Goal: Information Seeking & Learning: Find contact information

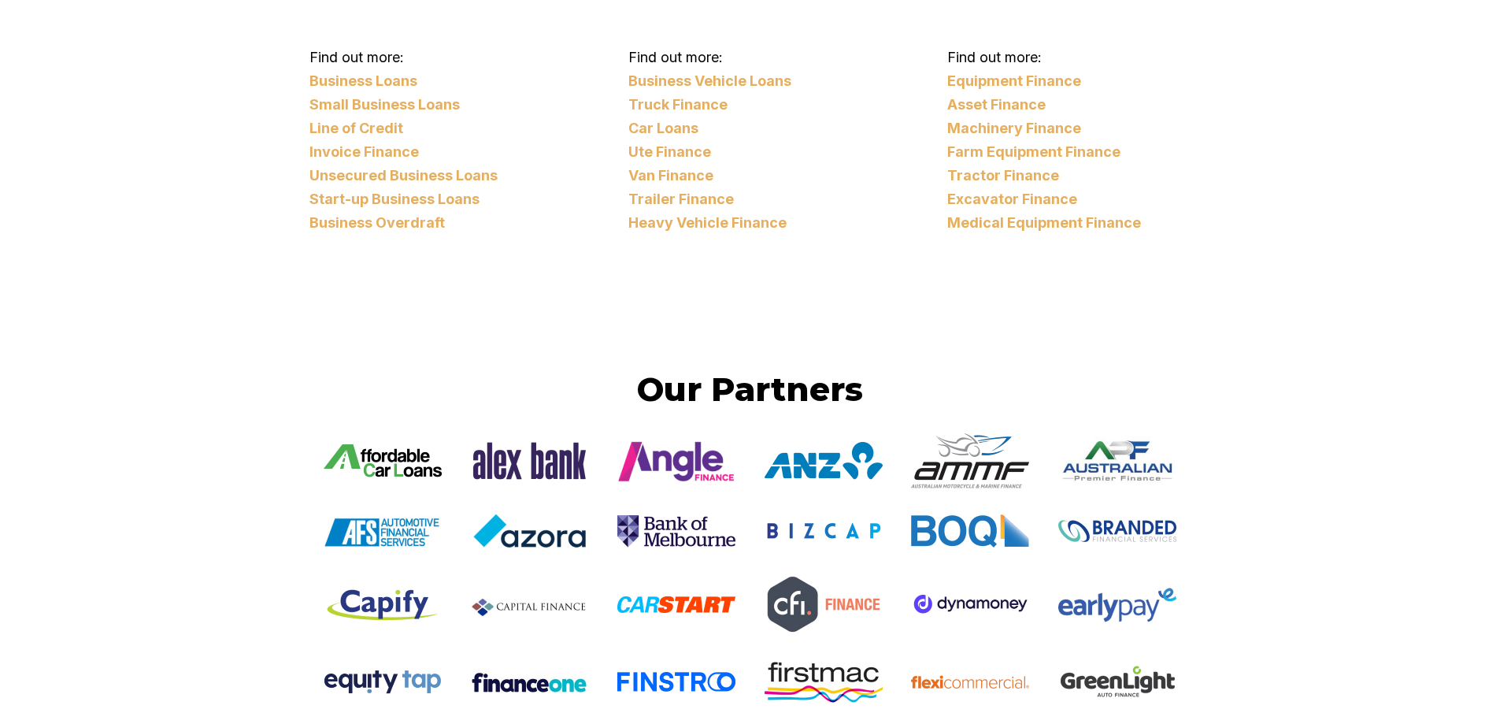
scroll to position [2441, 0]
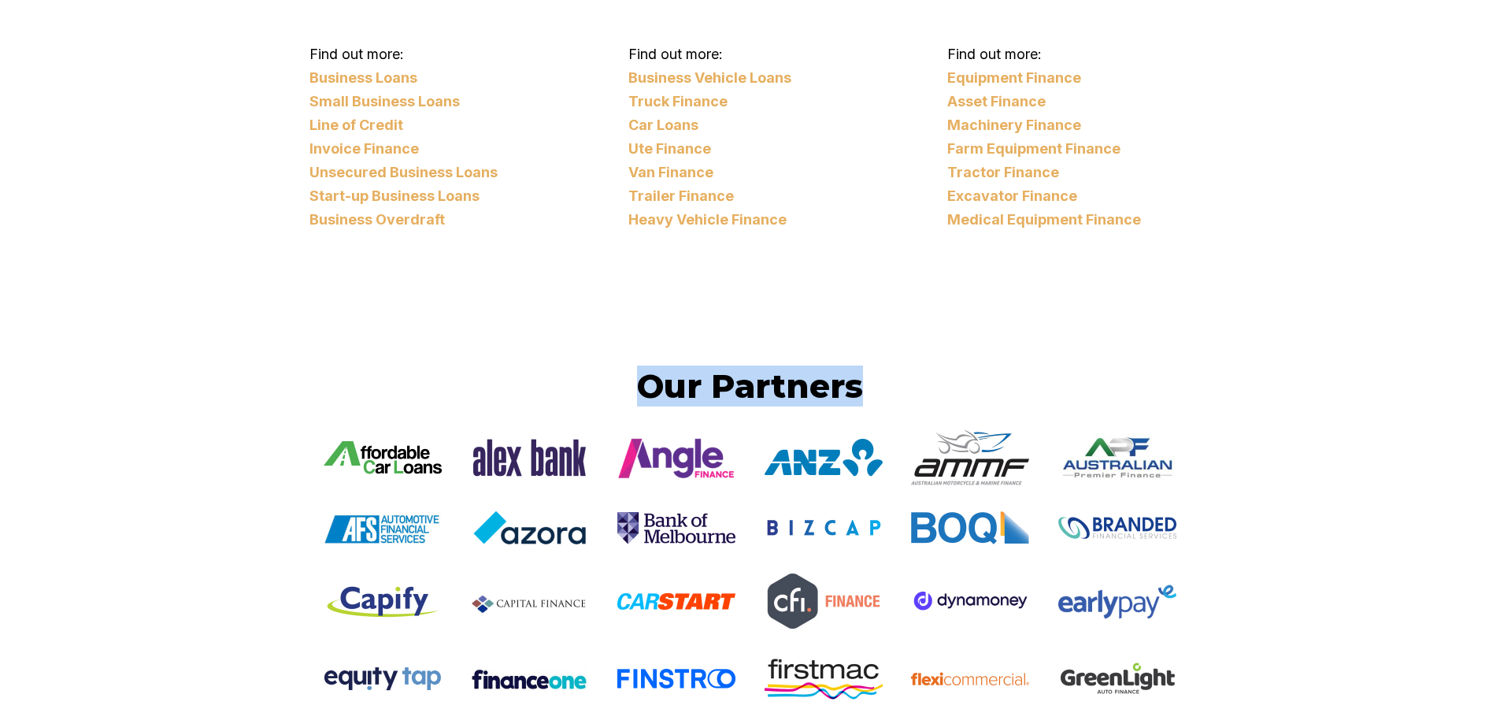
drag, startPoint x: 374, startPoint y: 400, endPoint x: 949, endPoint y: 367, distance: 575.7
click at [949, 367] on h2 "Our Partners" at bounding box center [750, 385] width 882 height 41
drag, startPoint x: 804, startPoint y: 383, endPoint x: 458, endPoint y: 372, distance: 345.8
click at [458, 372] on h2 "Our Partners" at bounding box center [750, 385] width 882 height 41
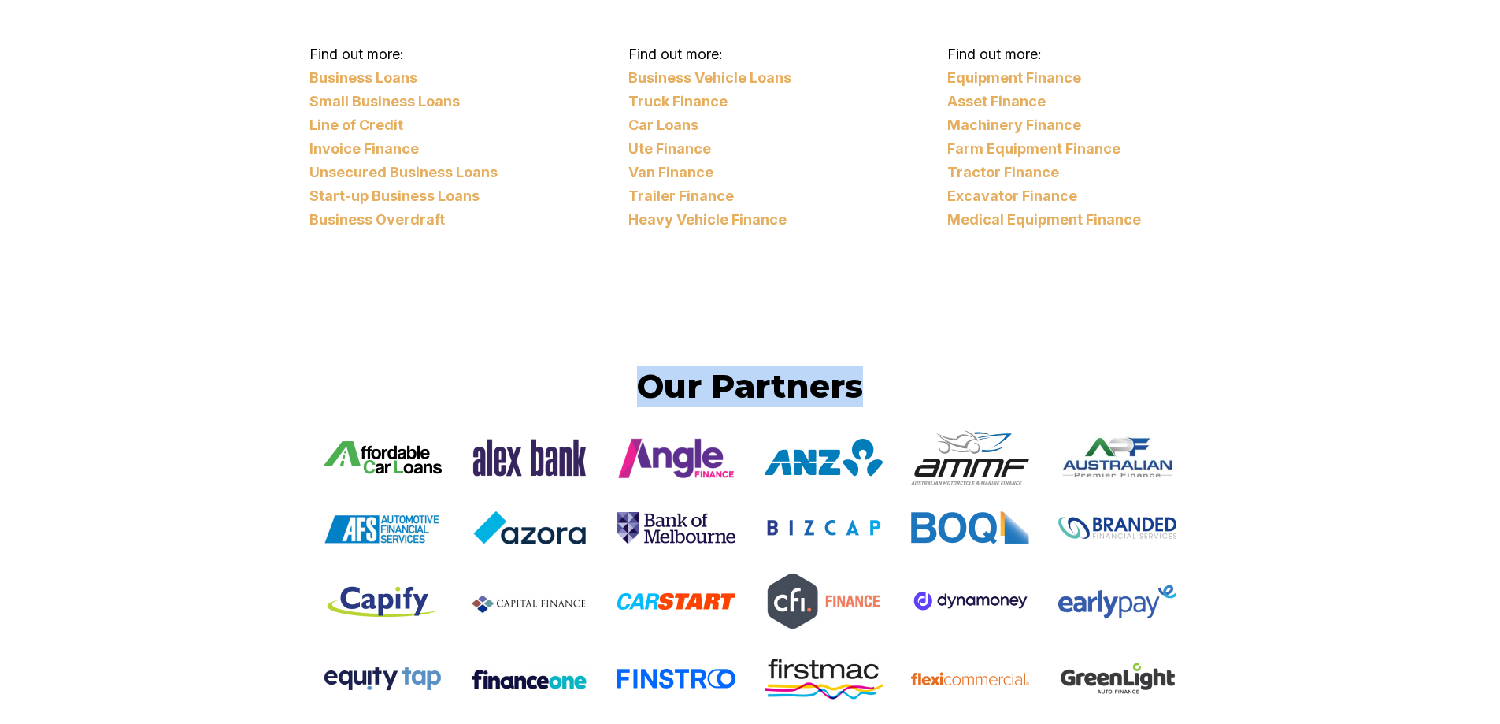
click at [458, 372] on h2 "Our Partners" at bounding box center [750, 385] width 882 height 41
drag, startPoint x: 458, startPoint y: 372, endPoint x: 966, endPoint y: 370, distance: 507.8
click at [966, 370] on h2 "Our Partners" at bounding box center [750, 385] width 882 height 41
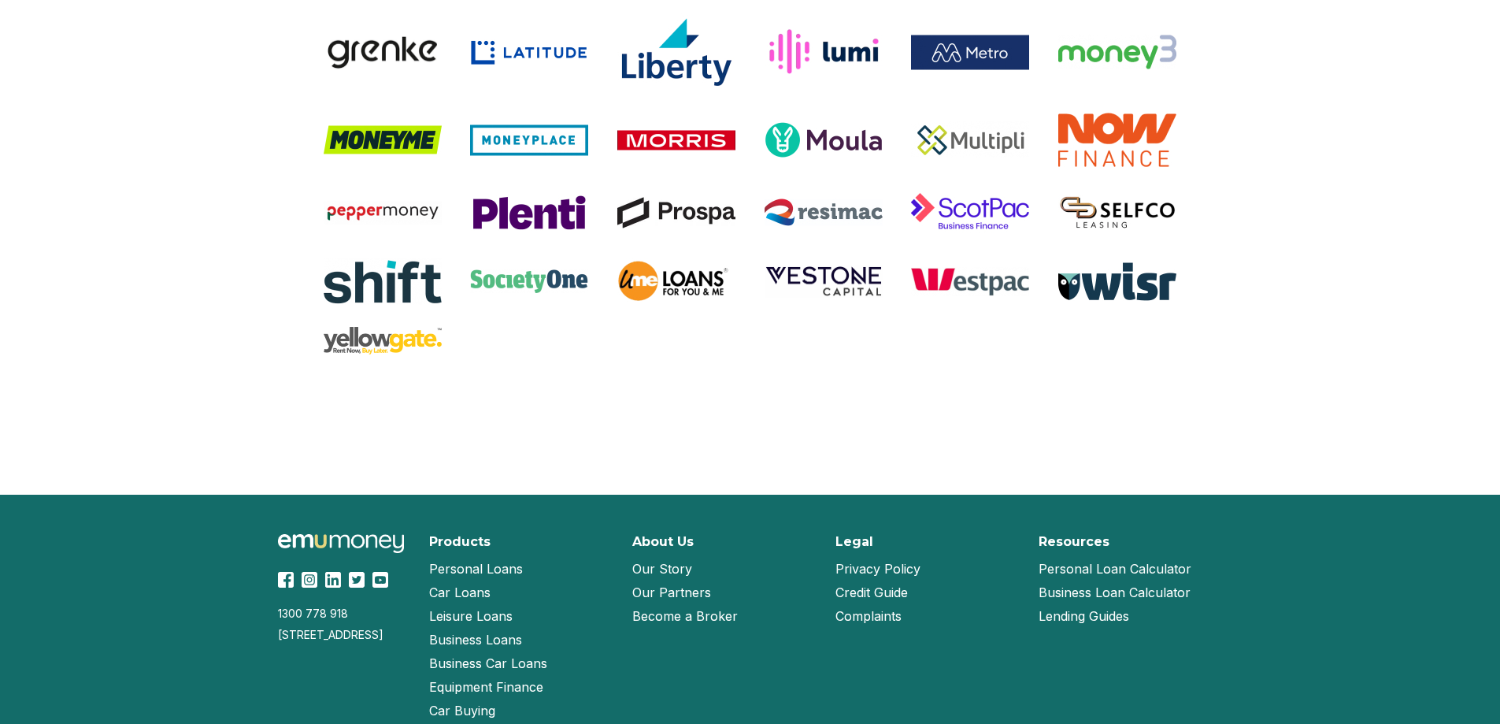
scroll to position [3319, 0]
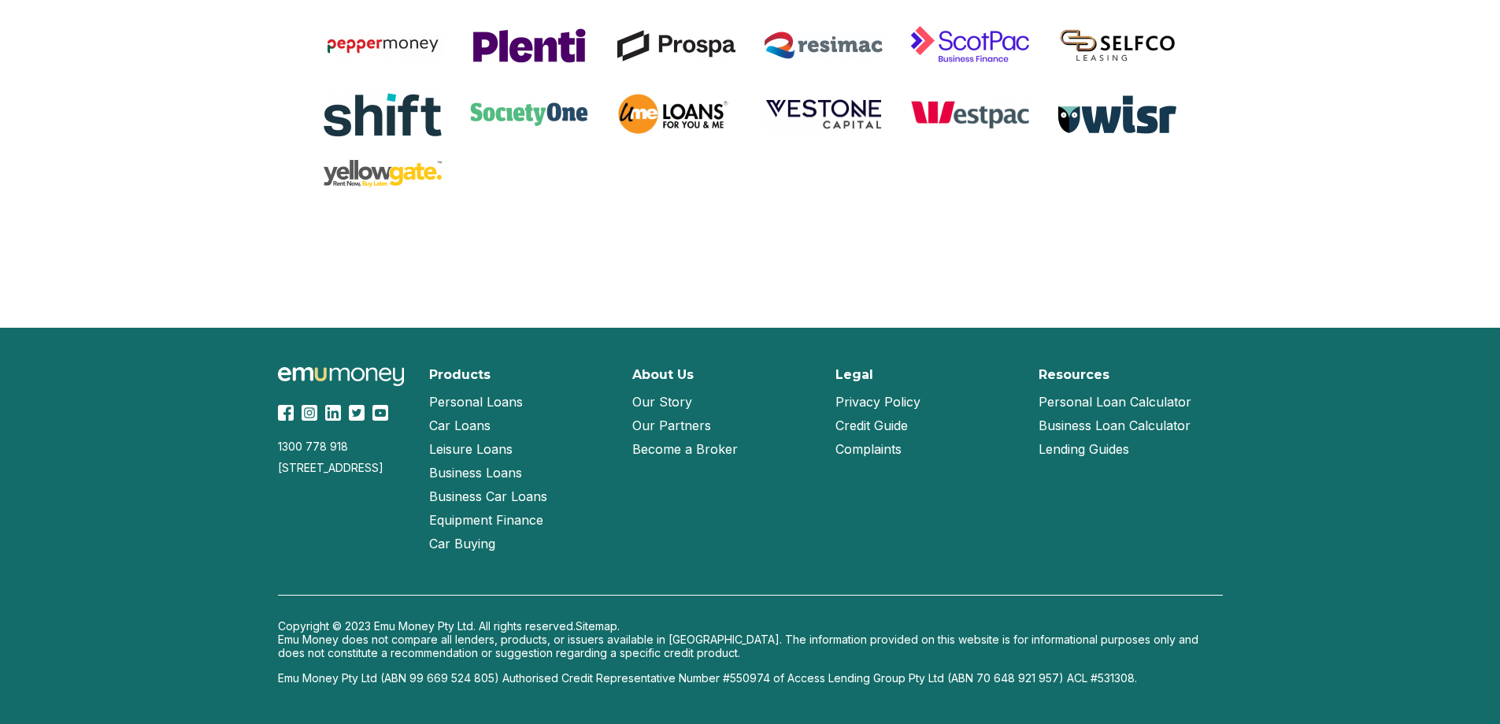
click at [659, 402] on link "Our Story" at bounding box center [662, 402] width 60 height 24
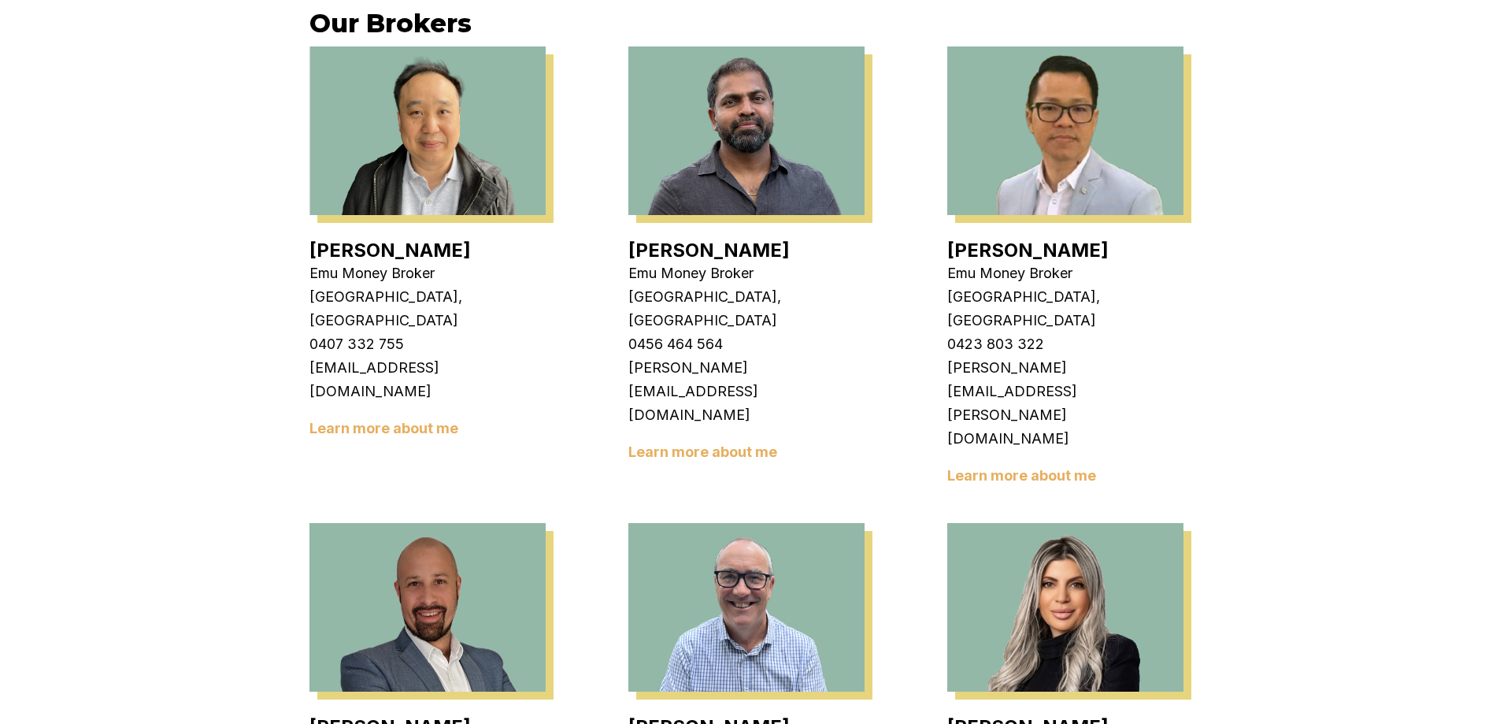
scroll to position [787, 0]
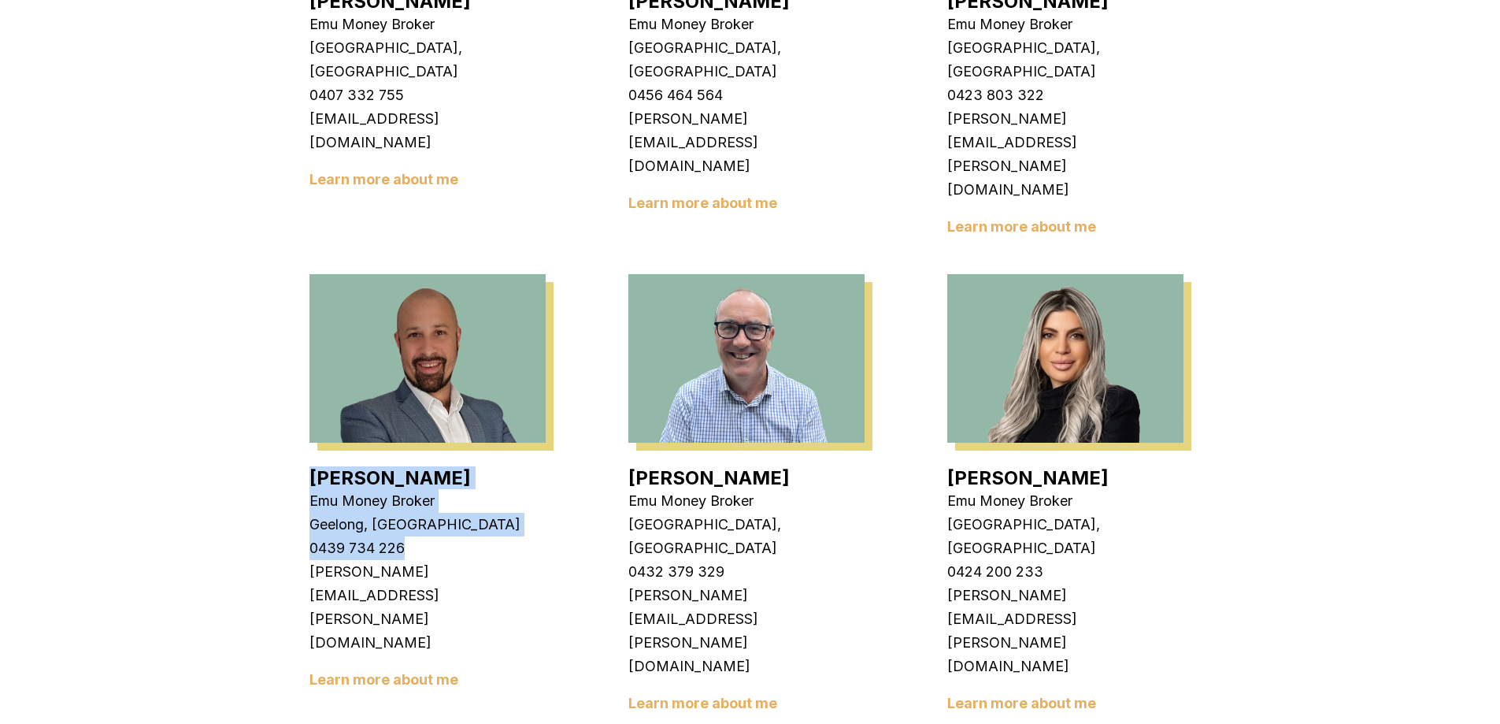
drag, startPoint x: 281, startPoint y: 391, endPoint x: 424, endPoint y: 448, distance: 153.4
click at [424, 536] on p "0439 734 226" at bounding box center [427, 548] width 236 height 24
drag, startPoint x: 438, startPoint y: 448, endPoint x: 209, endPoint y: 396, distance: 234.9
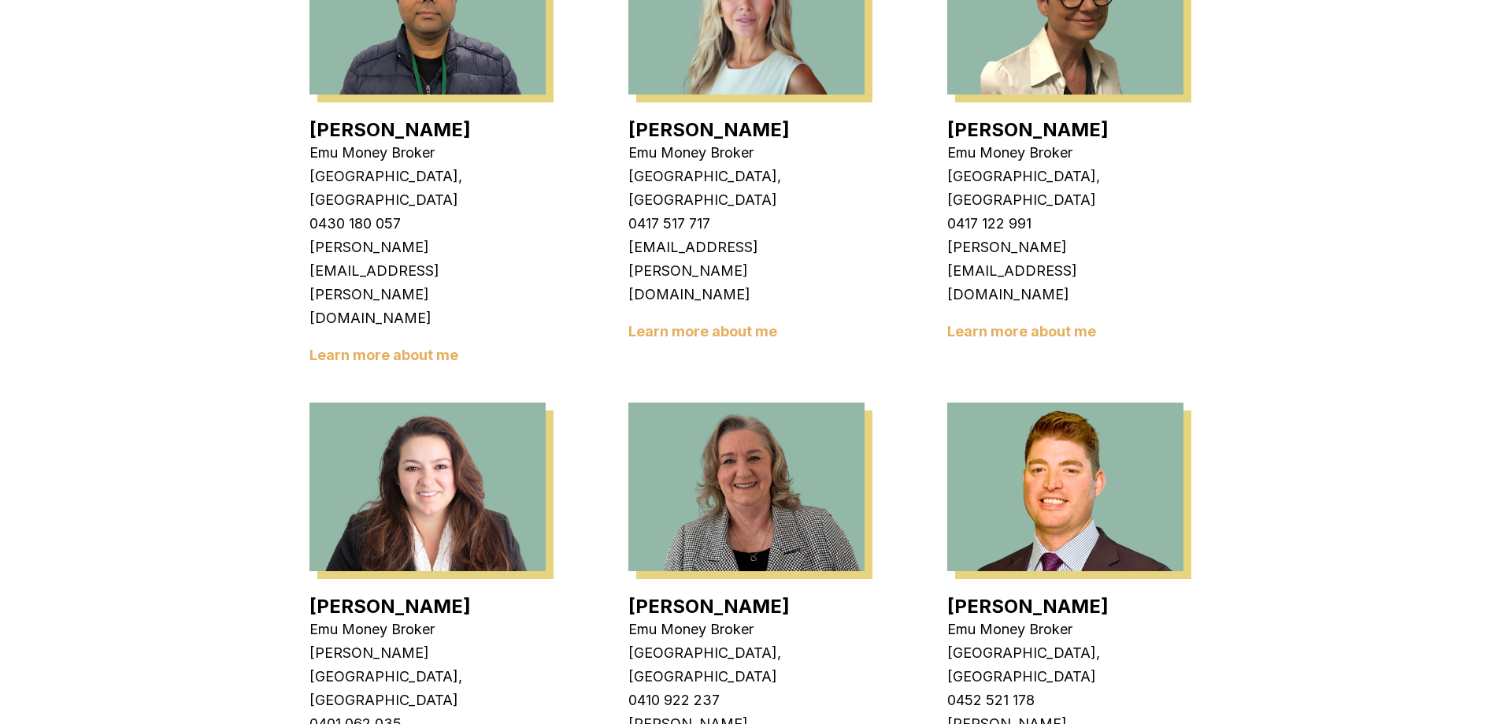
scroll to position [2204, 0]
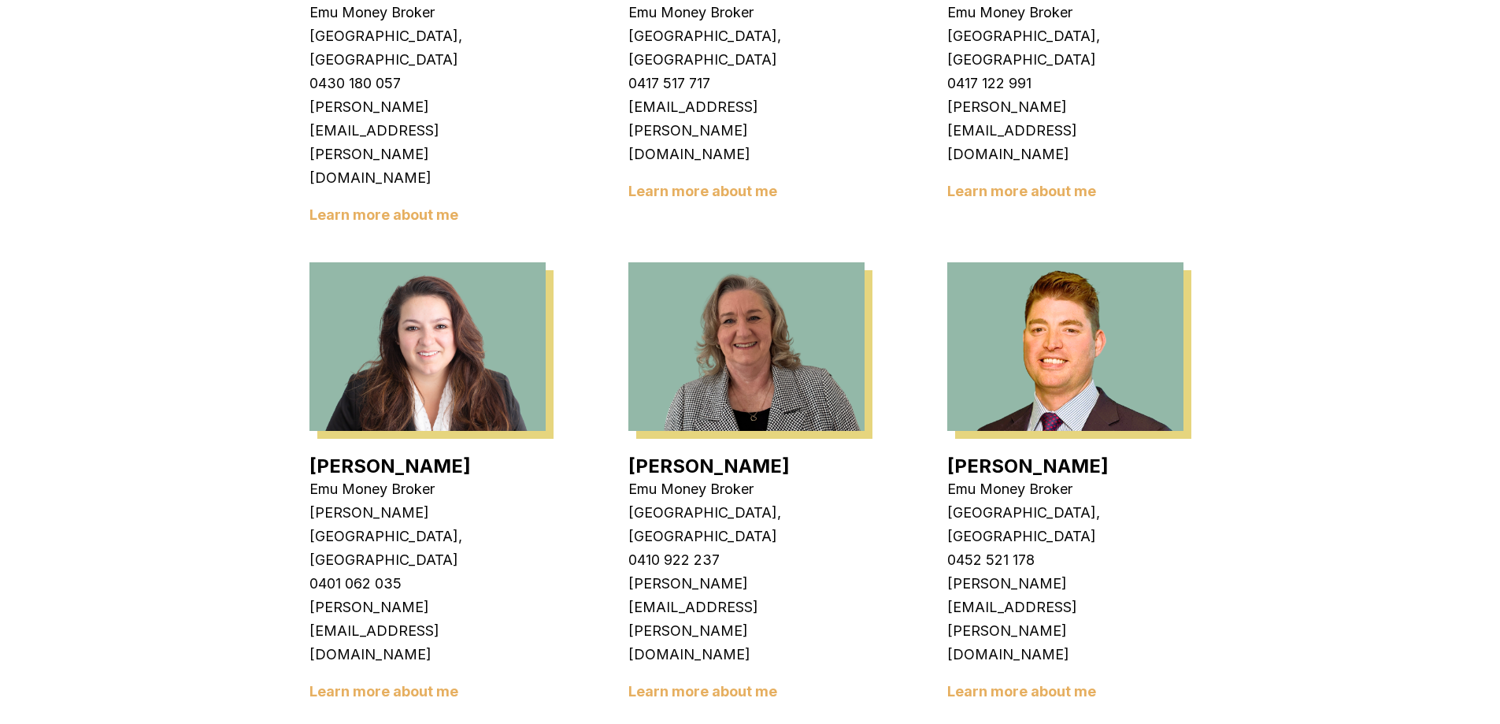
drag, startPoint x: 589, startPoint y: 576, endPoint x: 187, endPoint y: 462, distance: 417.2
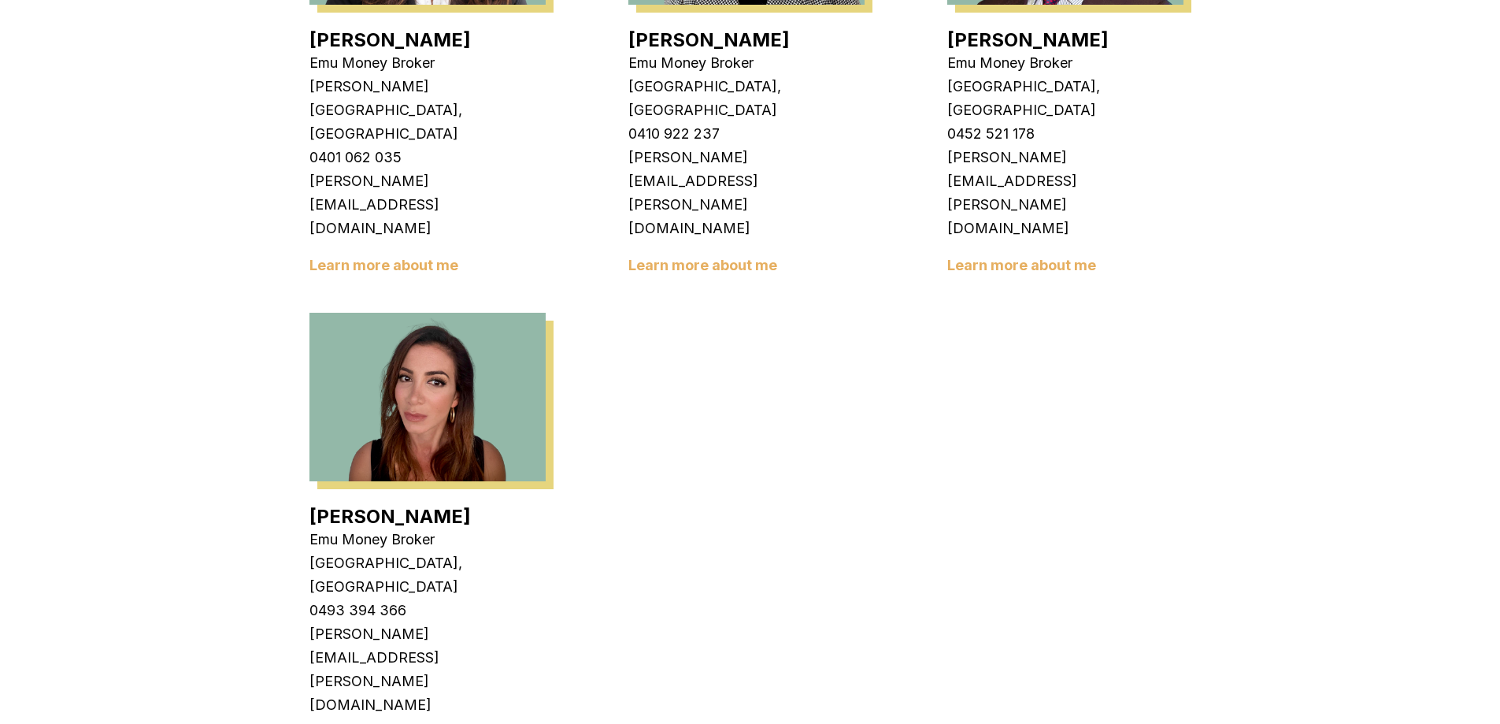
scroll to position [2756, 0]
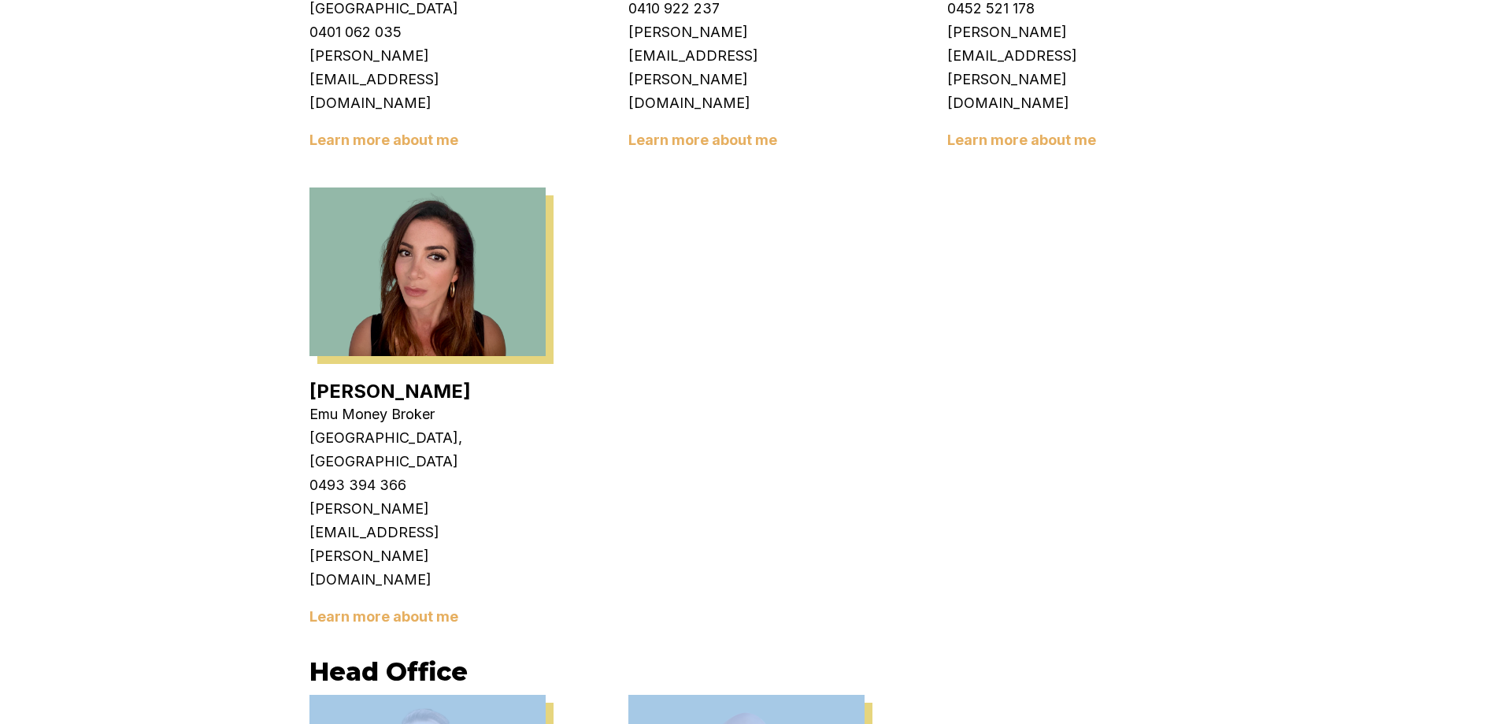
drag, startPoint x: 773, startPoint y: 391, endPoint x: 72, endPoint y: 279, distance: 710.5
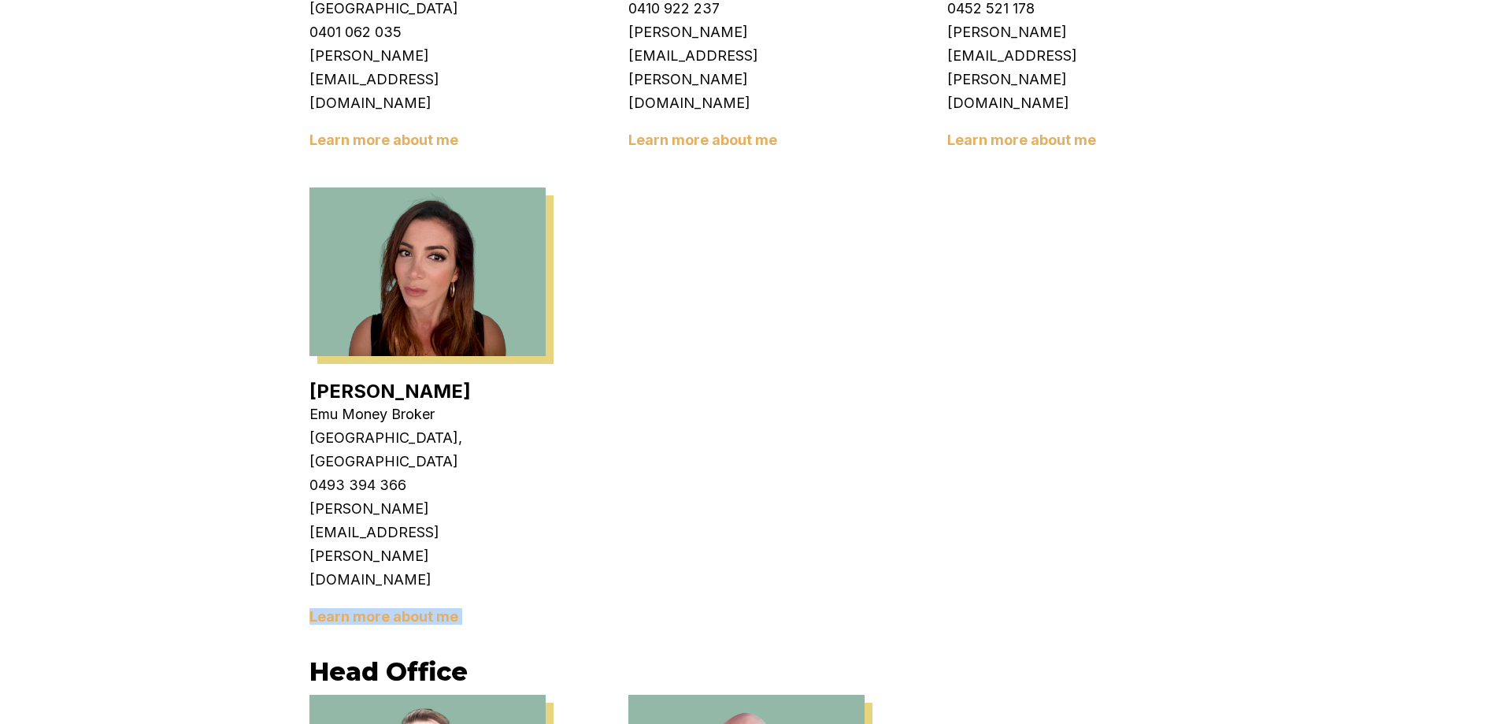
drag, startPoint x: 599, startPoint y: 108, endPoint x: 237, endPoint y: 120, distance: 362.4
click at [502, 656] on h3 "Head Office" at bounding box center [750, 671] width 882 height 31
drag, startPoint x: 479, startPoint y: 136, endPoint x: 280, endPoint y: 125, distance: 198.7
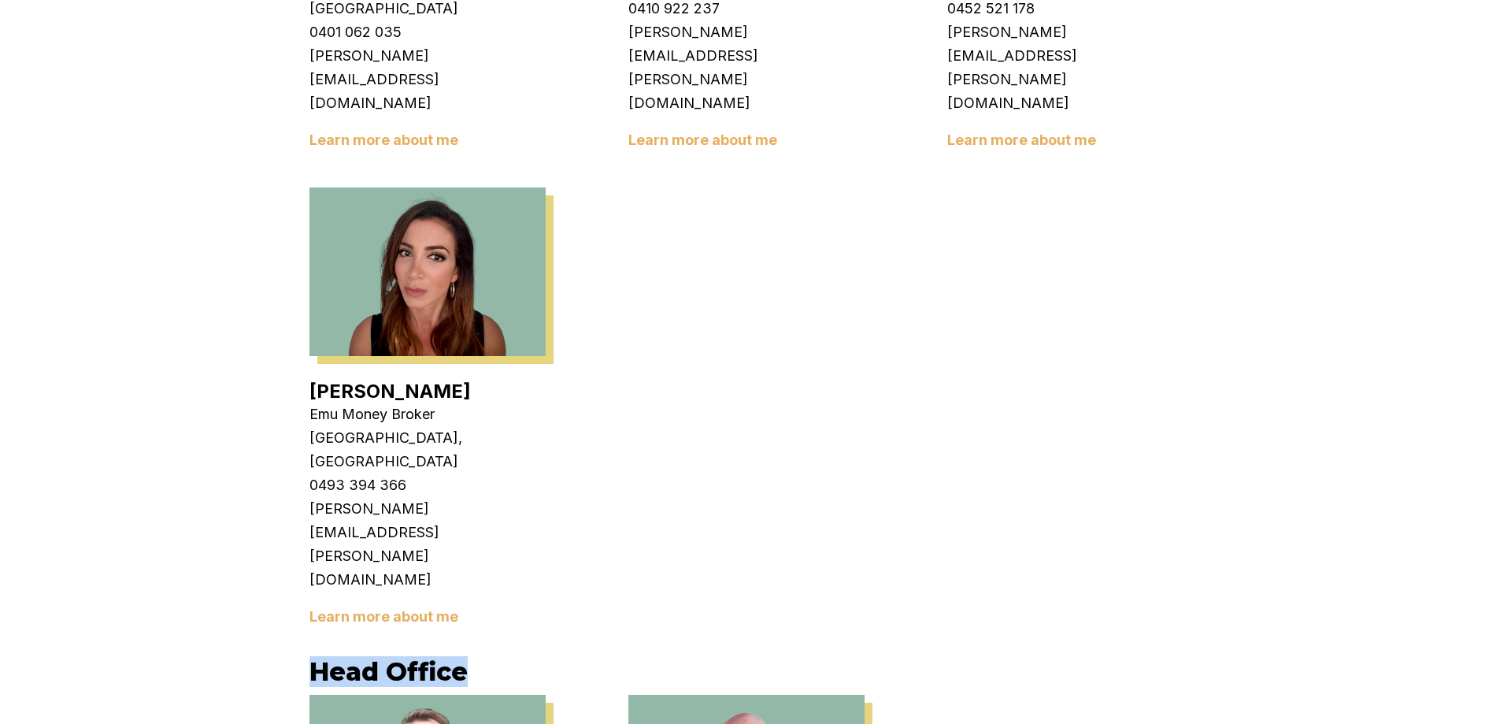
drag, startPoint x: 283, startPoint y: 124, endPoint x: 496, endPoint y: 110, distance: 213.0
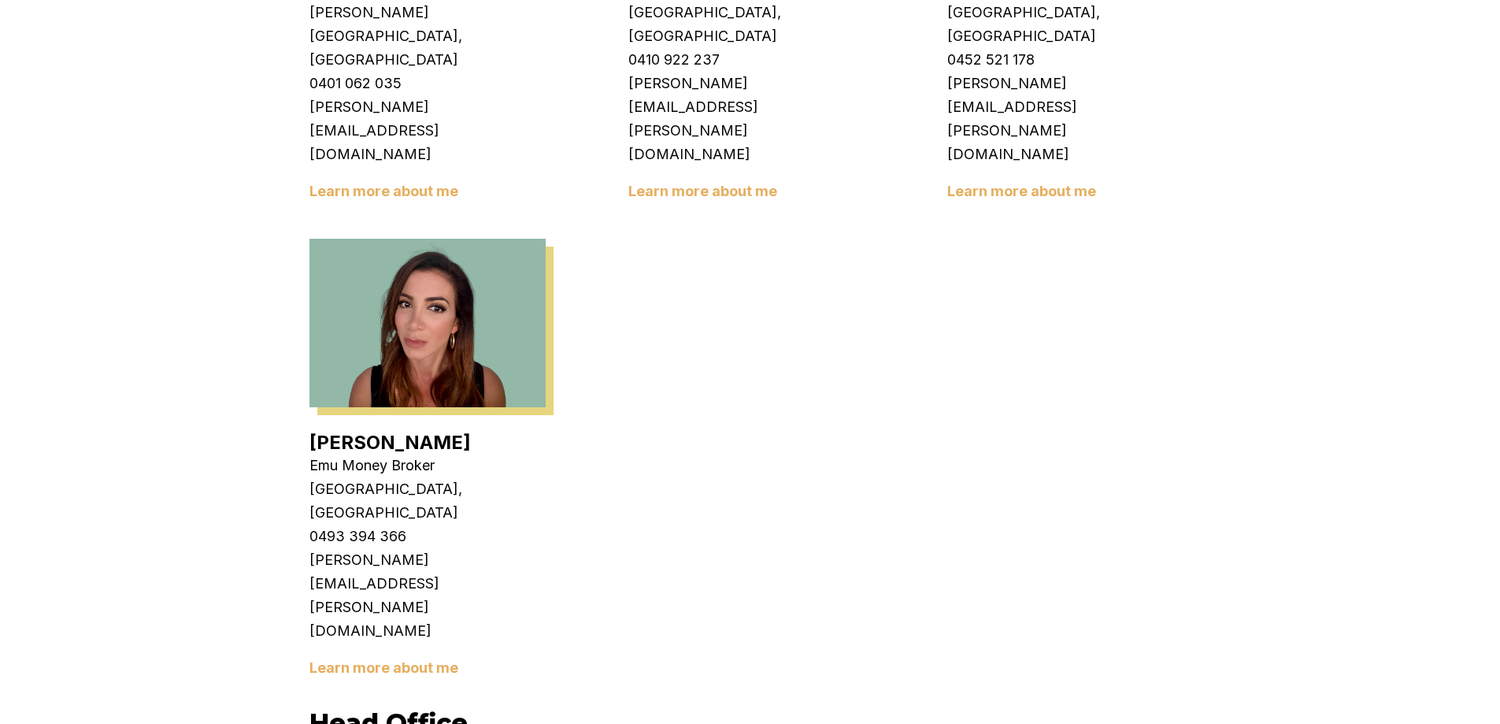
scroll to position [2677, 0]
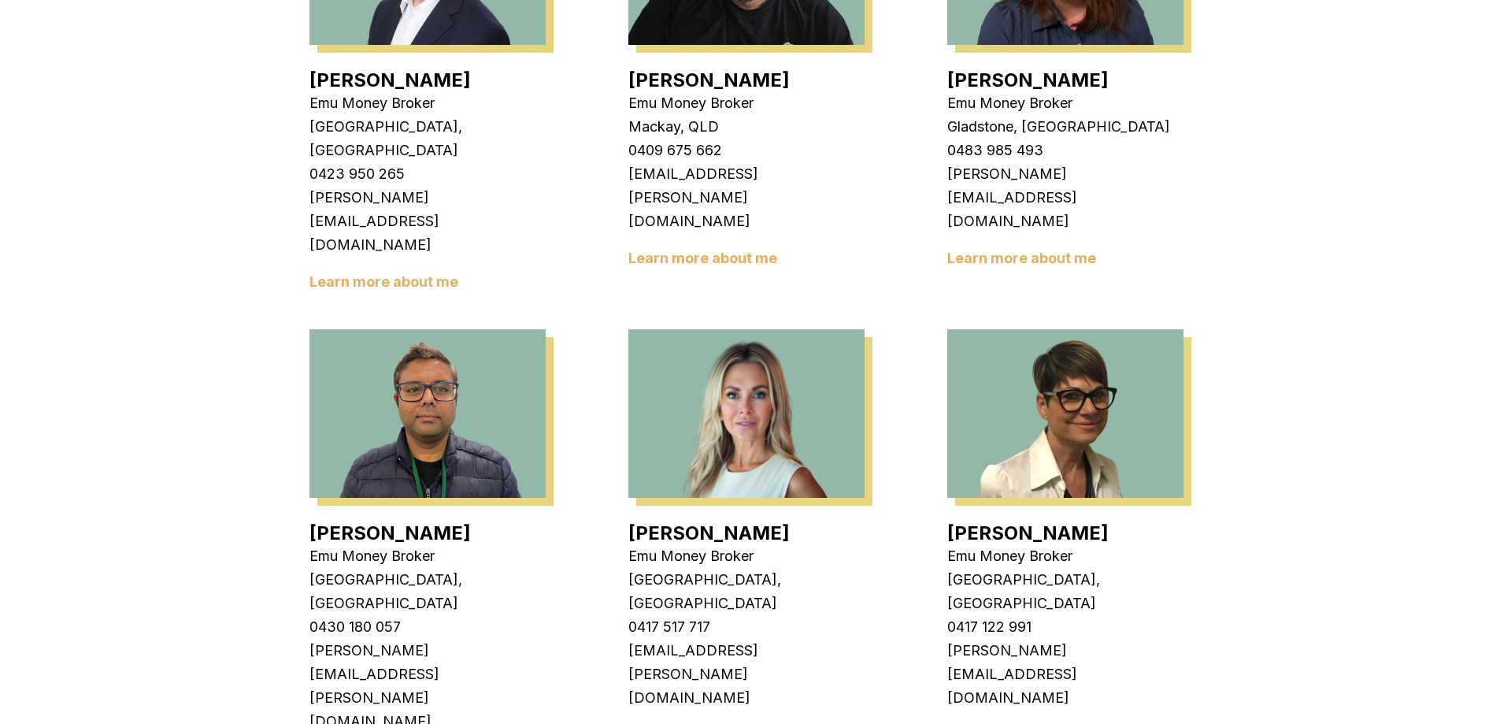
scroll to position [1653, 0]
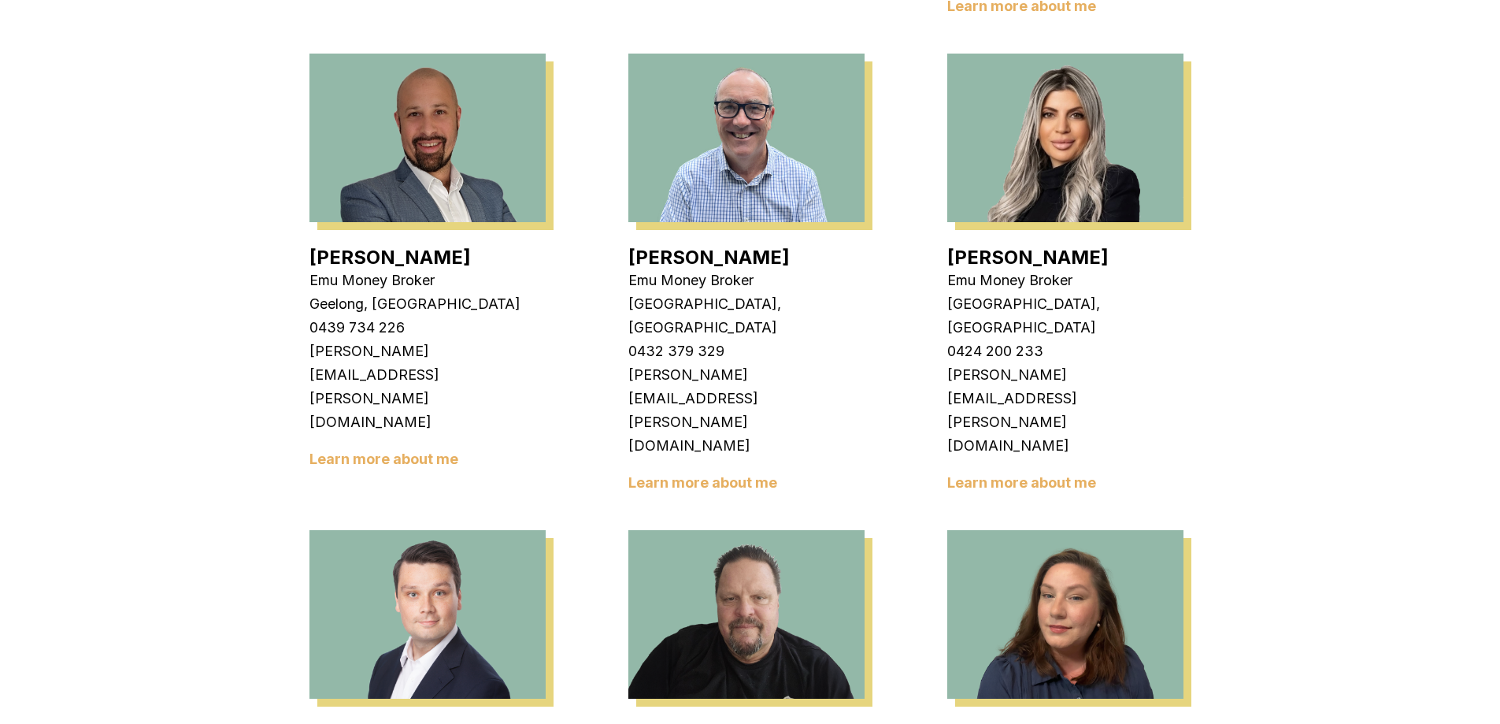
scroll to position [1102, 0]
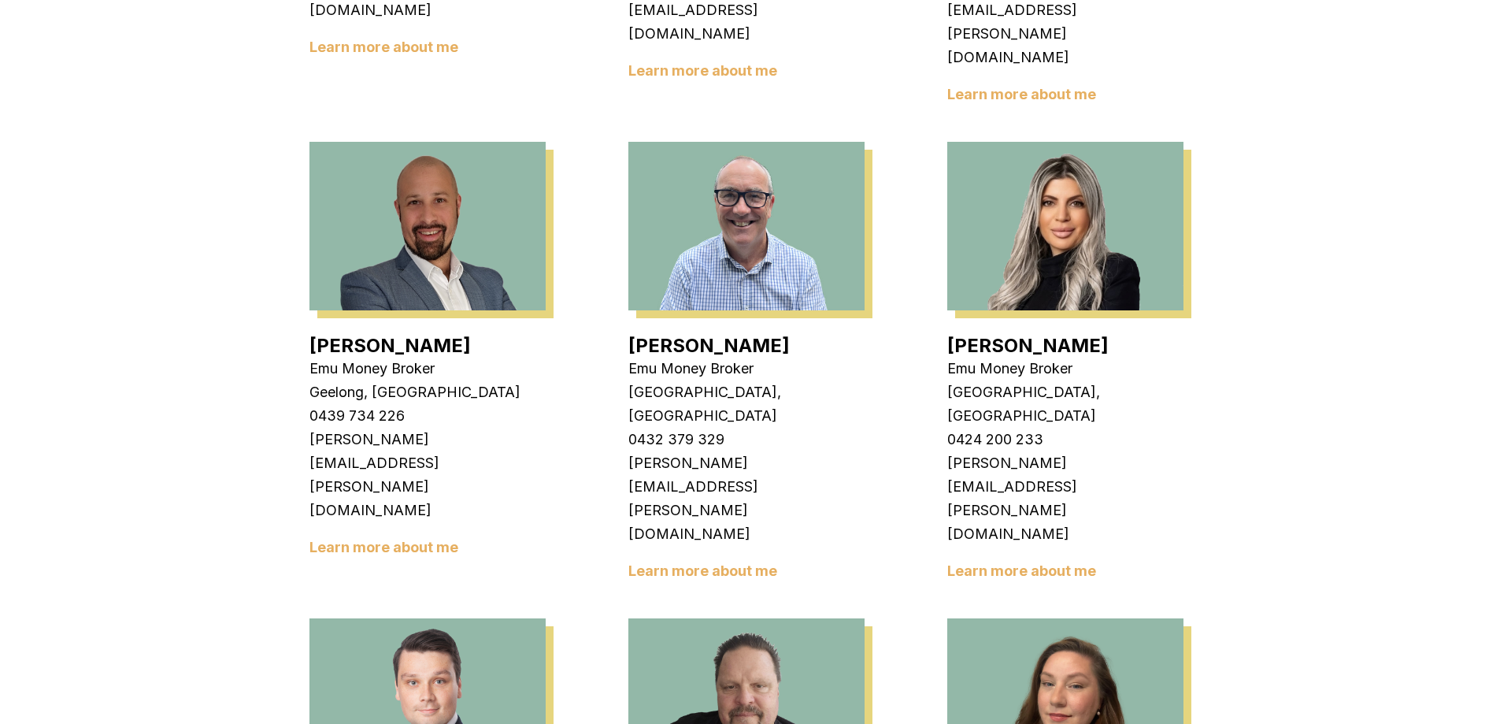
scroll to position [866, 0]
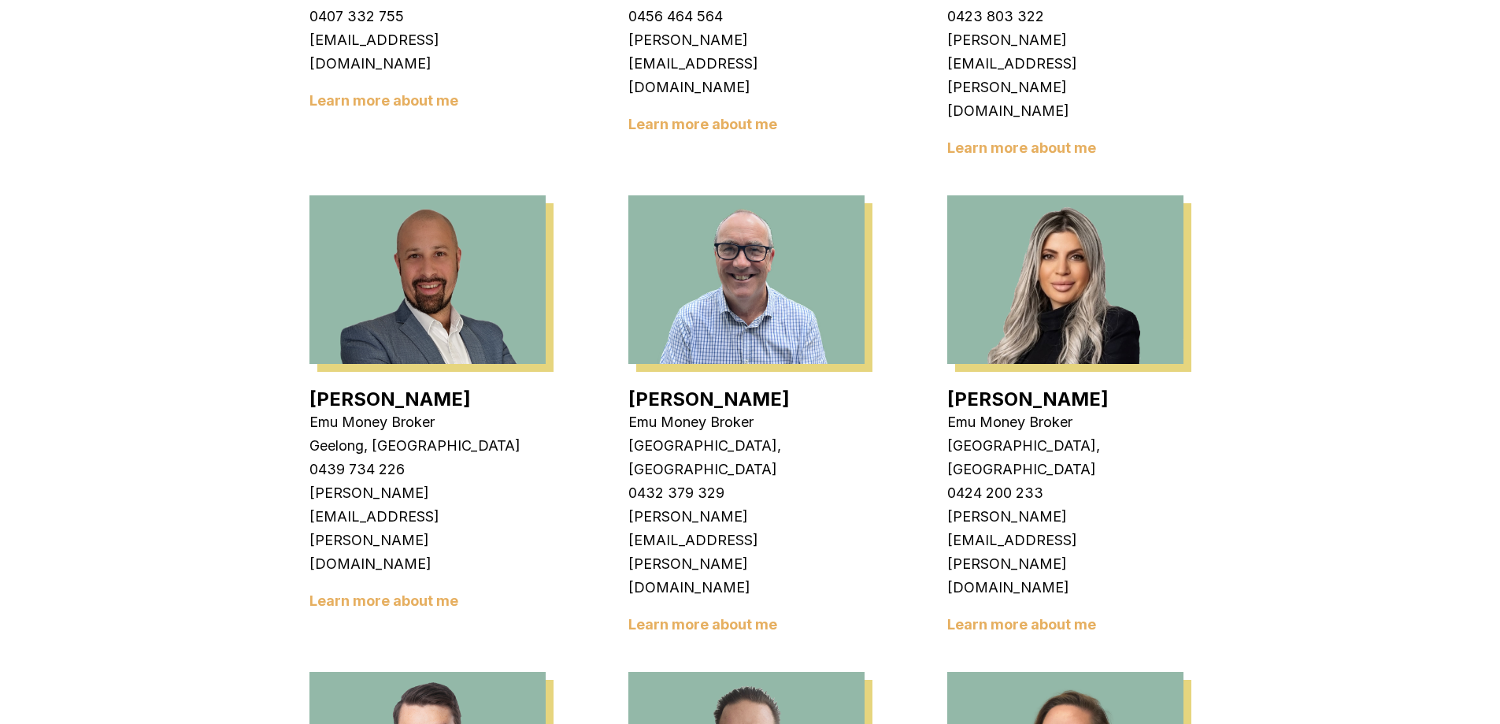
click at [1045, 616] on link "Learn more about me" at bounding box center [1021, 624] width 149 height 17
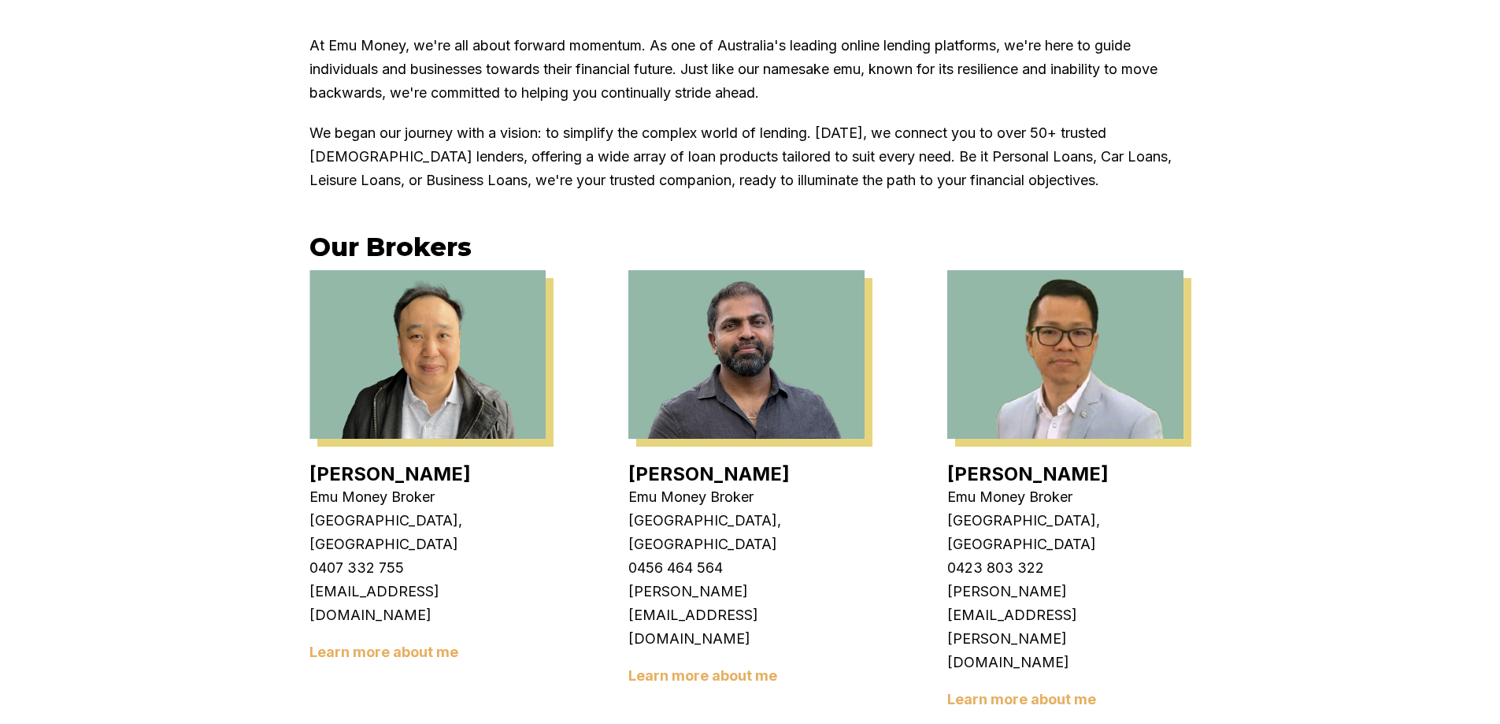
scroll to position [0, 0]
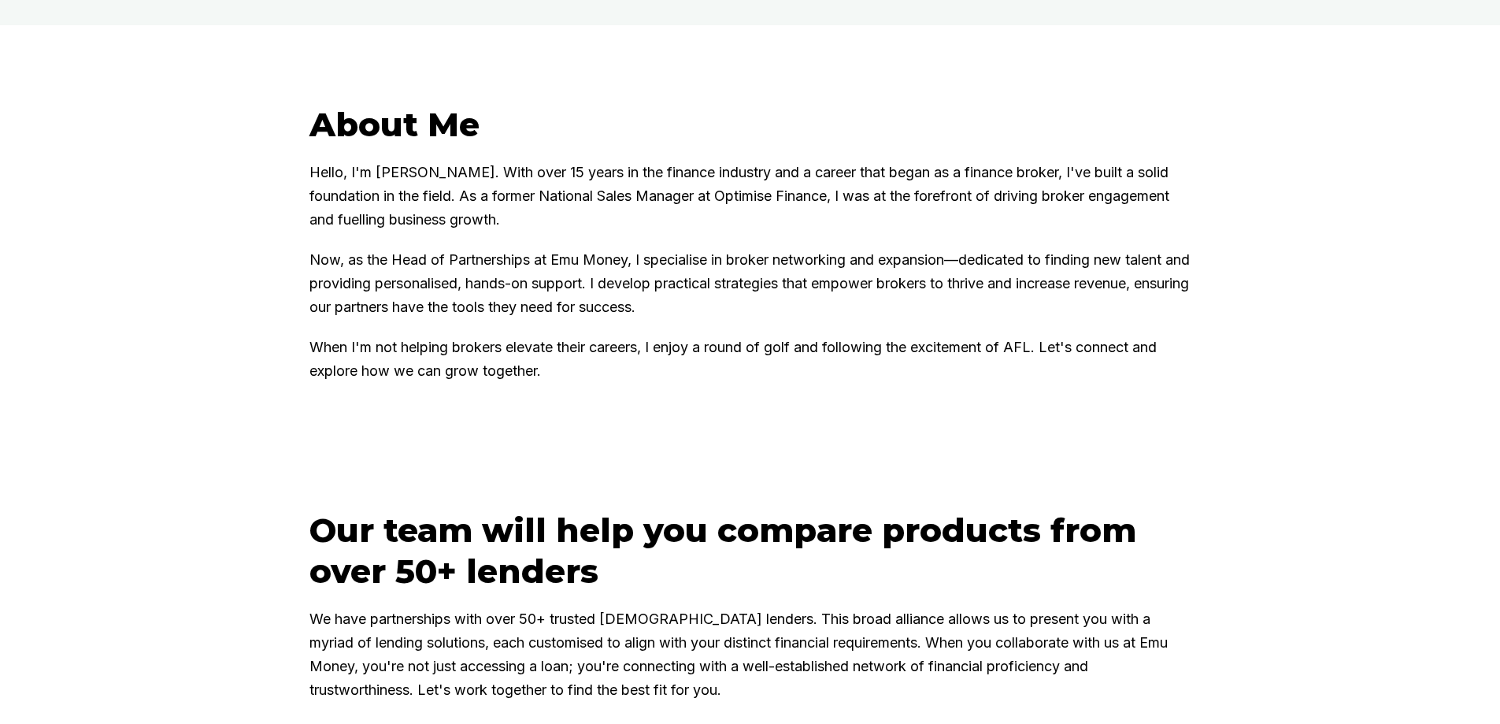
scroll to position [866, 0]
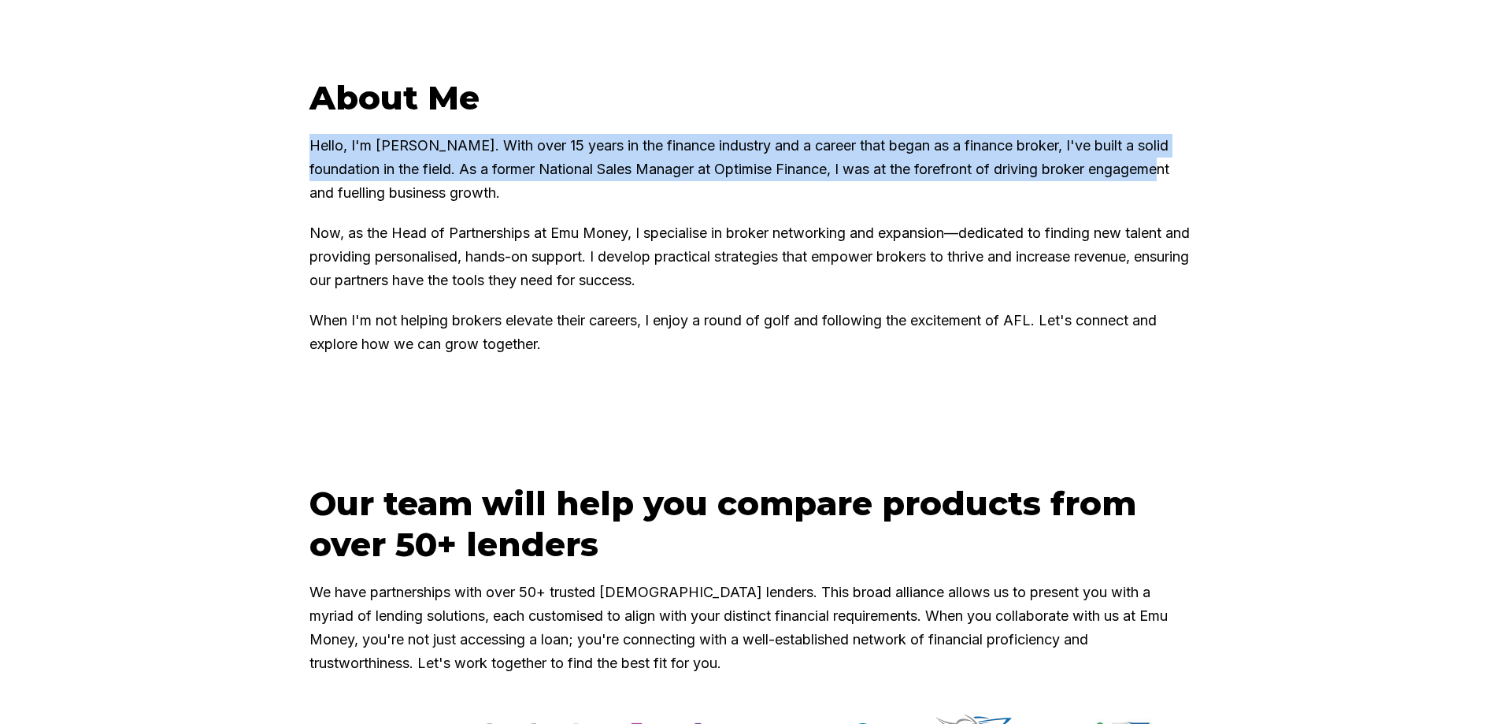
drag, startPoint x: 610, startPoint y: 250, endPoint x: 241, endPoint y: 235, distance: 369.6
click at [241, 235] on div "About Me Hello, I'm Sam Crouch. With over 15 years in the finance industry and …" at bounding box center [750, 240] width 1500 height 484
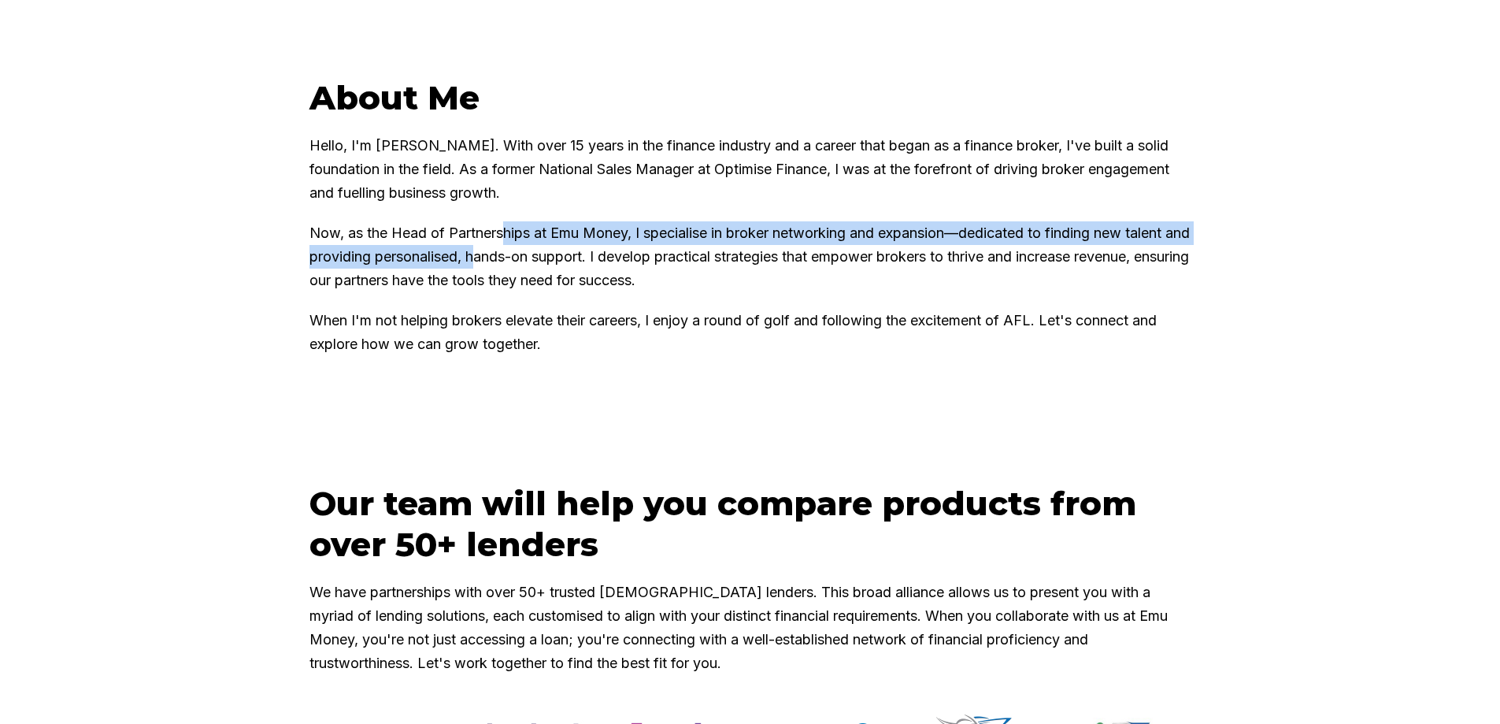
drag, startPoint x: 510, startPoint y: 279, endPoint x: 465, endPoint y: 242, distance: 59.3
click at [509, 280] on p "Now, as the Head of Partnerships at Emu Money, I specialise in broker networkin…" at bounding box center [750, 256] width 882 height 71
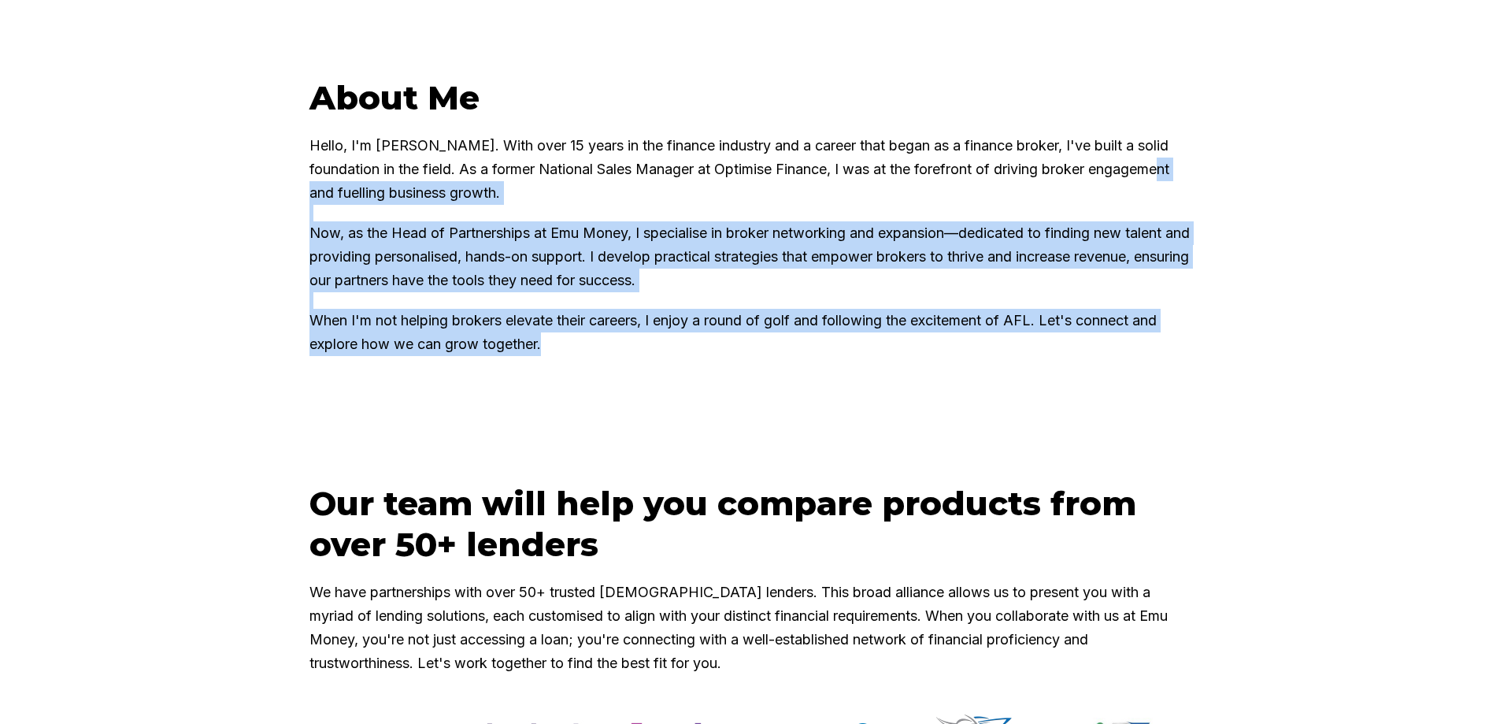
drag, startPoint x: 755, startPoint y: 376, endPoint x: 280, endPoint y: 235, distance: 495.2
click at [280, 235] on div "About Me Hello, I'm Sam Crouch. With over 15 years in the finance industry and …" at bounding box center [750, 240] width 1500 height 484
drag, startPoint x: 280, startPoint y: 225, endPoint x: 559, endPoint y: 376, distance: 317.1
click at [559, 376] on div "About Me Hello, I'm Sam Crouch. With over 15 years in the finance industry and …" at bounding box center [750, 240] width 1500 height 484
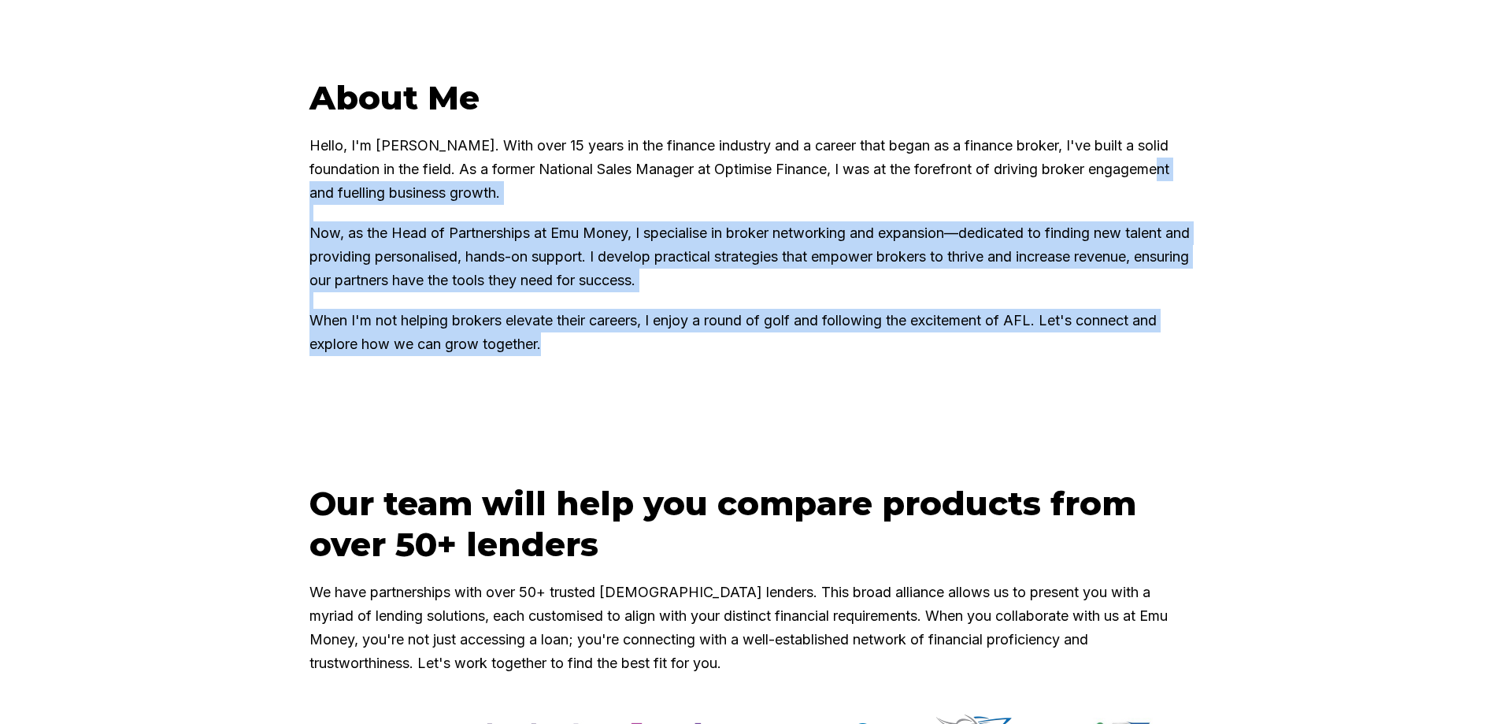
click at [561, 356] on p "When I'm not helping brokers elevate their careers, I enjoy a round of golf and…" at bounding box center [750, 332] width 882 height 47
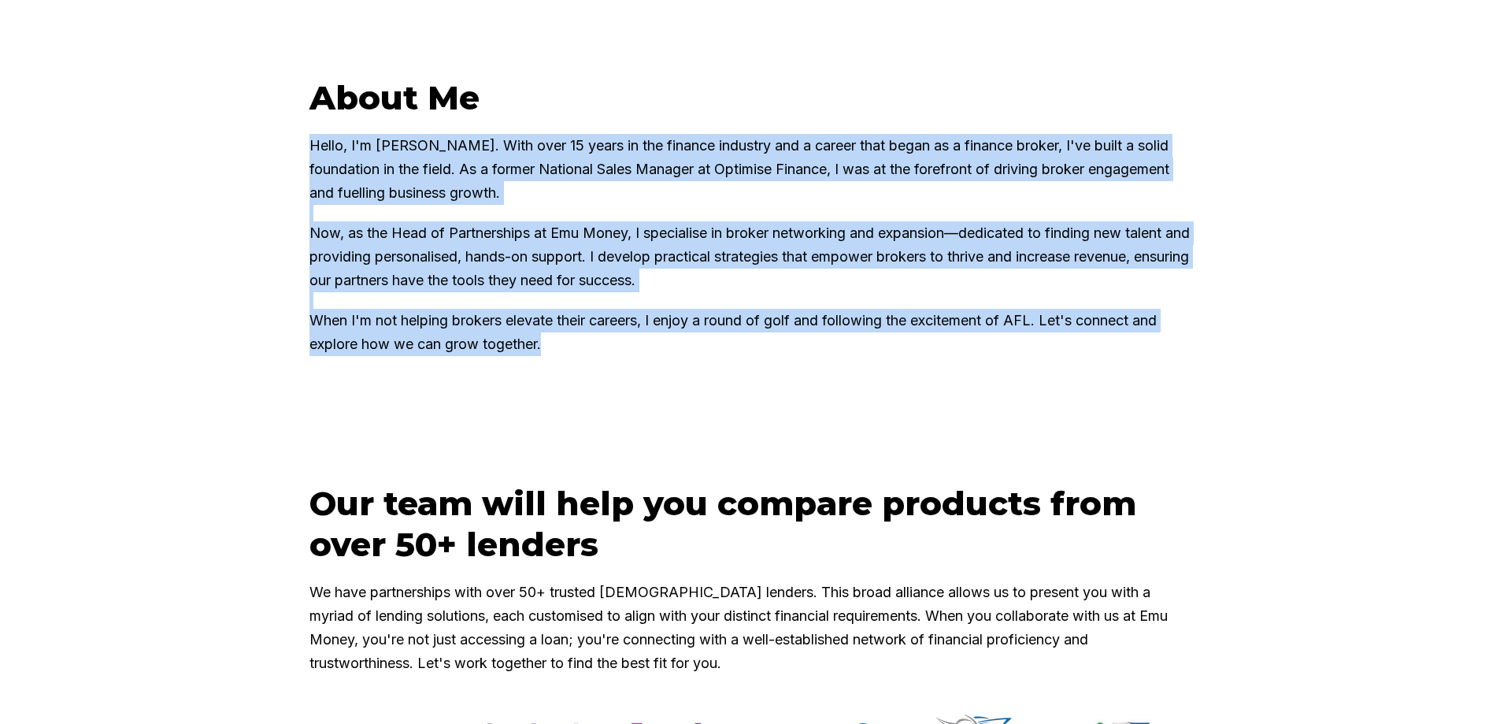
drag, startPoint x: 618, startPoint y: 383, endPoint x: 291, endPoint y: 242, distance: 355.8
click at [291, 242] on div "About Me Hello, I'm Sam Crouch. With over 15 years in the finance industry and …" at bounding box center [750, 240] width 945 height 327
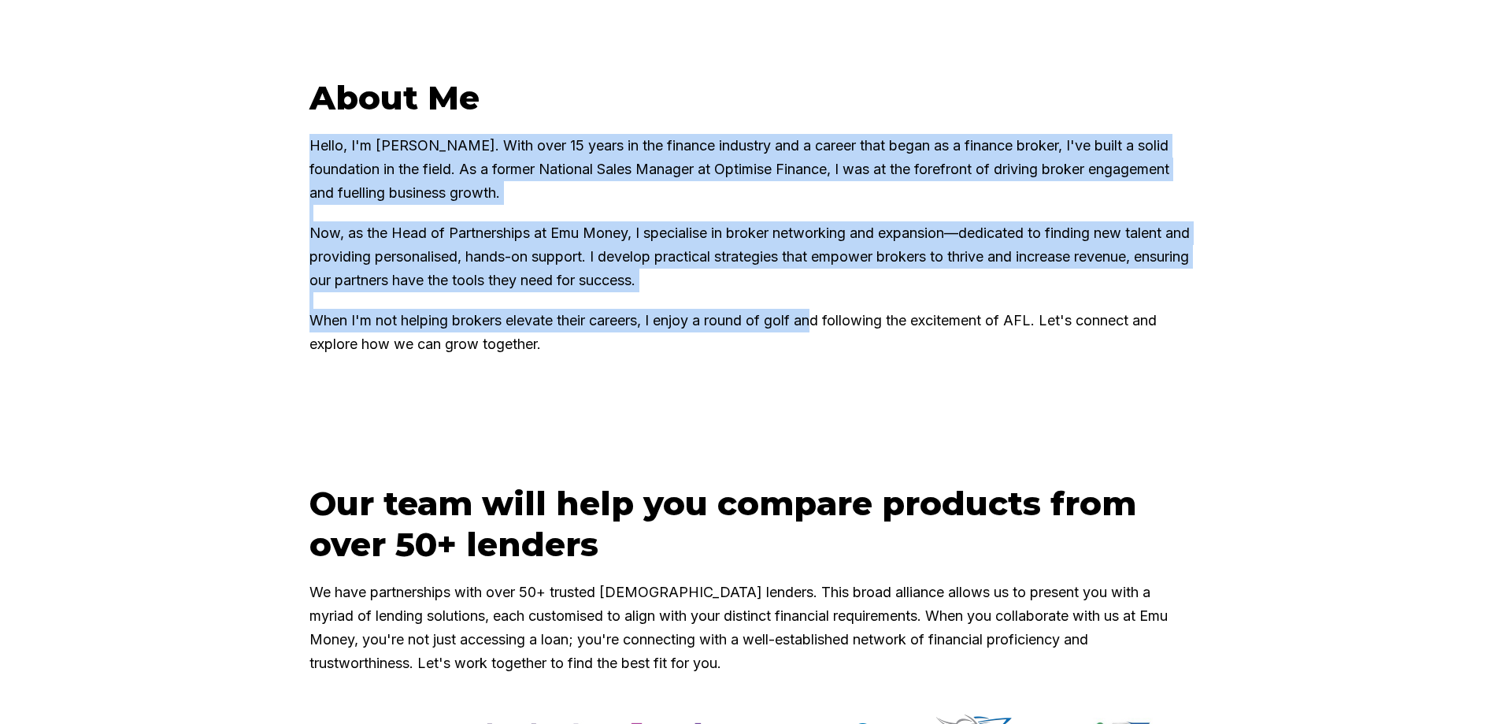
drag, startPoint x: 468, startPoint y: 246, endPoint x: 887, endPoint y: 379, distance: 439.5
click at [887, 379] on div "About Me Hello, I'm Sam Crouch. With over 15 years in the finance industry and …" at bounding box center [750, 240] width 945 height 327
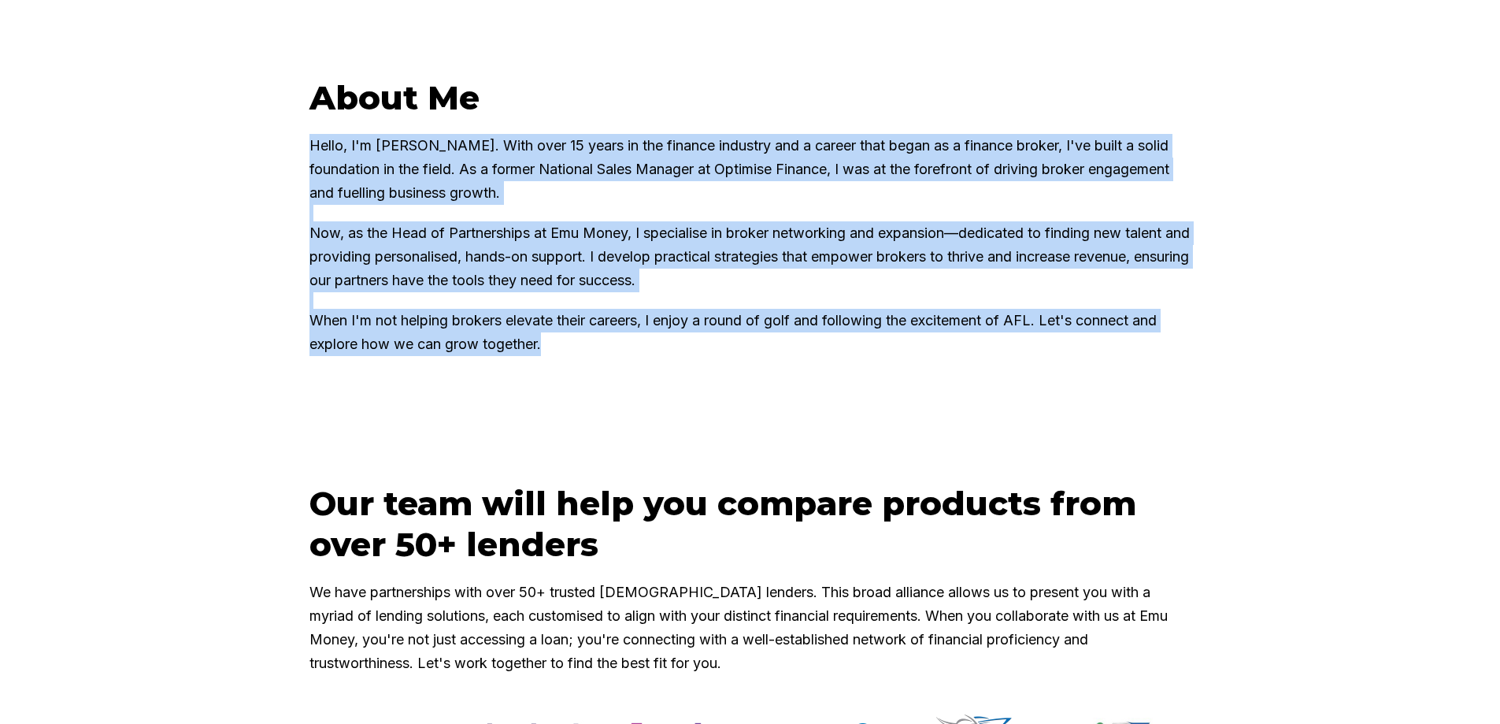
click at [891, 356] on p "When I'm not helping brokers elevate their careers, I enjoy a round of golf and…" at bounding box center [750, 332] width 882 height 47
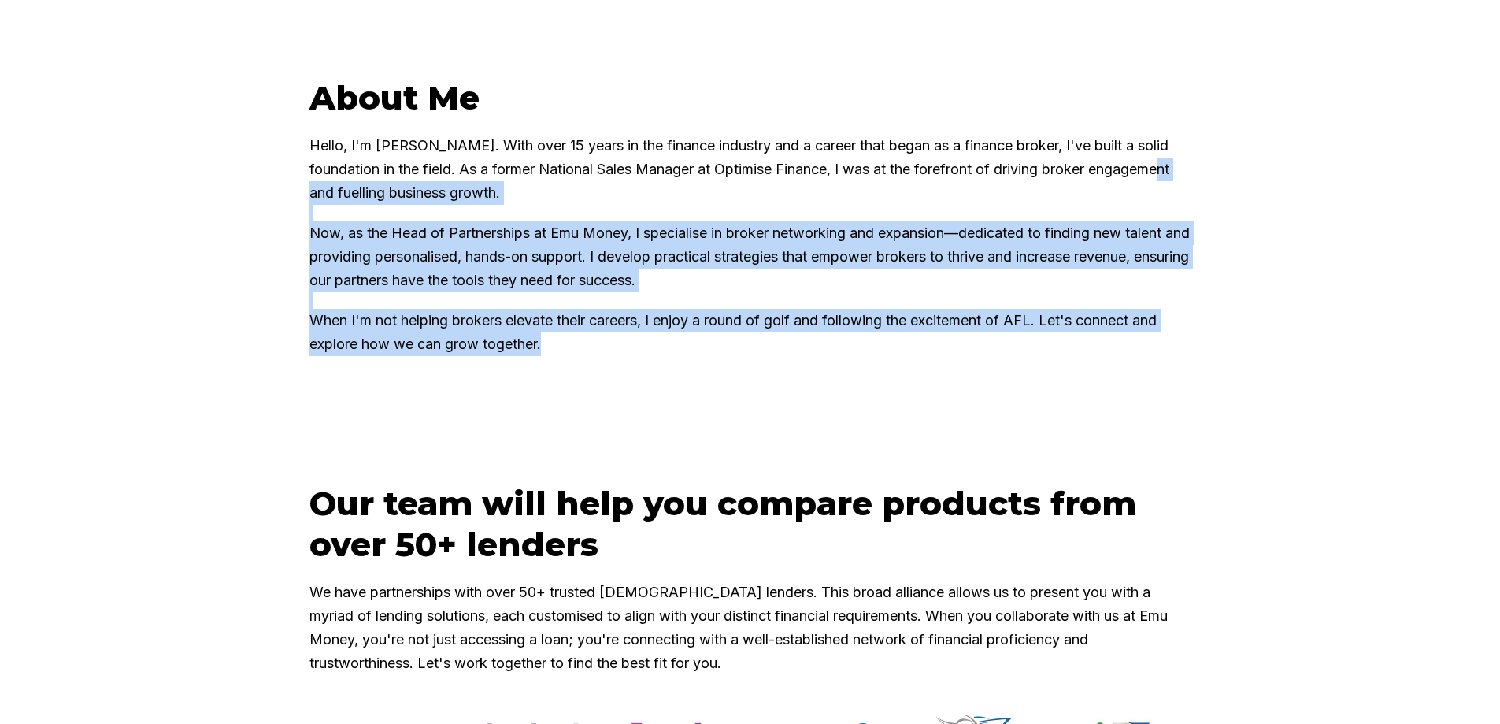
drag, startPoint x: 853, startPoint y: 376, endPoint x: 288, endPoint y: 235, distance: 582.8
click at [291, 236] on div "About Me Hello, I'm Sam Crouch. With over 15 years in the finance industry and …" at bounding box center [750, 240] width 945 height 327
click at [286, 235] on div "About Me Hello, I'm Sam Crouch. With over 15 years in the finance industry and …" at bounding box center [750, 240] width 945 height 327
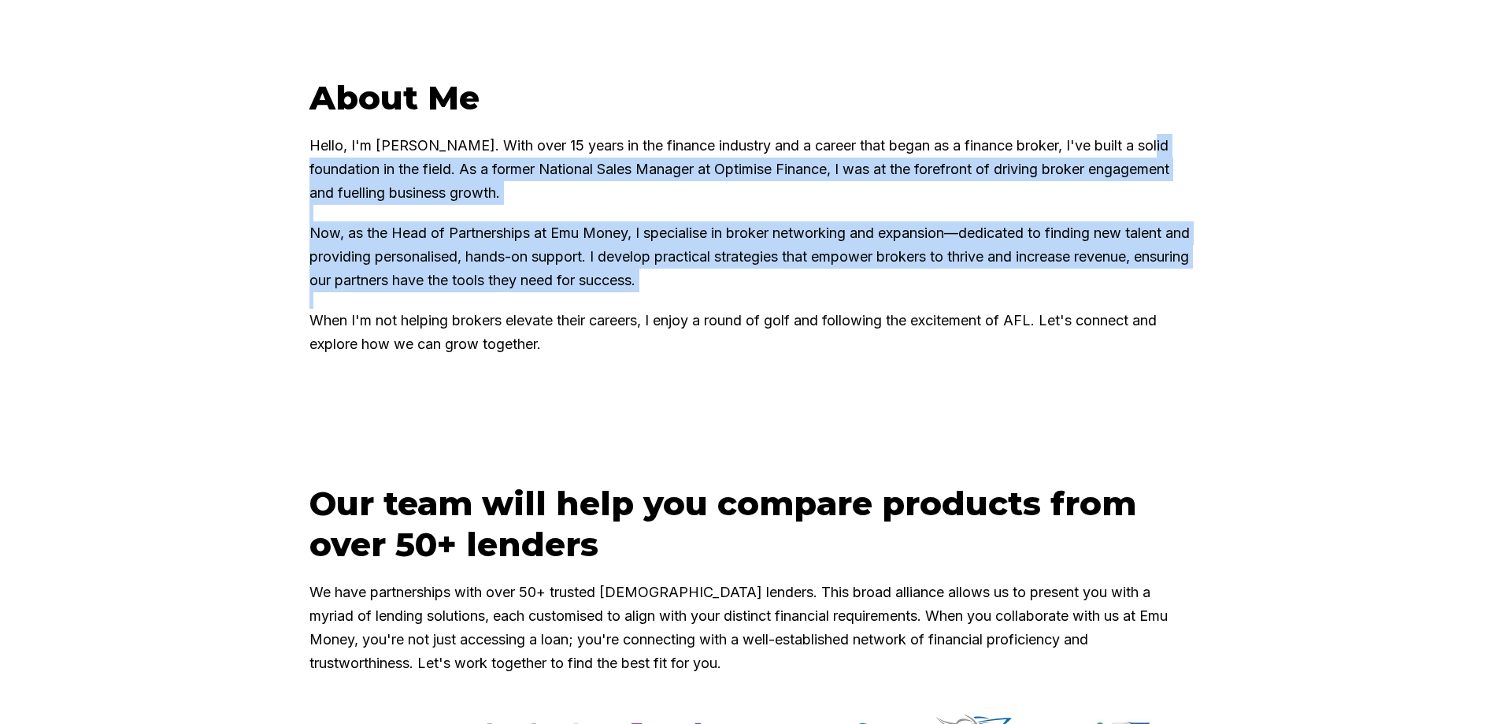
drag, startPoint x: 272, startPoint y: 197, endPoint x: 879, endPoint y: 403, distance: 641.9
click at [878, 403] on div "About Me Hello, I'm Sam Crouch. With over 15 years in the finance industry and …" at bounding box center [750, 240] width 1500 height 484
click at [880, 372] on div "About Me Hello, I'm Sam Crouch. With over 15 years in the finance industry and …" at bounding box center [750, 224] width 882 height 295
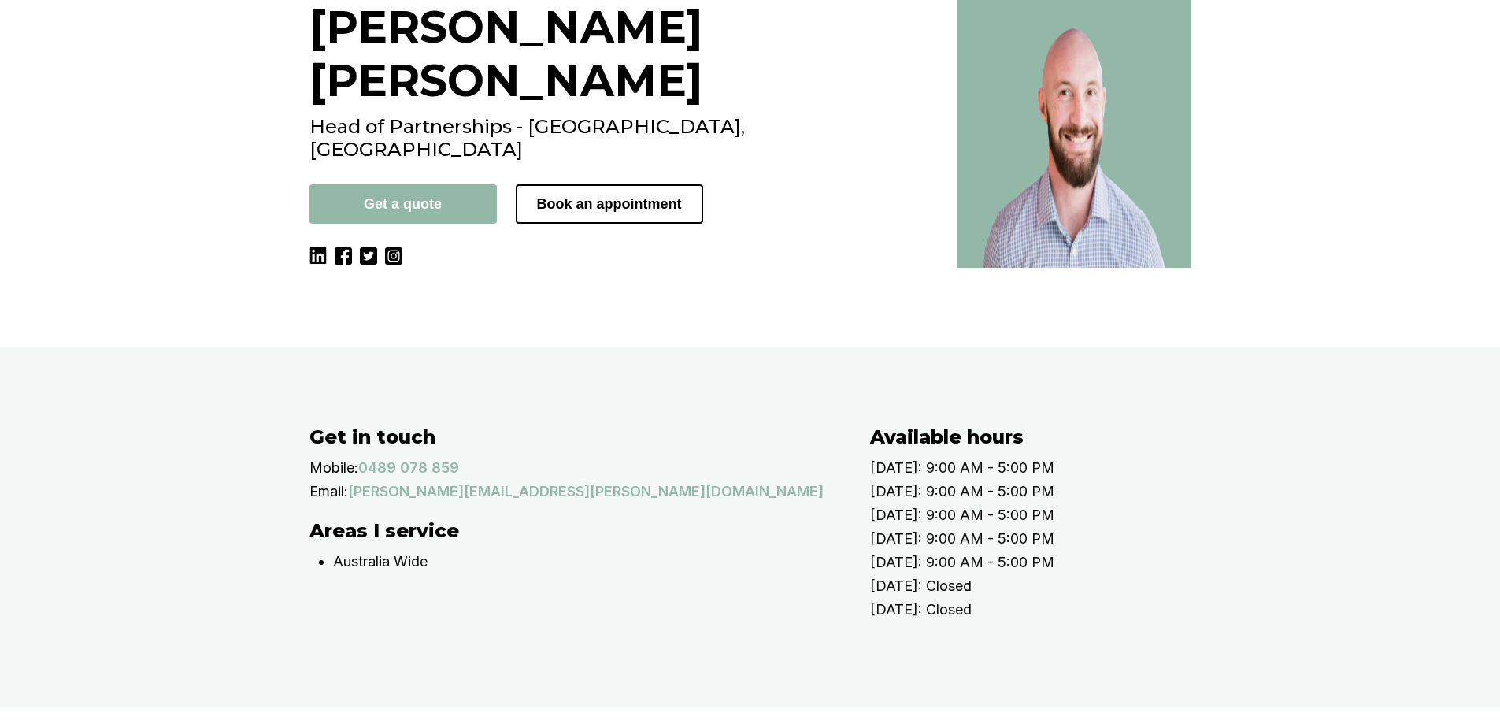
scroll to position [0, 0]
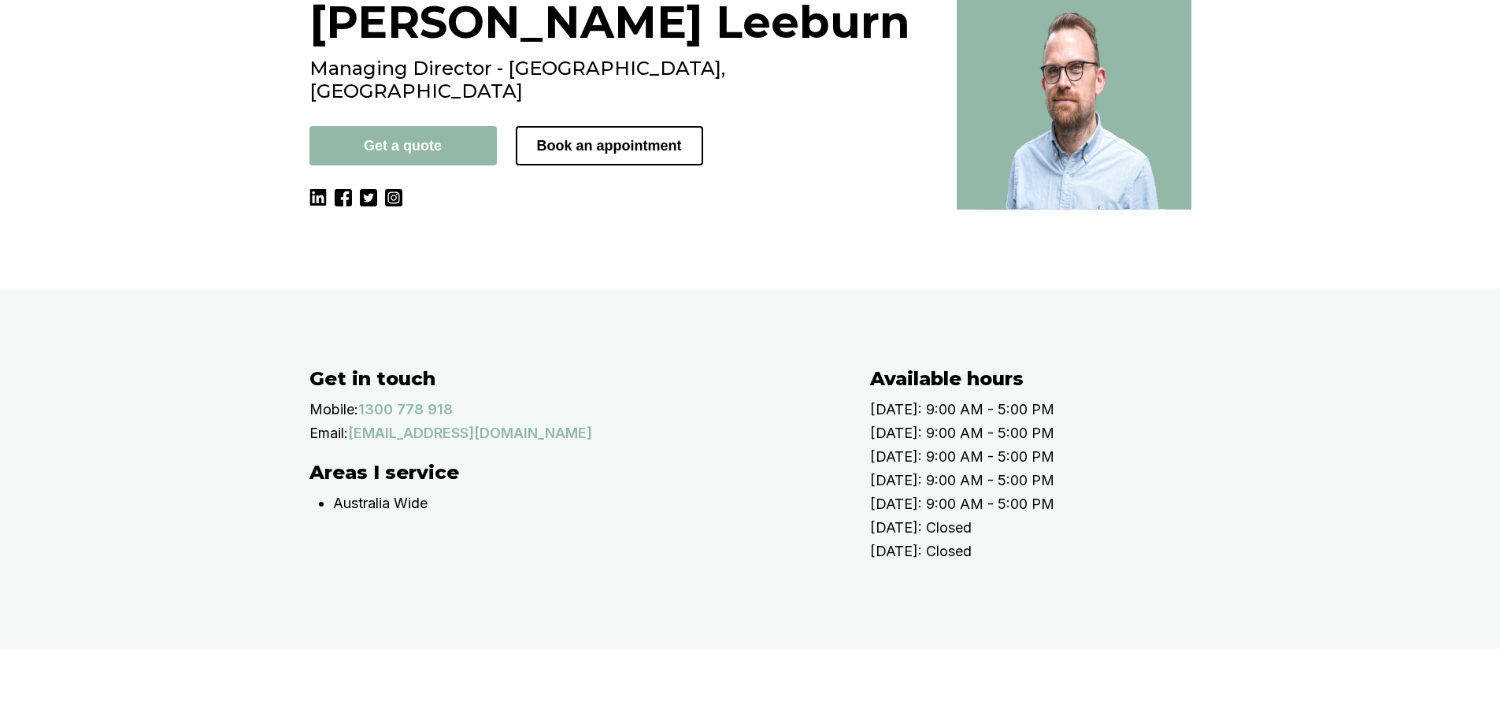
scroll to position [472, 0]
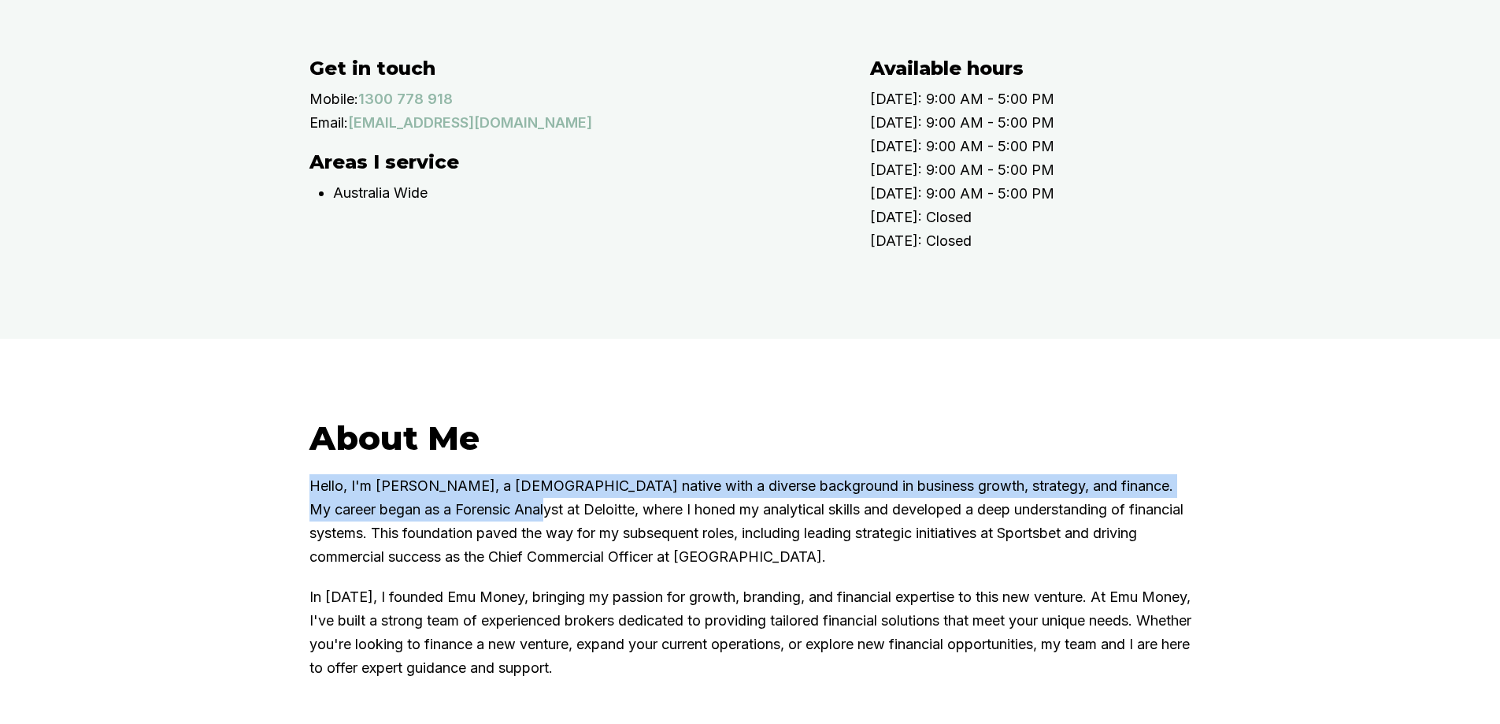
drag, startPoint x: 310, startPoint y: 573, endPoint x: 563, endPoint y: 620, distance: 257.0
click at [563, 620] on div "About Me Hello, I'm [PERSON_NAME], a [DEMOGRAPHIC_DATA] native with a diverse b…" at bounding box center [750, 572] width 945 height 310
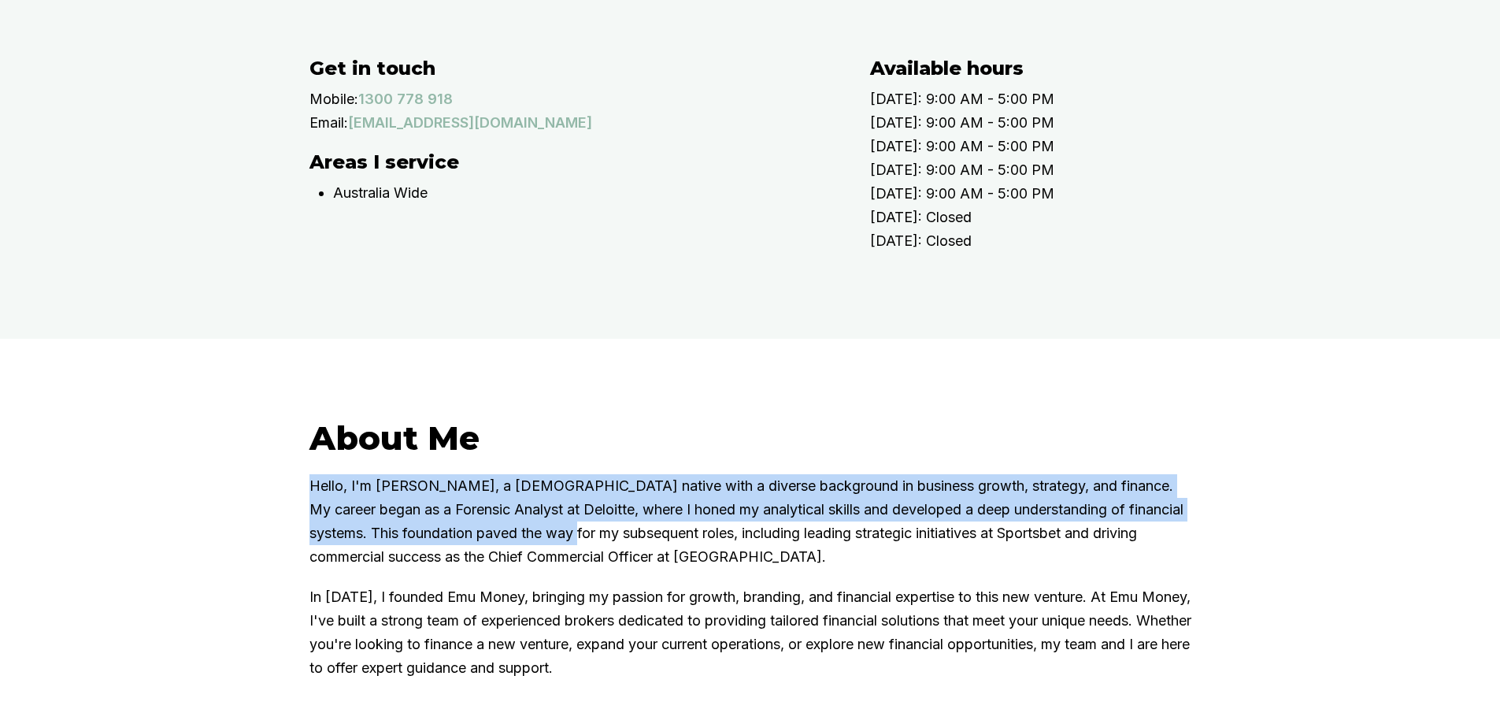
click at [563, 568] on p "Hello, I'm [PERSON_NAME], a [DEMOGRAPHIC_DATA] native with a diverse background…" at bounding box center [750, 521] width 882 height 94
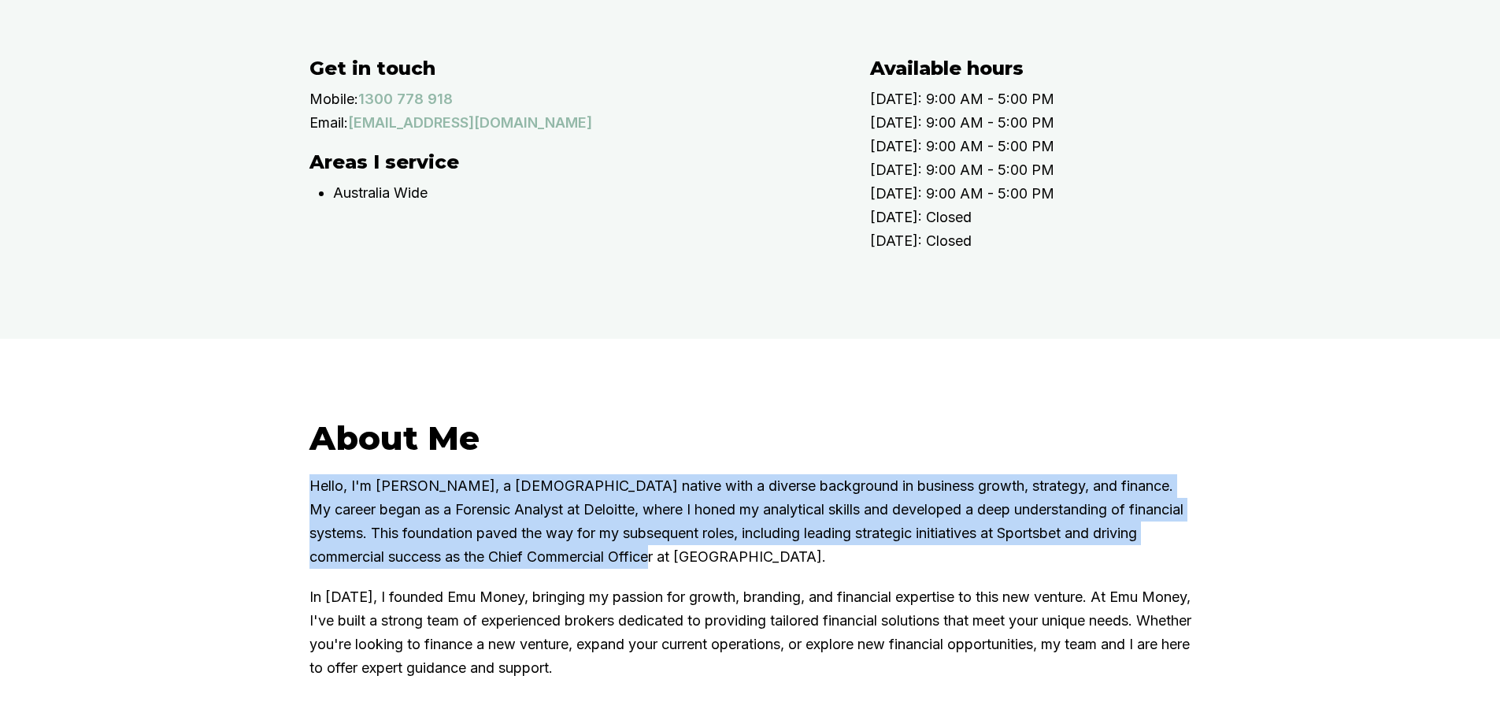
drag, startPoint x: 567, startPoint y: 629, endPoint x: 272, endPoint y: 570, distance: 300.3
click at [272, 570] on div "About Me Hello, I'm [PERSON_NAME], a [DEMOGRAPHIC_DATA] native with a diverse b…" at bounding box center [750, 573] width 1500 height 468
click at [324, 568] on p "Hello, I'm [PERSON_NAME], a [DEMOGRAPHIC_DATA] native with a diverse background…" at bounding box center [750, 521] width 882 height 94
click at [651, 568] on p "Hello, I'm [PERSON_NAME], a [DEMOGRAPHIC_DATA] native with a diverse background…" at bounding box center [750, 521] width 882 height 94
drag, startPoint x: 388, startPoint y: 594, endPoint x: 258, endPoint y: 568, distance: 132.5
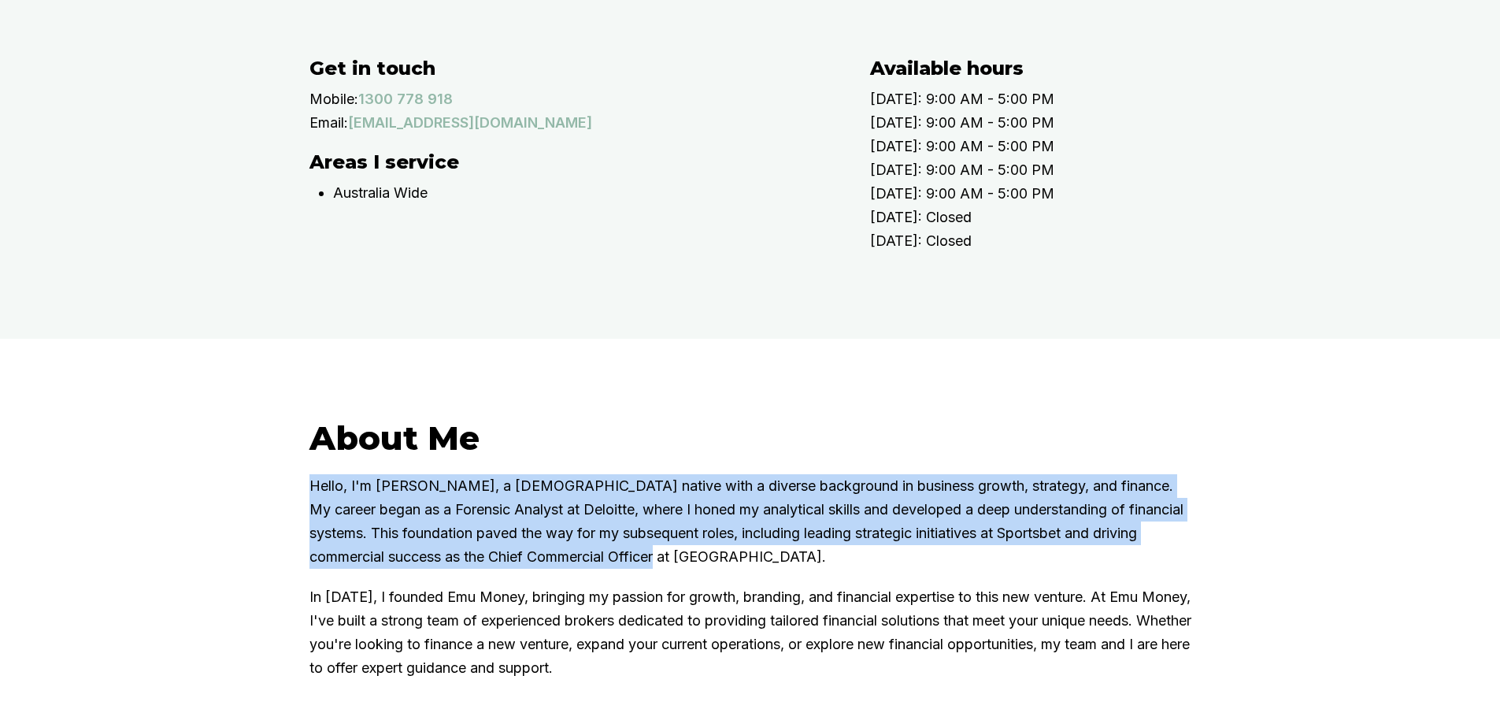
click at [258, 568] on div "About Me Hello, I'm [PERSON_NAME], a [DEMOGRAPHIC_DATA] native with a diverse b…" at bounding box center [750, 573] width 1500 height 468
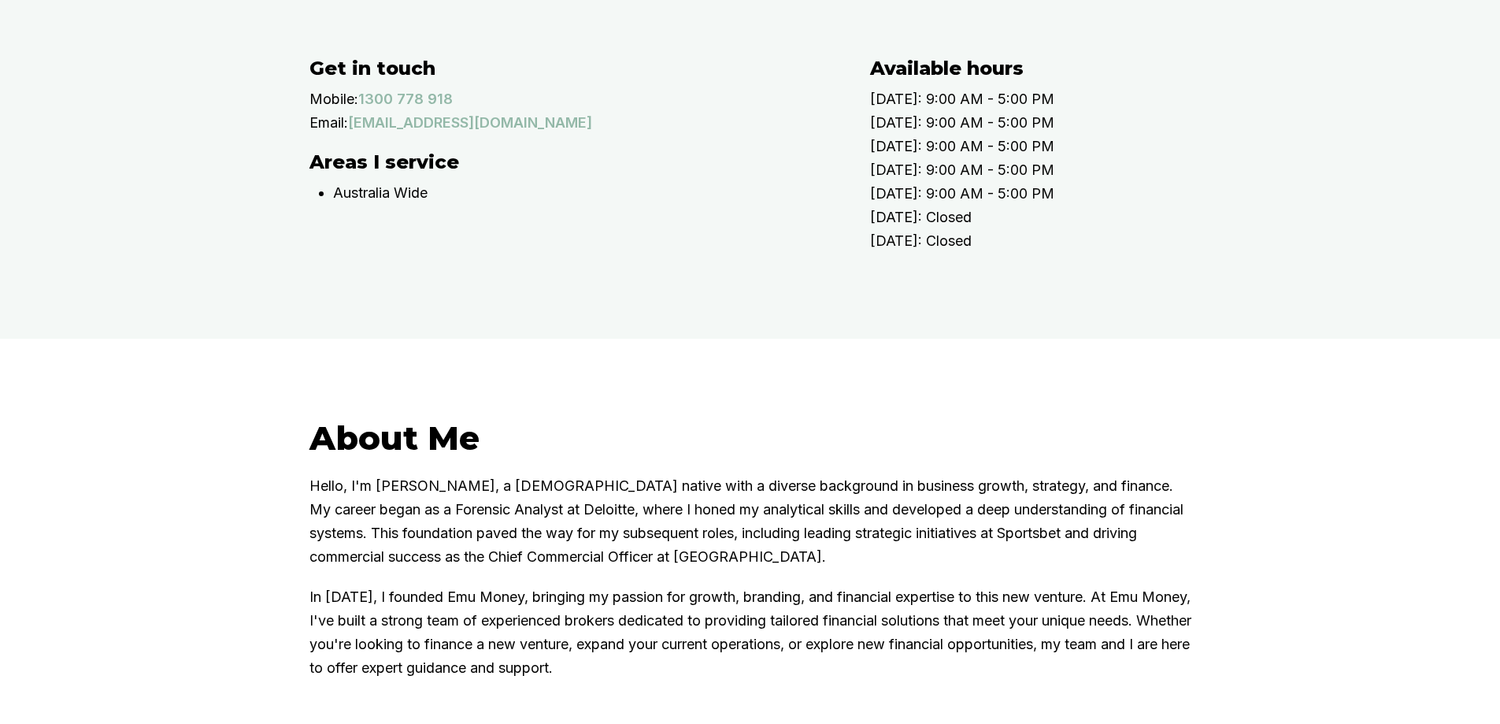
drag, startPoint x: 258, startPoint y: 568, endPoint x: 670, endPoint y: 642, distance: 418.4
click at [670, 642] on div "About Me Hello, I'm [PERSON_NAME], a [DEMOGRAPHIC_DATA] native with a diverse b…" at bounding box center [750, 573] width 1500 height 468
click at [670, 568] on p "Hello, I'm [PERSON_NAME], a [DEMOGRAPHIC_DATA] native with a diverse background…" at bounding box center [750, 521] width 882 height 94
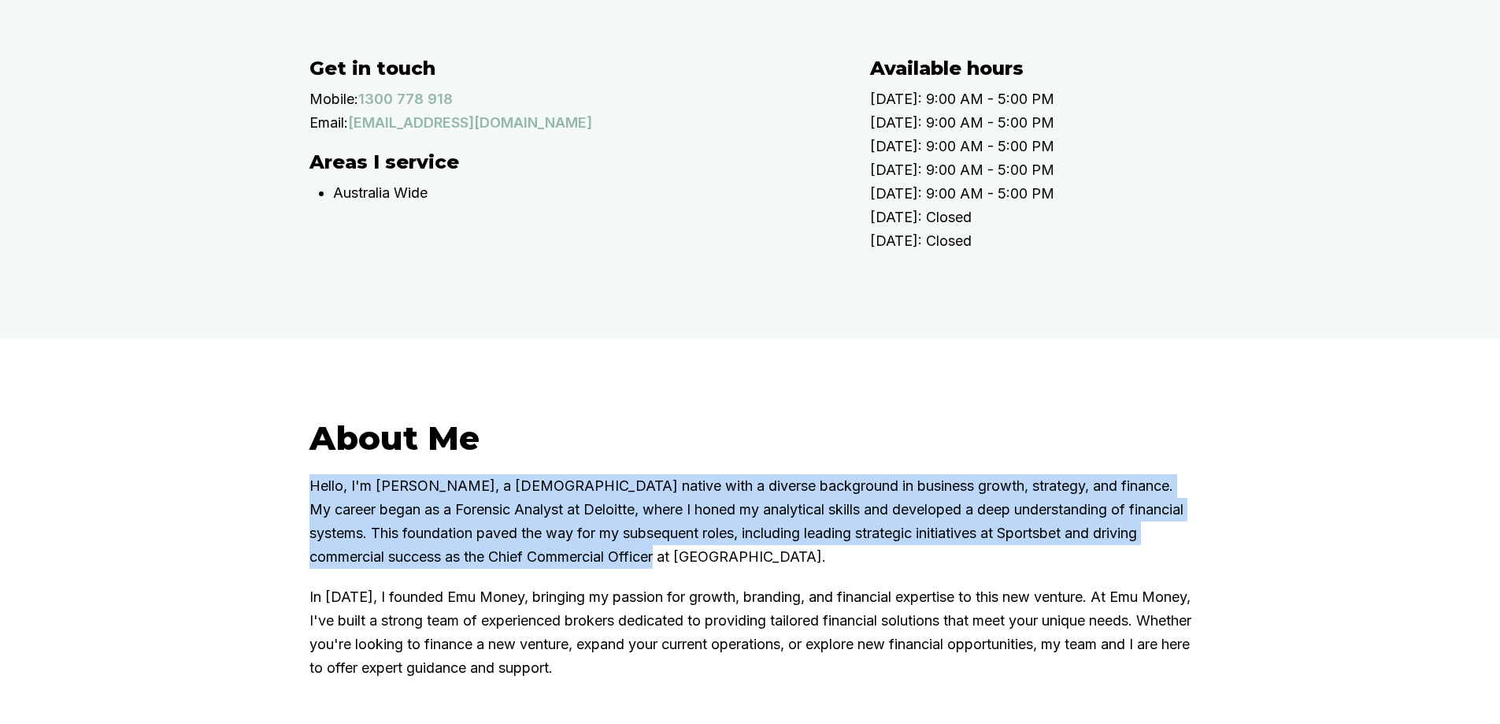
drag, startPoint x: 714, startPoint y: 656, endPoint x: 207, endPoint y: 558, distance: 516.3
click at [207, 558] on div "About Me Hello, I'm [PERSON_NAME], a [DEMOGRAPHIC_DATA] native with a diverse b…" at bounding box center [750, 573] width 1500 height 468
click at [270, 582] on div "About Me Hello, I'm [PERSON_NAME], a [DEMOGRAPHIC_DATA] native with a diverse b…" at bounding box center [750, 573] width 1500 height 468
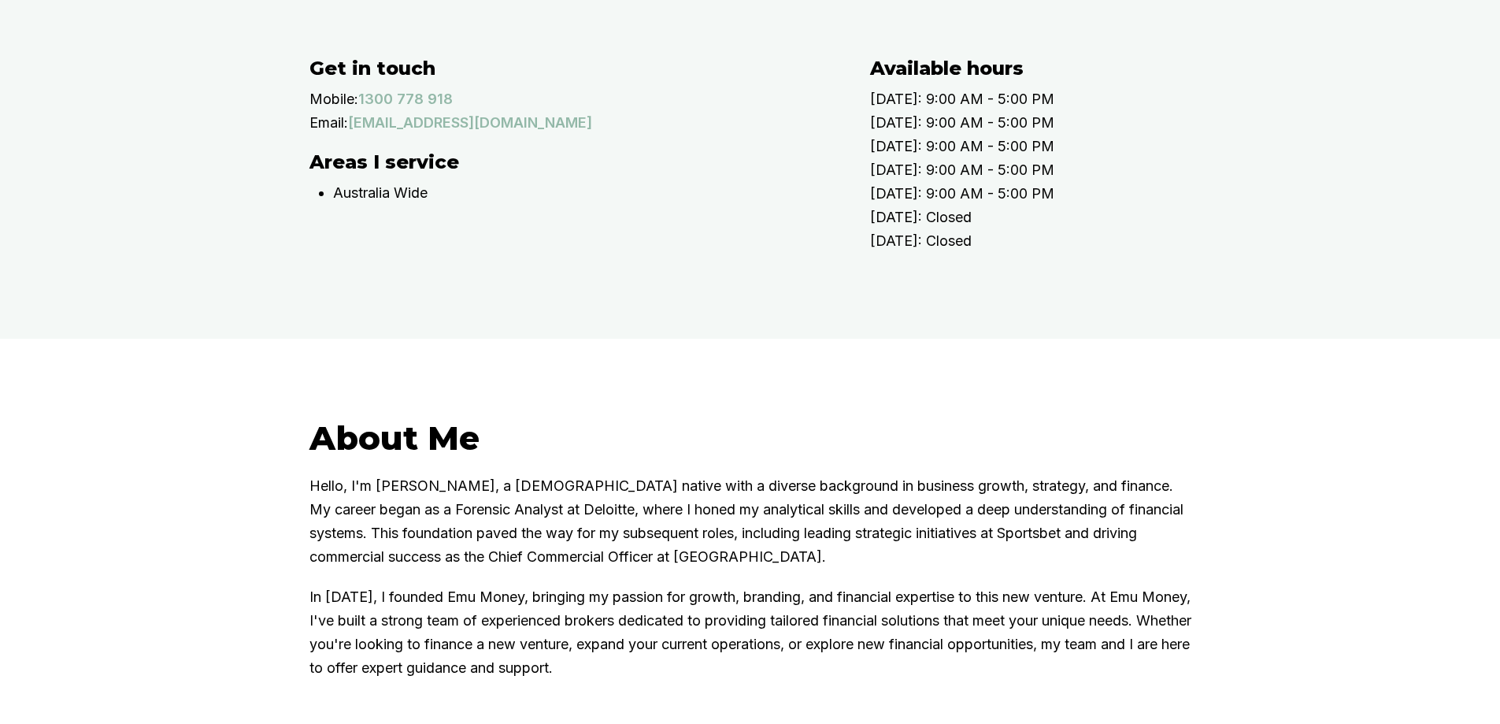
drag, startPoint x: 432, startPoint y: 598, endPoint x: 675, endPoint y: 654, distance: 248.9
click at [675, 654] on div "About Me Hello, I'm Matt Leeburn, a Melbourne native with a diverse background …" at bounding box center [750, 573] width 1500 height 468
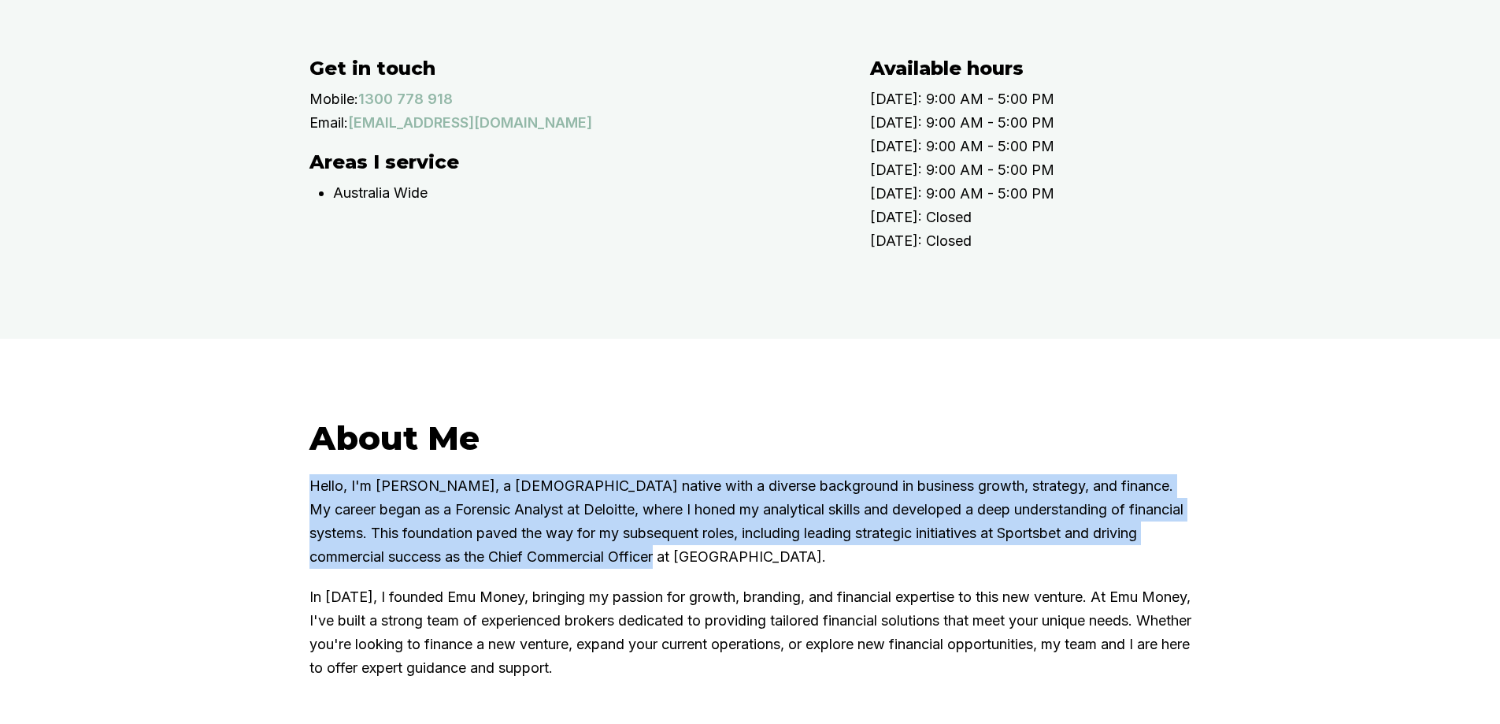
drag, startPoint x: 676, startPoint y: 654, endPoint x: 273, endPoint y: 575, distance: 410.1
click at [272, 575] on div "About Me Hello, I'm Matt Leeburn, a Melbourne native with a diverse background …" at bounding box center [750, 573] width 1500 height 468
click at [273, 575] on div "About Me Hello, I'm Matt Leeburn, a Melbourne native with a diverse background …" at bounding box center [750, 573] width 1500 height 468
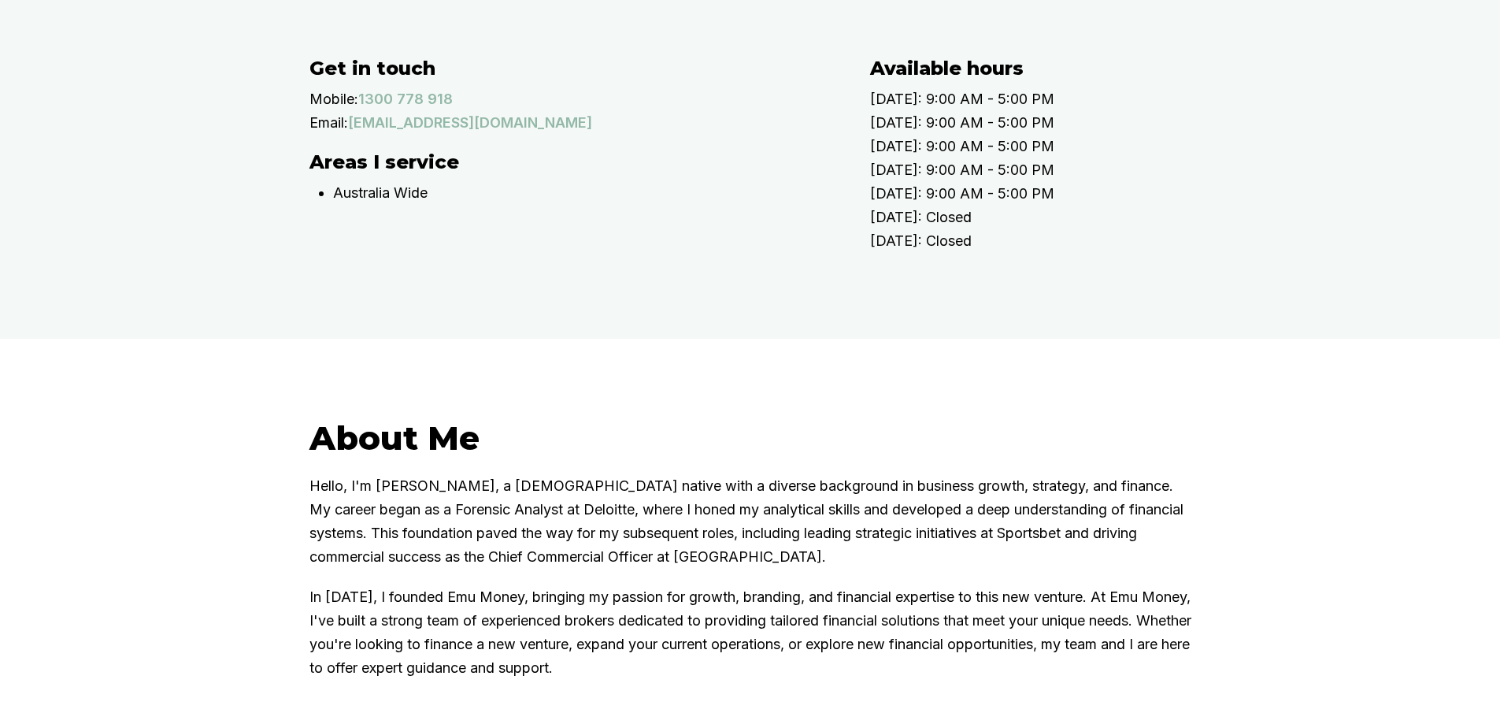
drag, startPoint x: 273, startPoint y: 575, endPoint x: 664, endPoint y: 643, distance: 396.5
click at [662, 643] on div "About Me Hello, I'm Matt Leeburn, a Melbourne native with a diverse background …" at bounding box center [750, 573] width 1500 height 468
click at [664, 568] on p "Hello, I'm Matt Leeburn, a Melbourne native with a diverse background in busine…" at bounding box center [750, 521] width 882 height 94
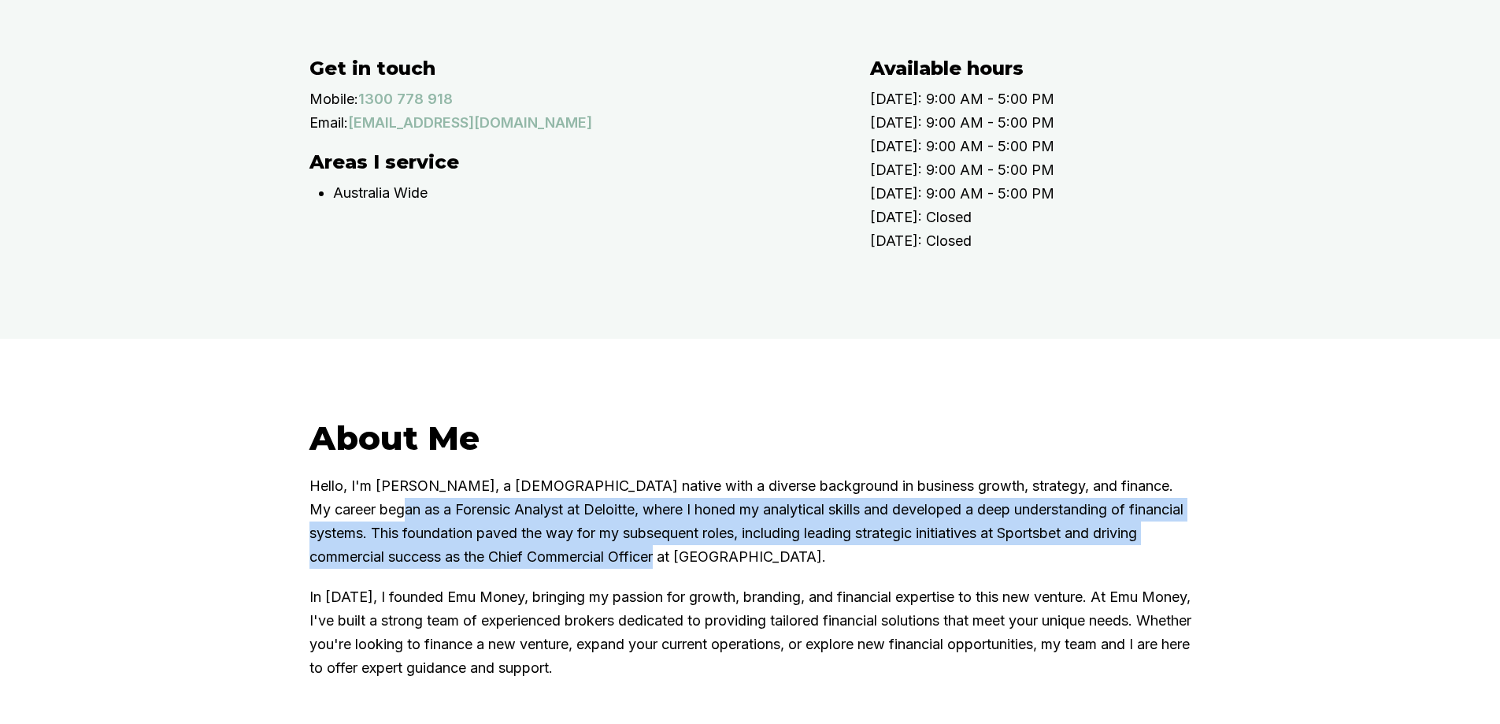
drag, startPoint x: 616, startPoint y: 646, endPoint x: 359, endPoint y: 586, distance: 264.5
click at [359, 568] on p "Hello, I'm Matt Leeburn, a Melbourne native with a diverse background in busine…" at bounding box center [750, 521] width 882 height 94
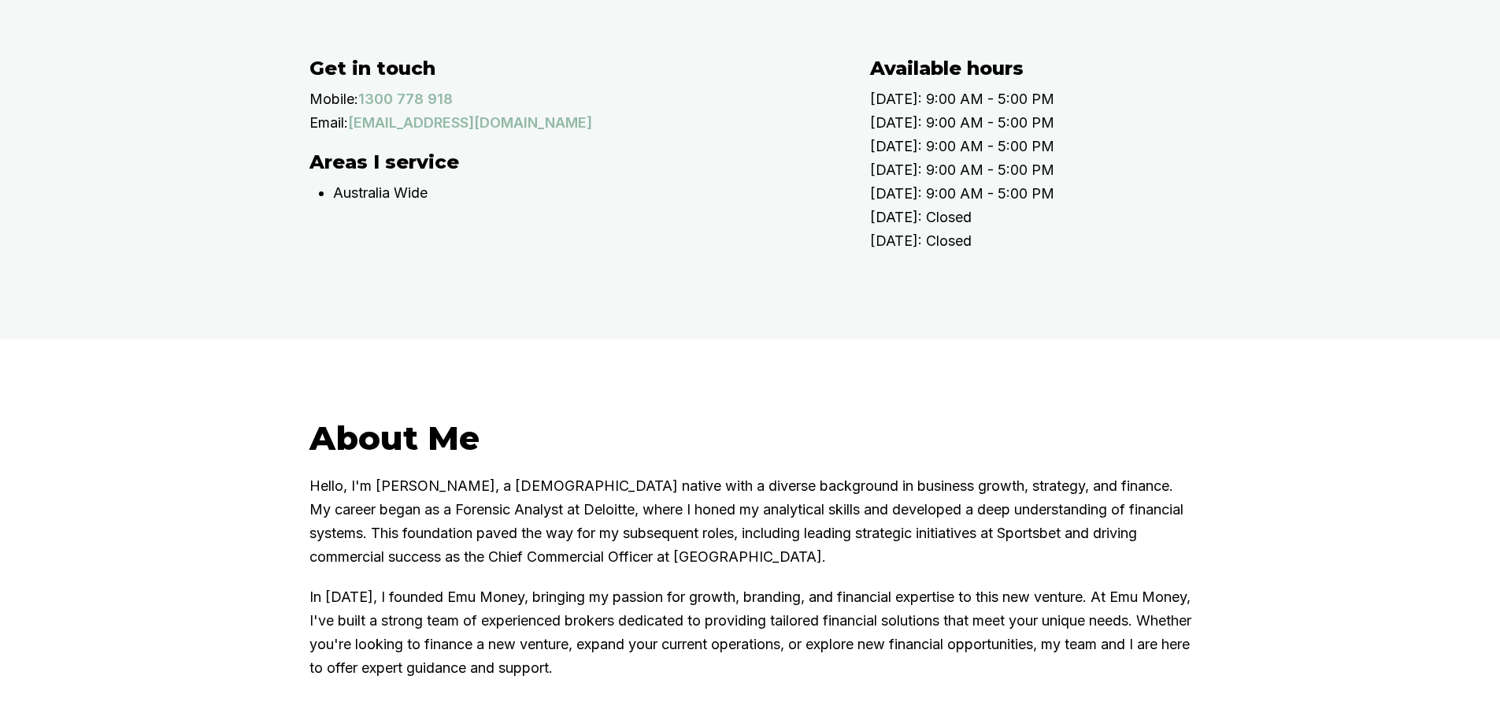
click at [360, 568] on p "Hello, I'm Matt Leeburn, a Melbourne native with a diverse background in busine…" at bounding box center [750, 521] width 882 height 94
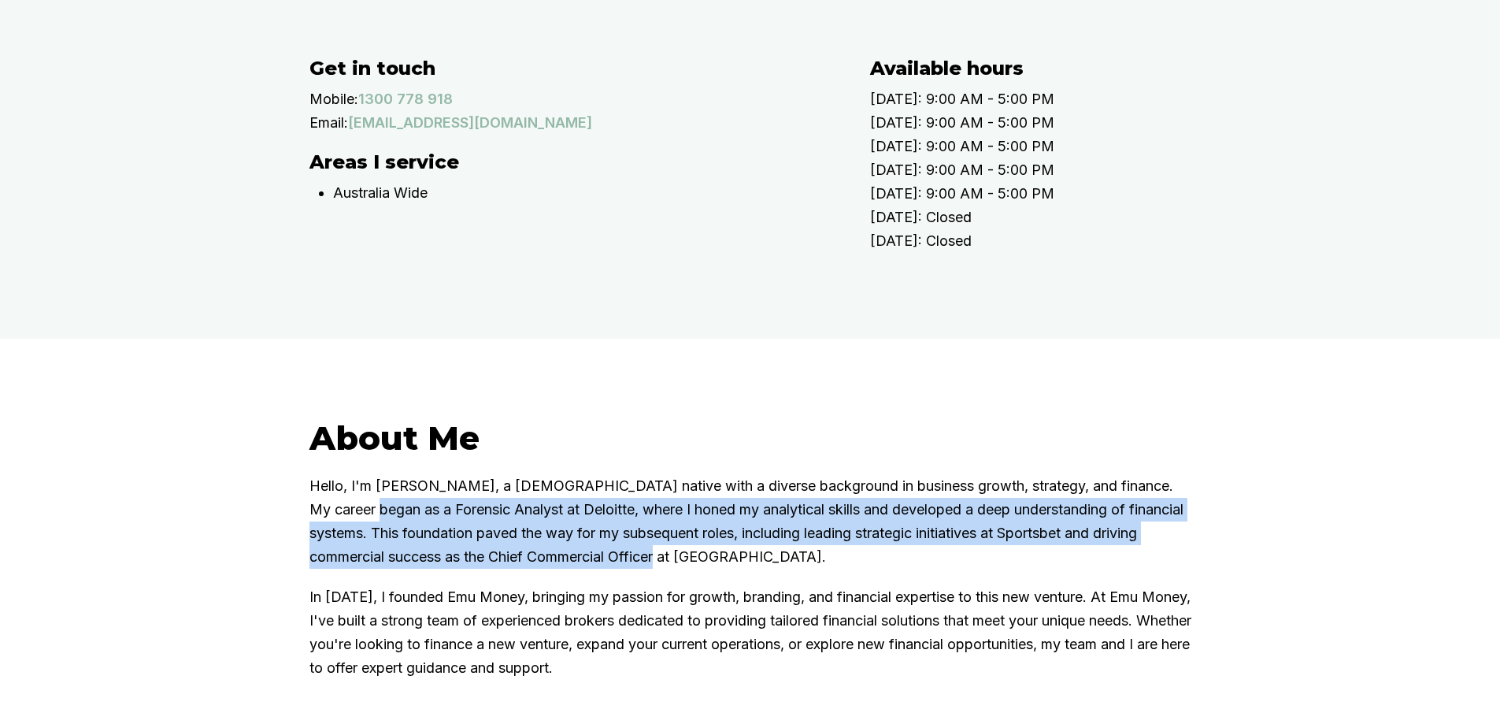
drag, startPoint x: 574, startPoint y: 599, endPoint x: 340, endPoint y: 587, distance: 234.1
click at [340, 568] on p "Hello, I'm Matt Leeburn, a Melbourne native with a diverse background in busine…" at bounding box center [750, 521] width 882 height 94
drag, startPoint x: 339, startPoint y: 587, endPoint x: 302, endPoint y: 578, distance: 38.2
click at [339, 568] on p "Hello, I'm Matt Leeburn, a Melbourne native with a diverse background in busine…" at bounding box center [750, 521] width 882 height 94
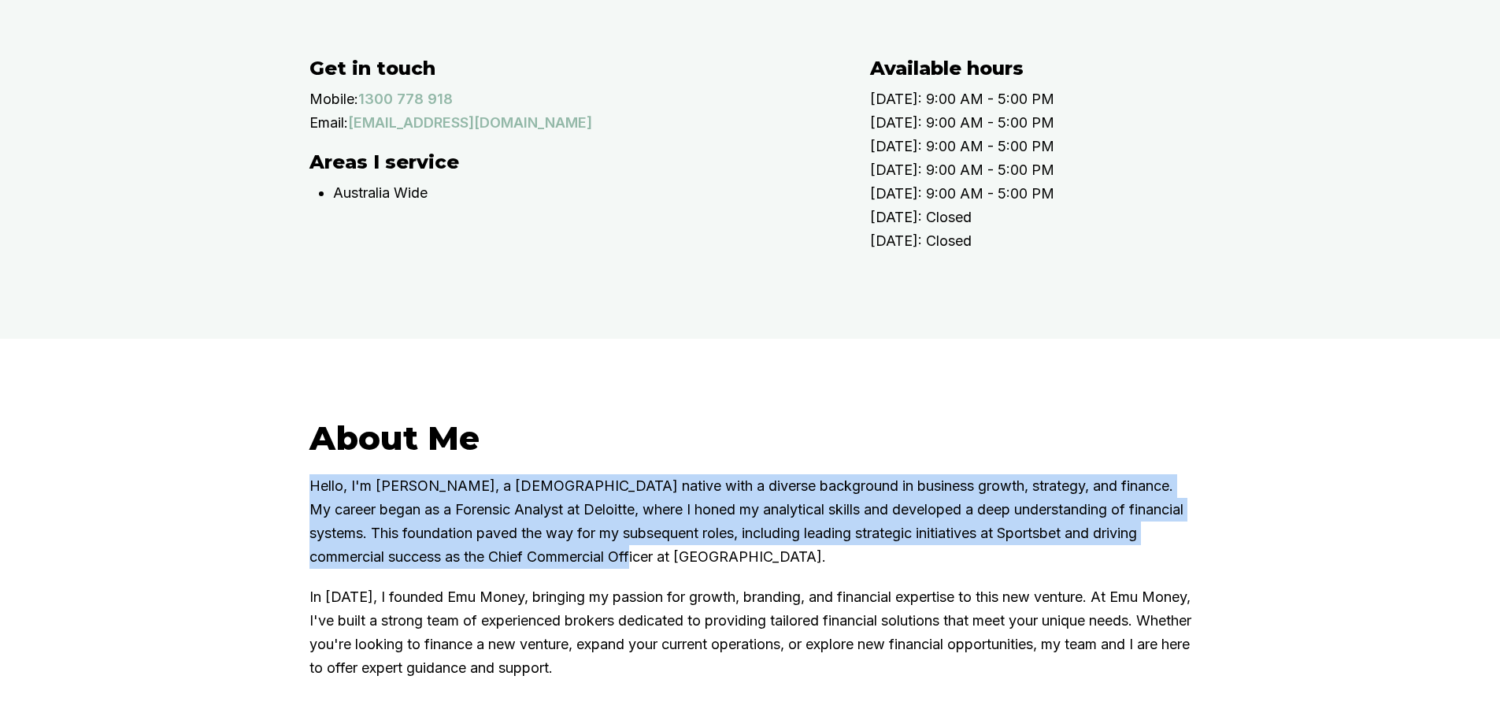
drag, startPoint x: 273, startPoint y: 570, endPoint x: 631, endPoint y: 638, distance: 364.6
click at [631, 638] on div "About Me Hello, I'm Matt Leeburn, a Melbourne native with a diverse background …" at bounding box center [750, 573] width 1500 height 468
click at [631, 568] on p "Hello, I'm Matt Leeburn, a Melbourne native with a diverse background in busine…" at bounding box center [750, 521] width 882 height 94
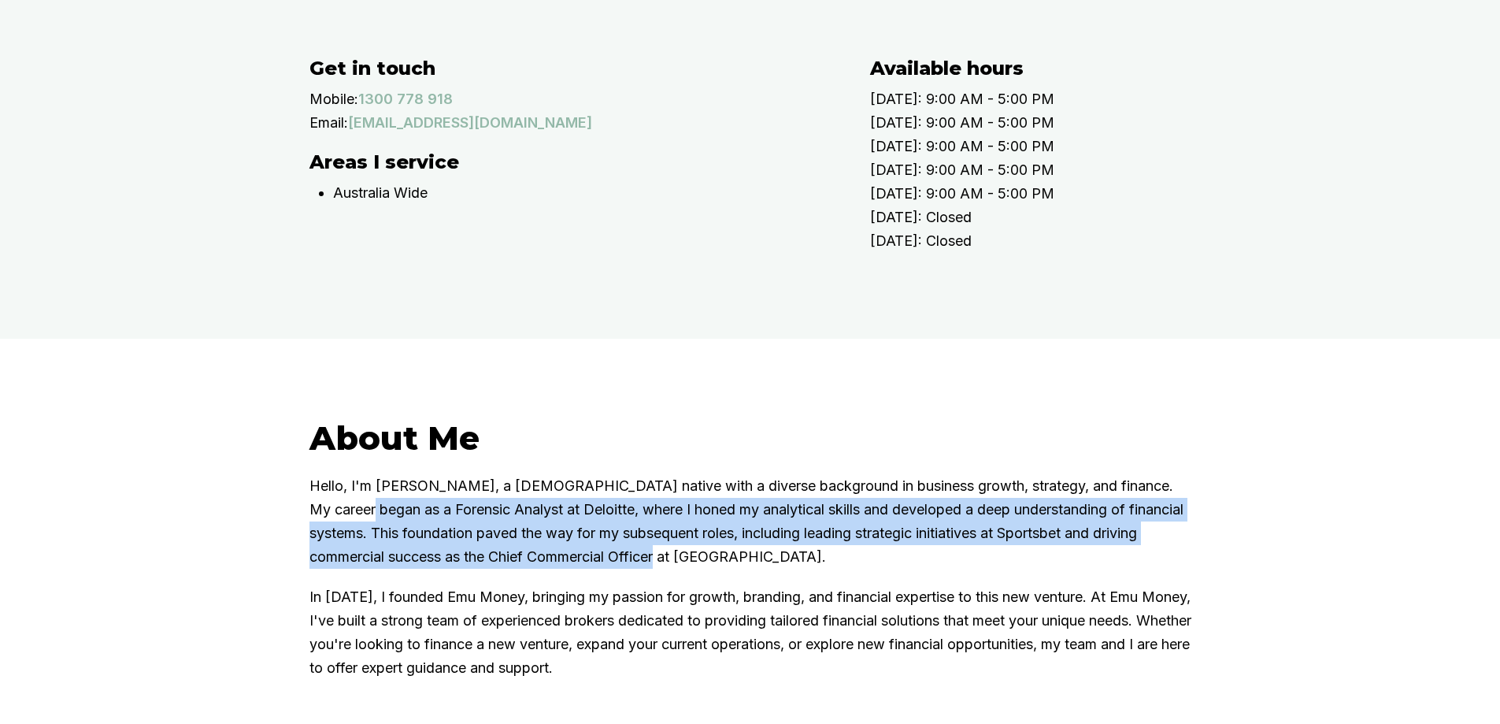
drag, startPoint x: 691, startPoint y: 641, endPoint x: 335, endPoint y: 598, distance: 358.4
click at [335, 568] on p "Hello, I'm Matt Leeburn, a Melbourne native with a diverse background in busine…" at bounding box center [750, 521] width 882 height 94
click at [337, 568] on p "Hello, I'm Matt Leeburn, a Melbourne native with a diverse background in busine…" at bounding box center [750, 521] width 882 height 94
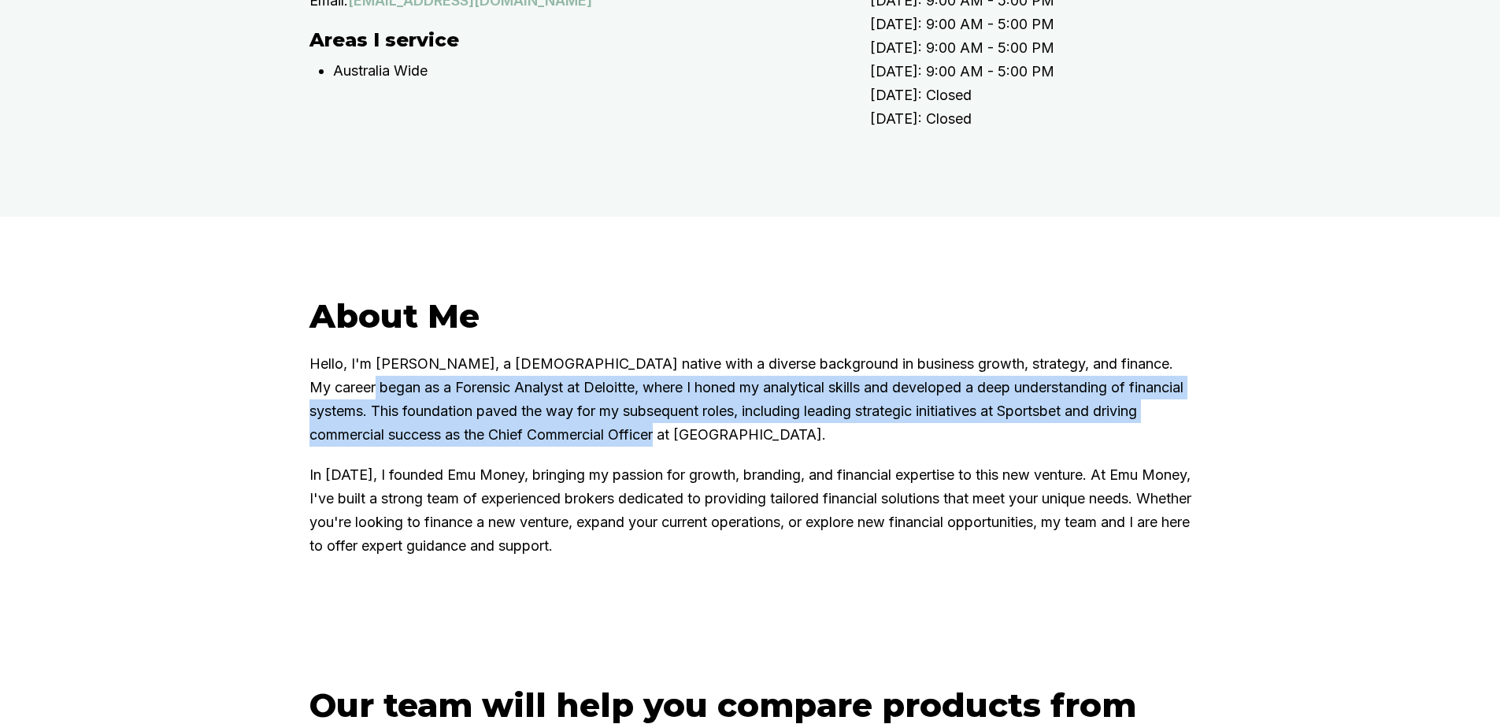
scroll to position [787, 0]
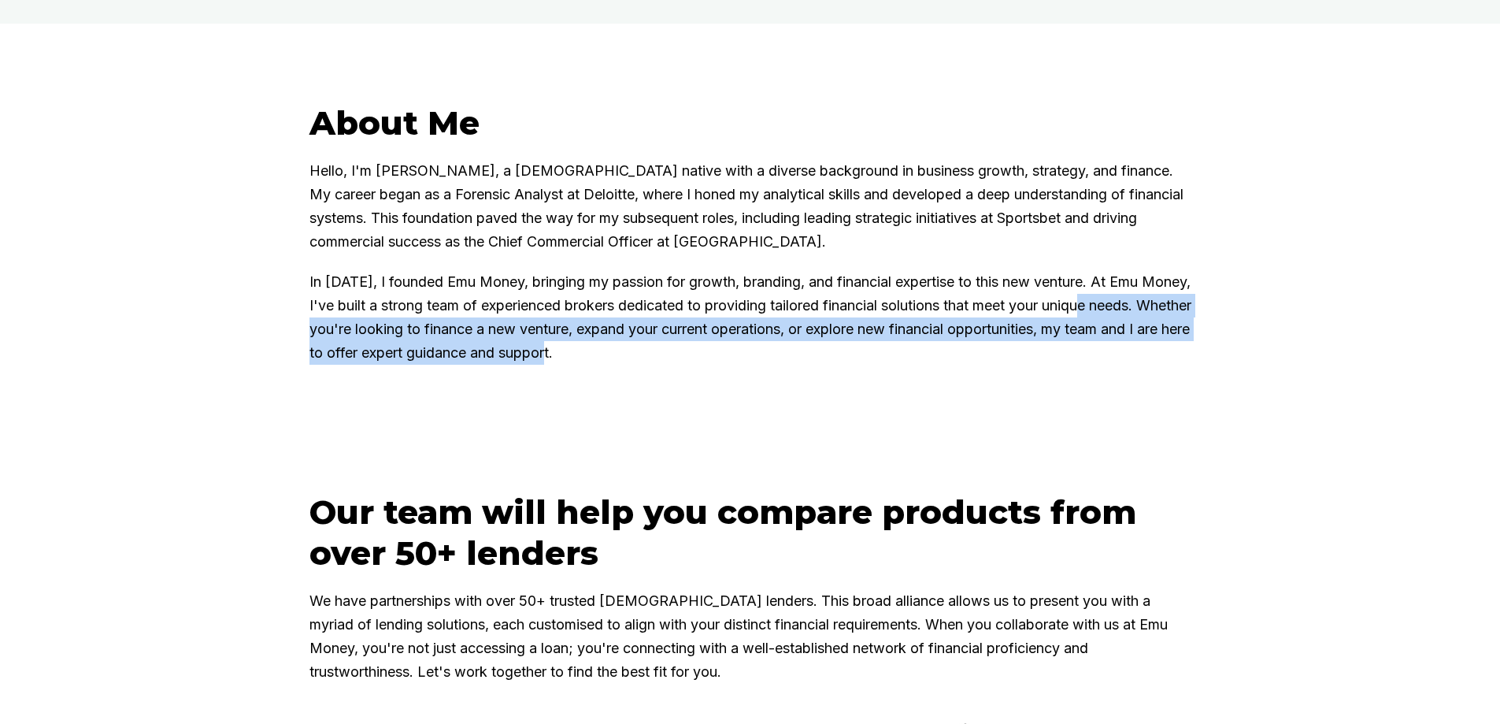
drag, startPoint x: 752, startPoint y: 445, endPoint x: 249, endPoint y: 410, distance: 504.3
click at [249, 410] on div "About Me Hello, I'm Matt Leeburn, a Melbourne native with a diverse background …" at bounding box center [750, 258] width 1500 height 468
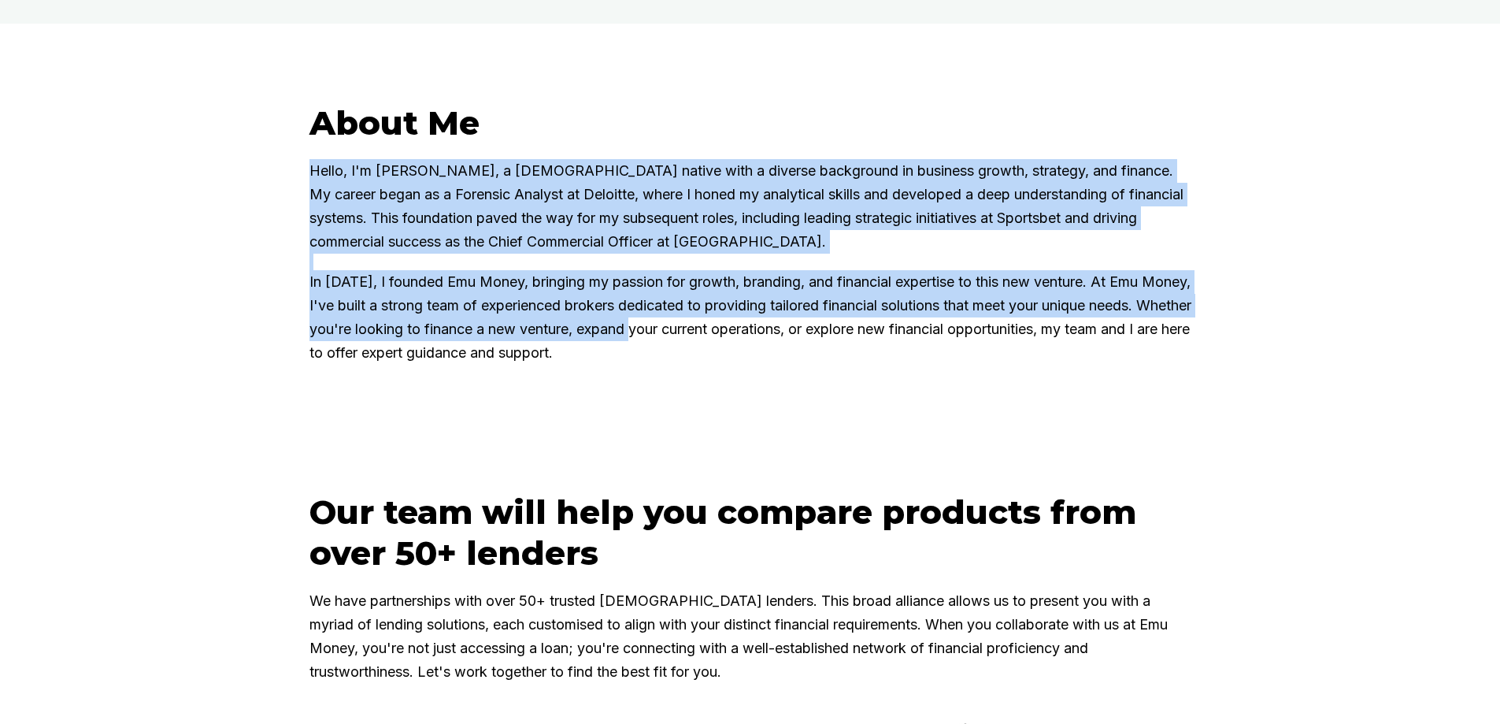
drag, startPoint x: 254, startPoint y: 353, endPoint x: 769, endPoint y: 422, distance: 519.5
click at [767, 422] on div "About Me Hello, I'm Matt Leeburn, a Melbourne native with a diverse background …" at bounding box center [750, 258] width 1500 height 468
click at [769, 365] on p "In 2023, I founded Emu Money, bringing my passion for growth, branding, and fin…" at bounding box center [750, 317] width 882 height 94
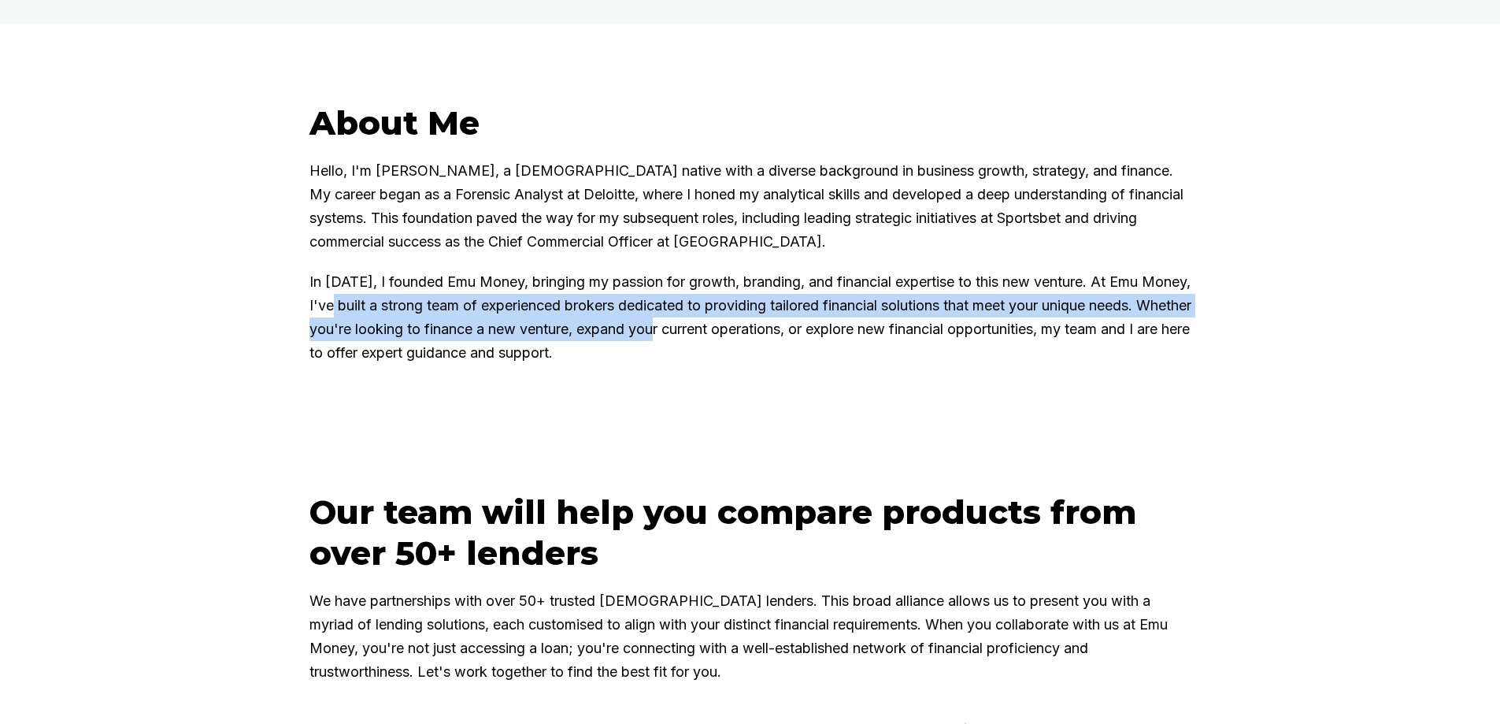
drag, startPoint x: 783, startPoint y: 427, endPoint x: 391, endPoint y: 395, distance: 392.6
click at [392, 365] on p "In 2023, I founded Emu Money, bringing my passion for growth, branding, and fin…" at bounding box center [750, 317] width 882 height 94
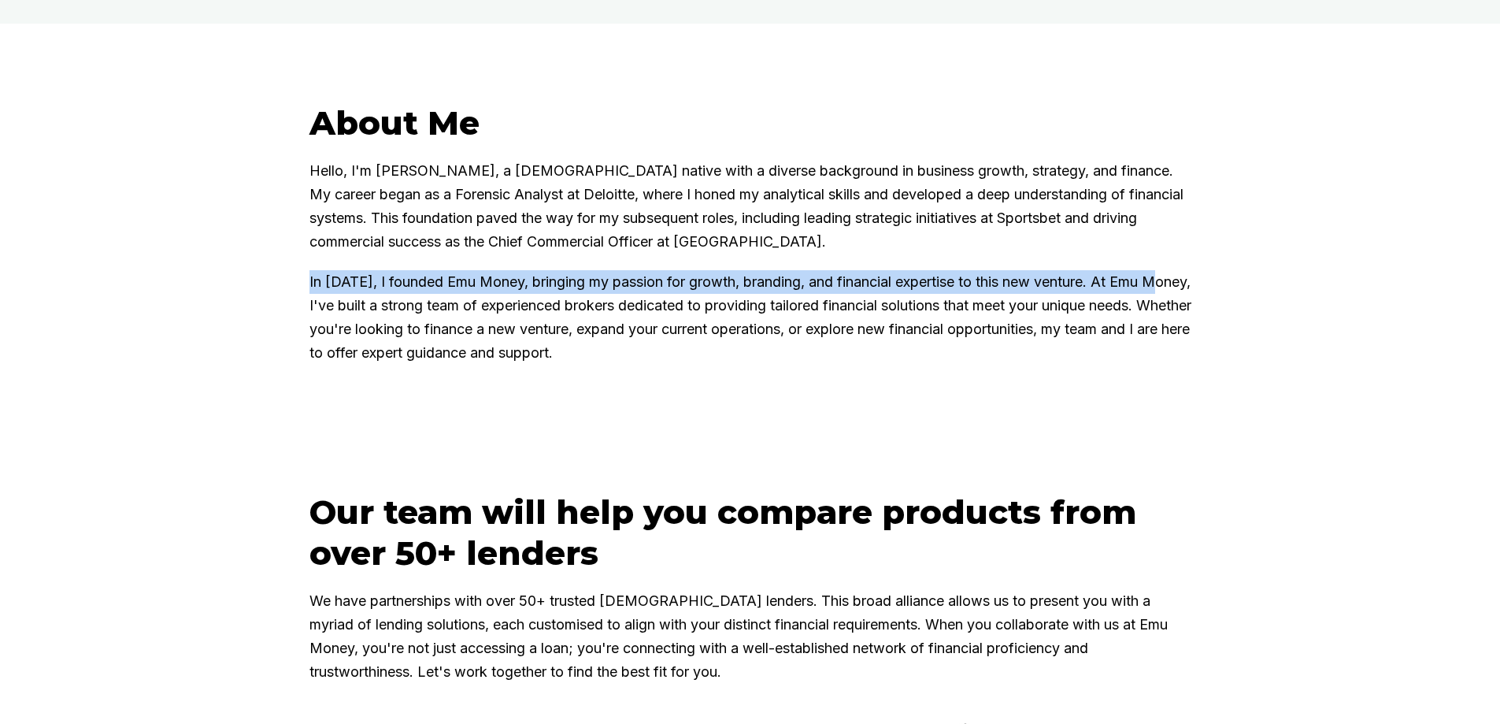
click at [294, 370] on div "About Me Hello, I'm Matt Leeburn, a Melbourne native with a diverse background …" at bounding box center [750, 257] width 945 height 310
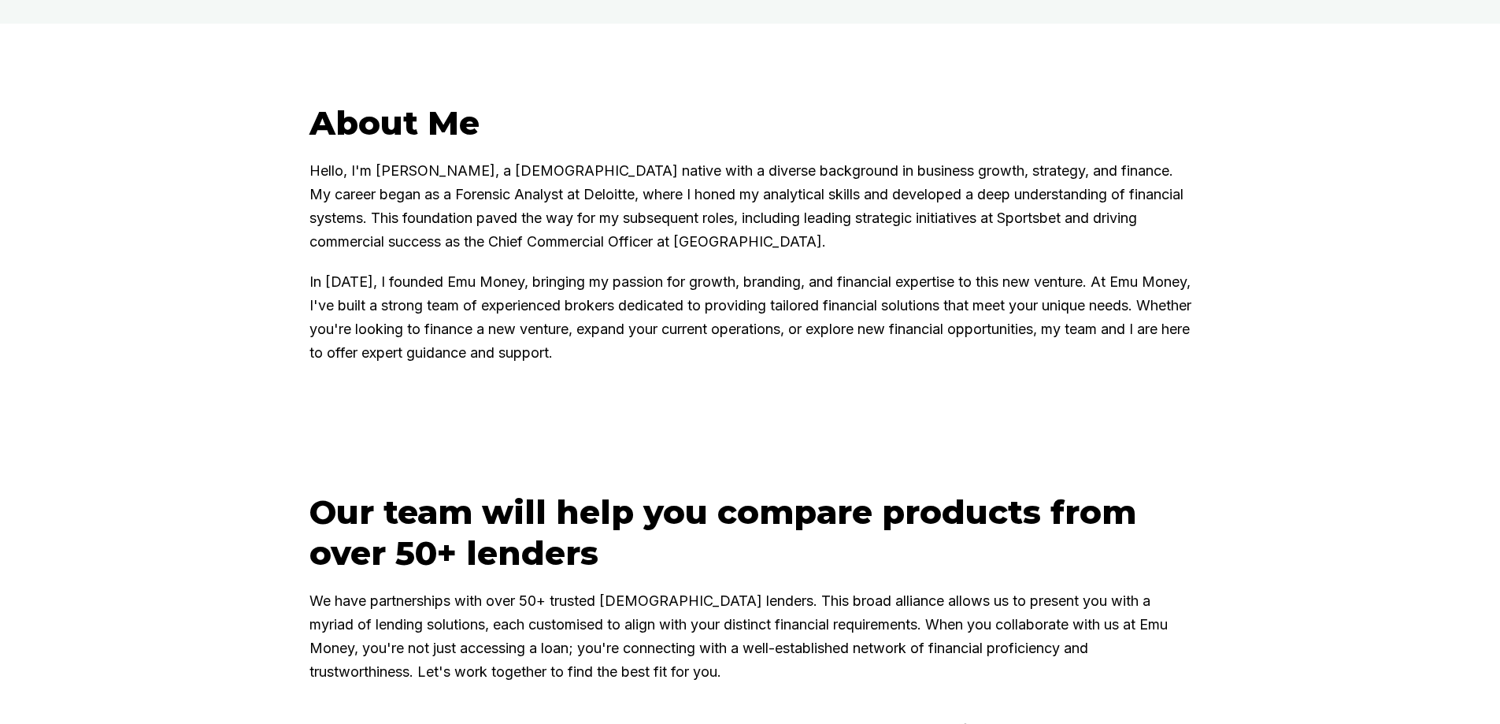
click at [759, 413] on div "About Me Hello, I'm Matt Leeburn, a Melbourne native with a diverse background …" at bounding box center [750, 257] width 945 height 310
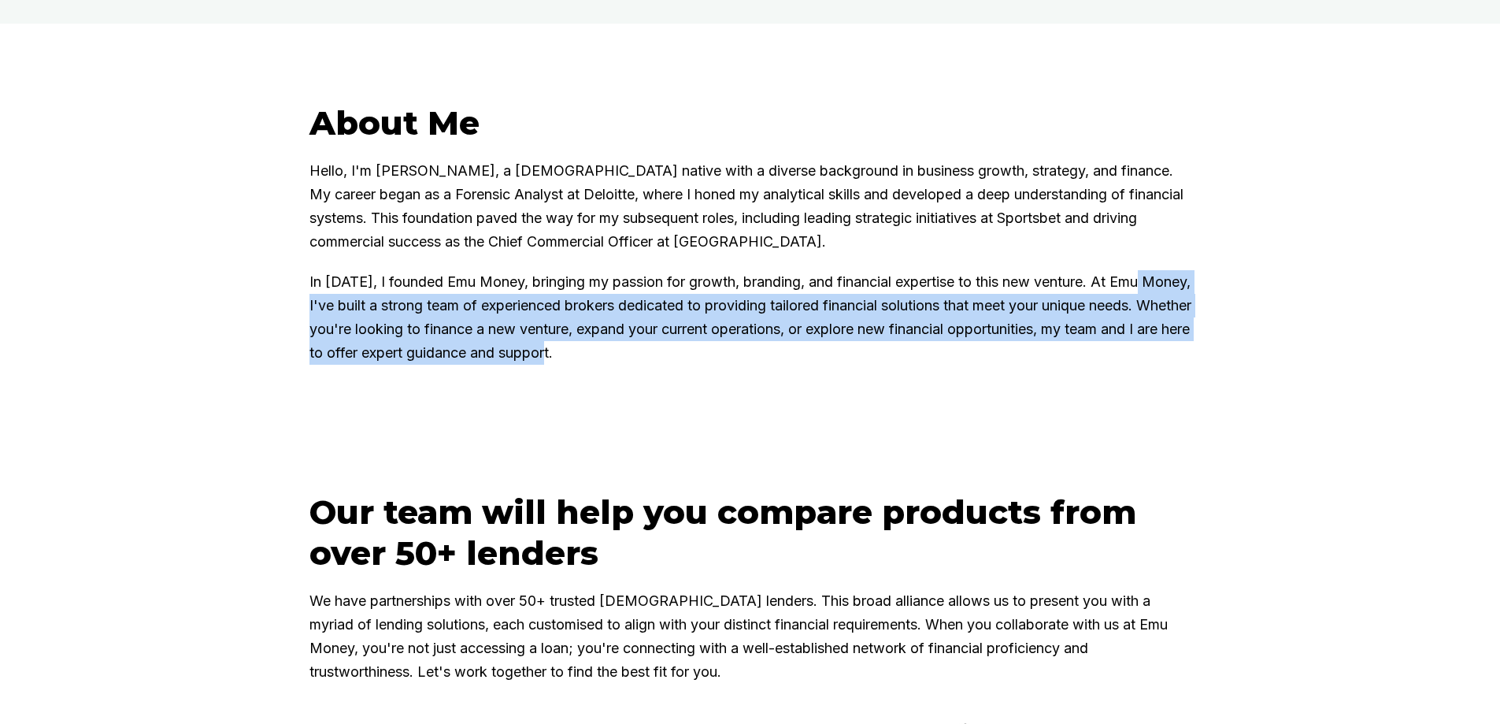
drag, startPoint x: 457, startPoint y: 403, endPoint x: 324, endPoint y: 390, distance: 134.5
click at [324, 365] on p "In 2023, I founded Emu Money, bringing my passion for growth, branding, and fin…" at bounding box center [750, 317] width 882 height 94
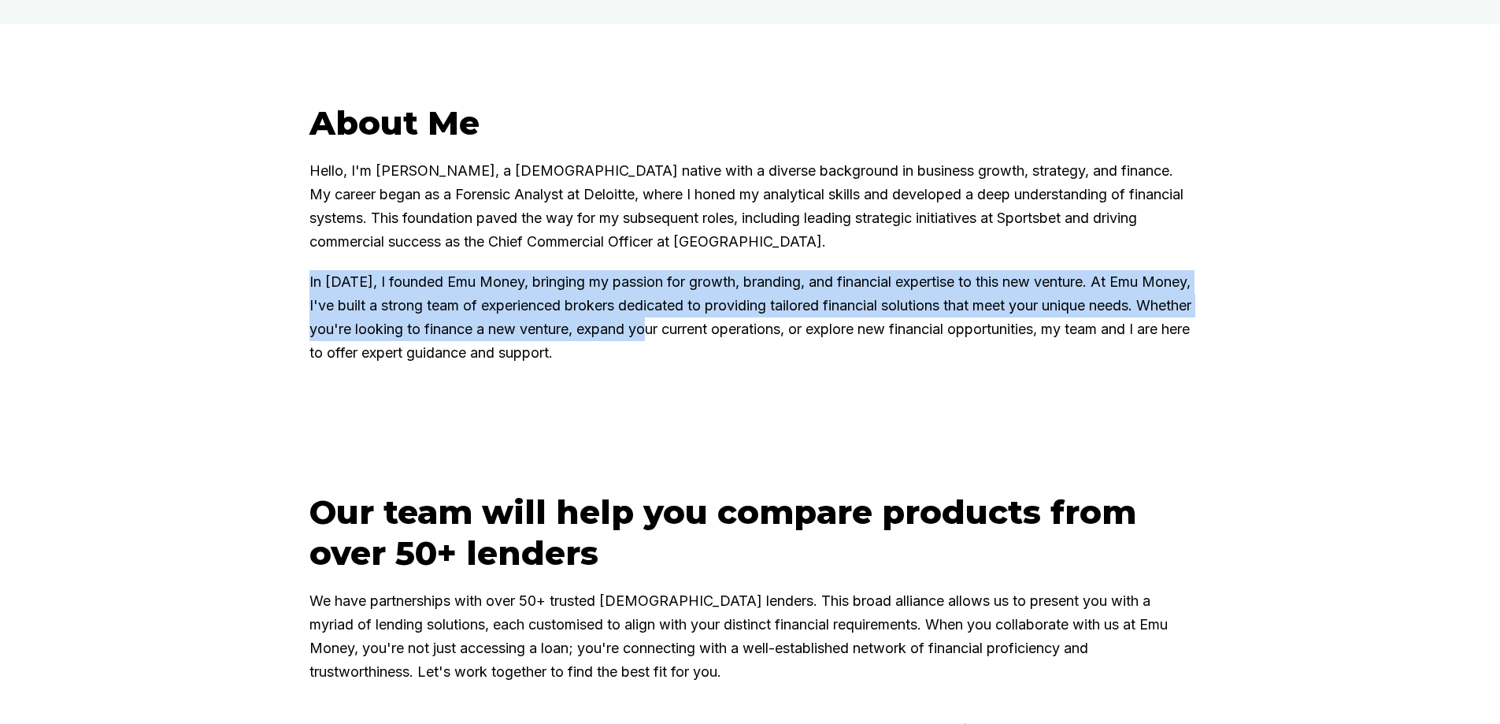
drag, startPoint x: 299, startPoint y: 376, endPoint x: 780, endPoint y: 414, distance: 482.5
click at [780, 413] on div "About Me Hello, I'm Matt Leeburn, a Melbourne native with a diverse background …" at bounding box center [750, 257] width 945 height 310
click at [780, 365] on p "In 2023, I founded Emu Money, bringing my passion for growth, branding, and fin…" at bounding box center [750, 317] width 882 height 94
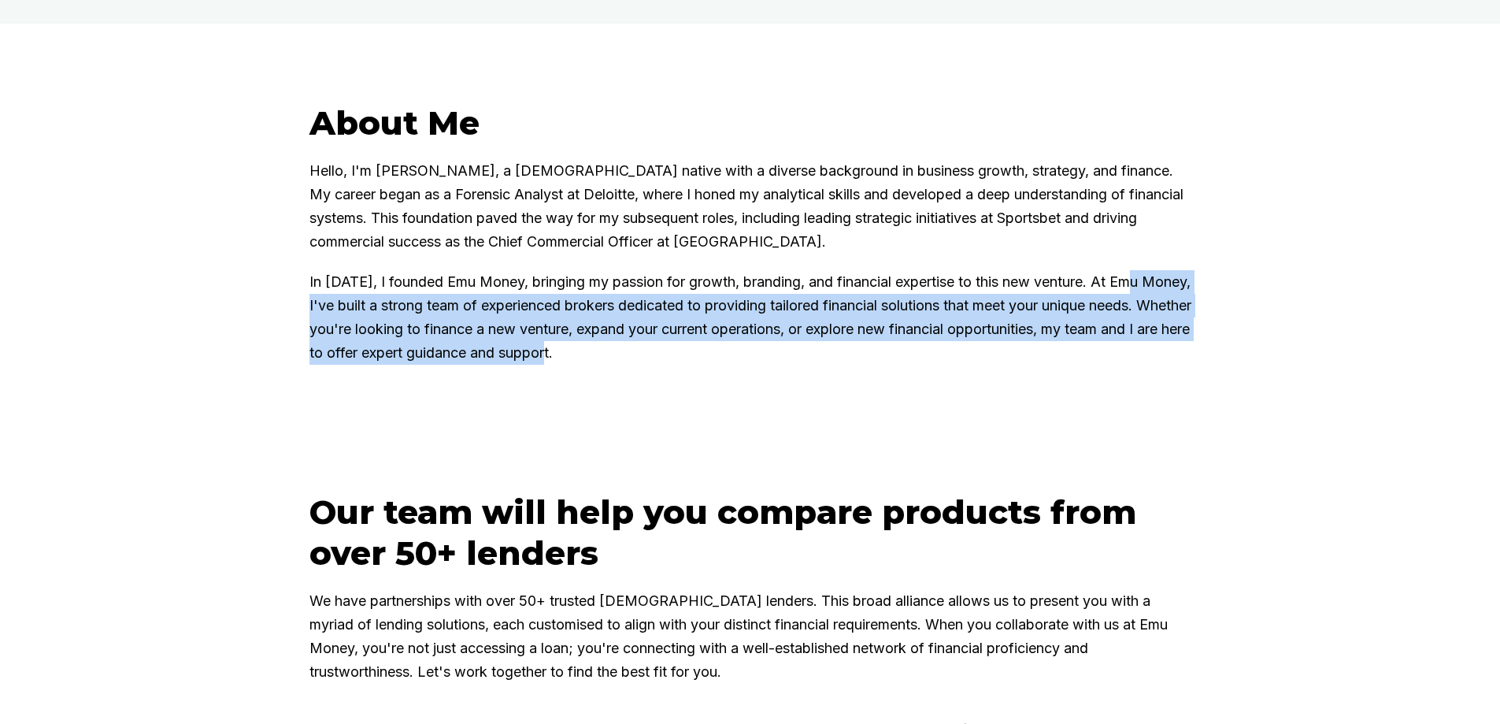
drag, startPoint x: 718, startPoint y: 442, endPoint x: 239, endPoint y: 390, distance: 481.5
click at [239, 390] on div "About Me Hello, I'm Matt Leeburn, a Melbourne native with a diverse background …" at bounding box center [750, 258] width 1500 height 468
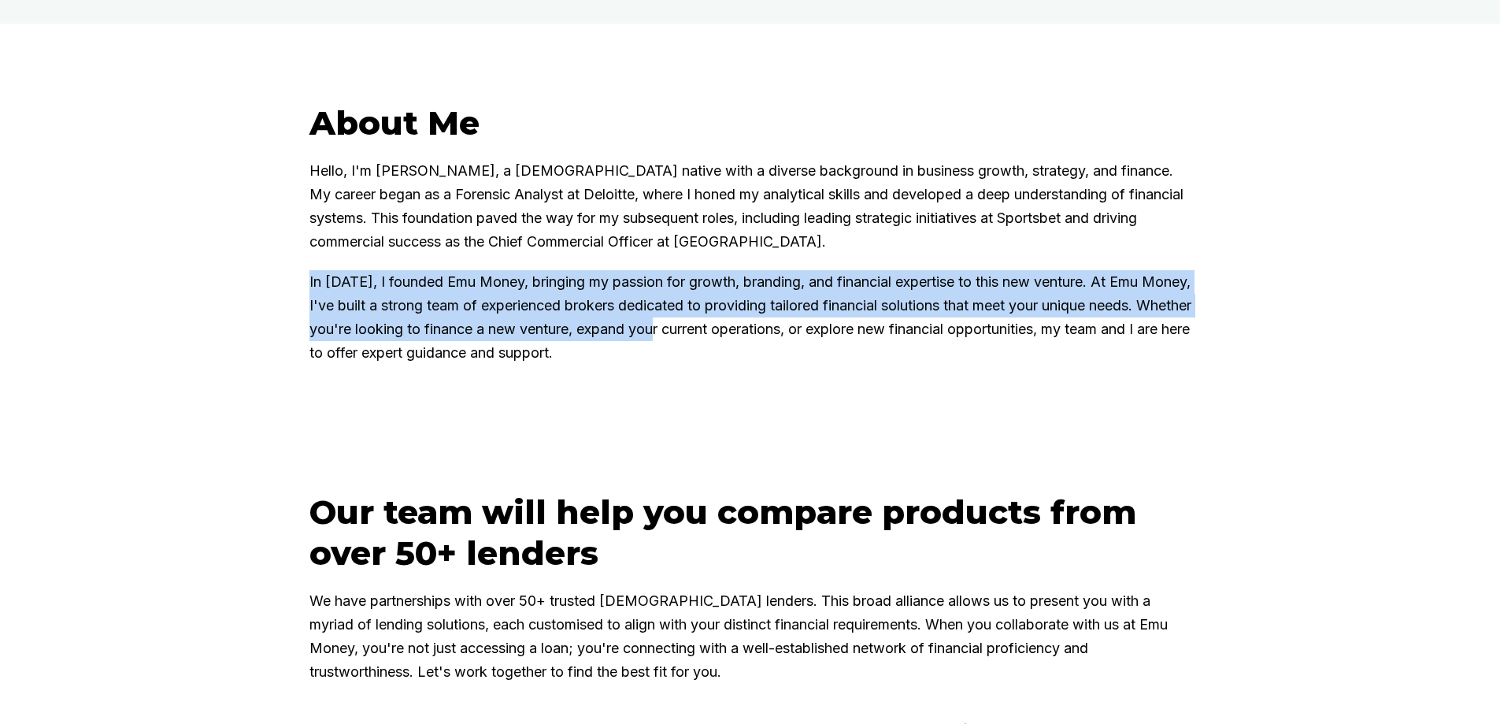
drag, startPoint x: 269, startPoint y: 368, endPoint x: 808, endPoint y: 412, distance: 540.3
click at [808, 412] on div "About Me Hello, I'm Matt Leeburn, a Melbourne native with a diverse background …" at bounding box center [750, 258] width 1500 height 468
click at [809, 365] on p "In 2023, I founded Emu Money, bringing my passion for growth, branding, and fin…" at bounding box center [750, 317] width 882 height 94
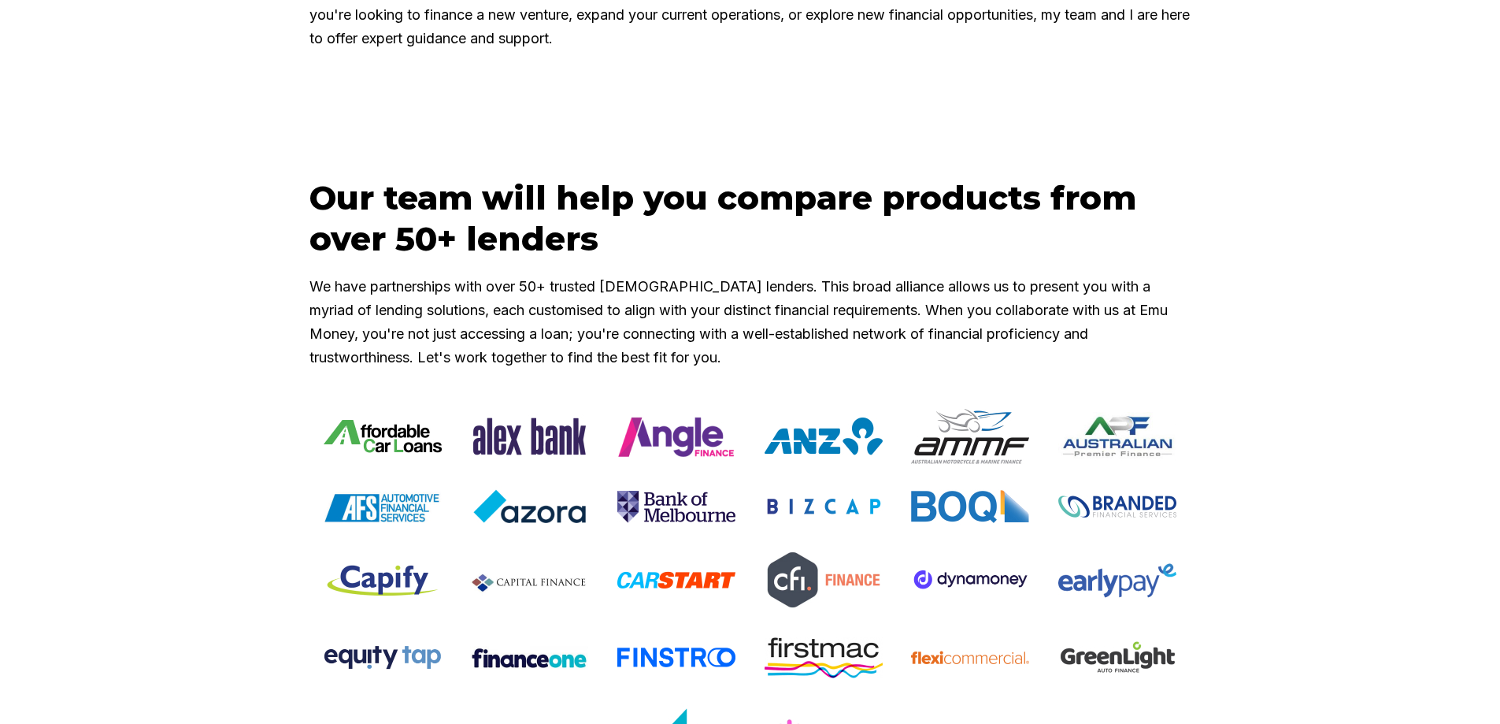
scroll to position [1102, 0]
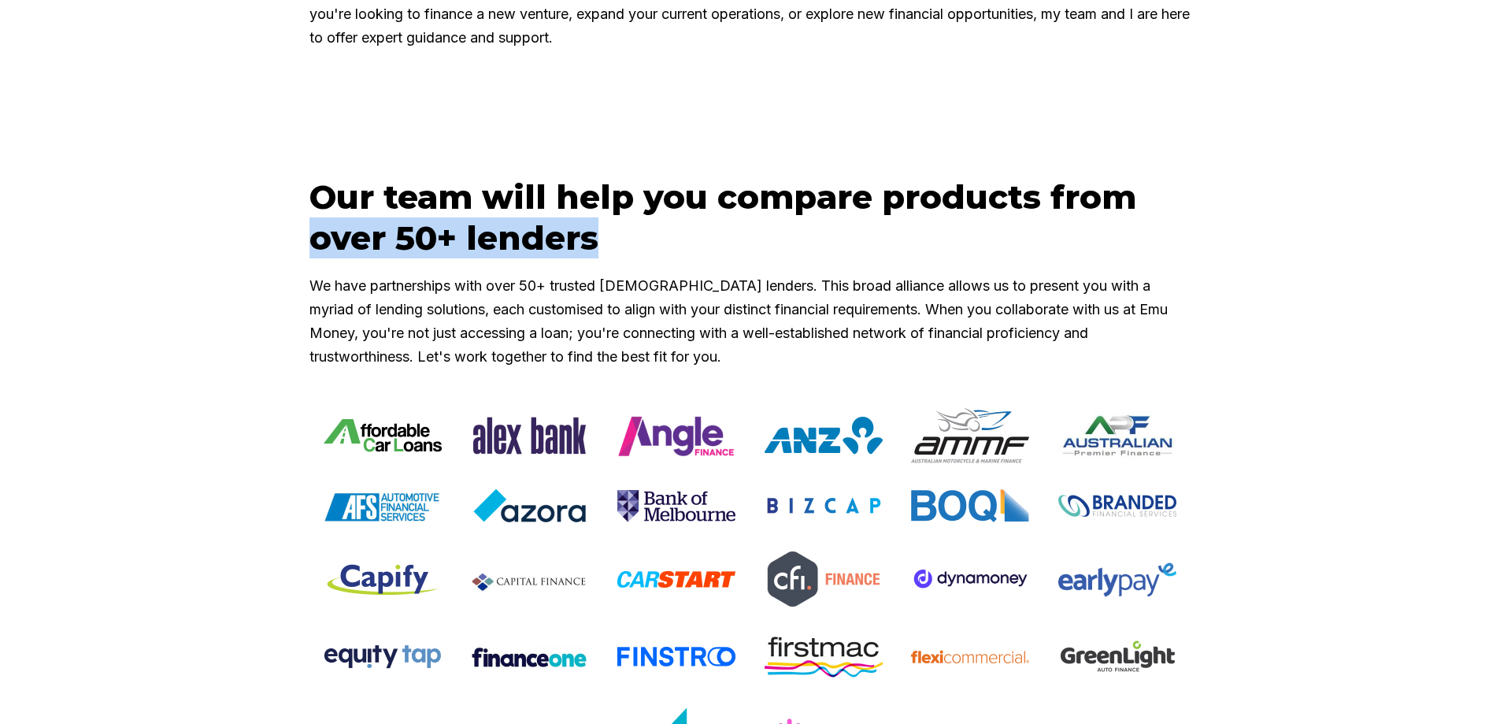
drag, startPoint x: 290, startPoint y: 317, endPoint x: 260, endPoint y: 316, distance: 29.9
click at [260, 316] on div "Our team will help you compare products from over 50+ lenders We have partnersh…" at bounding box center [750, 679] width 1500 height 1007
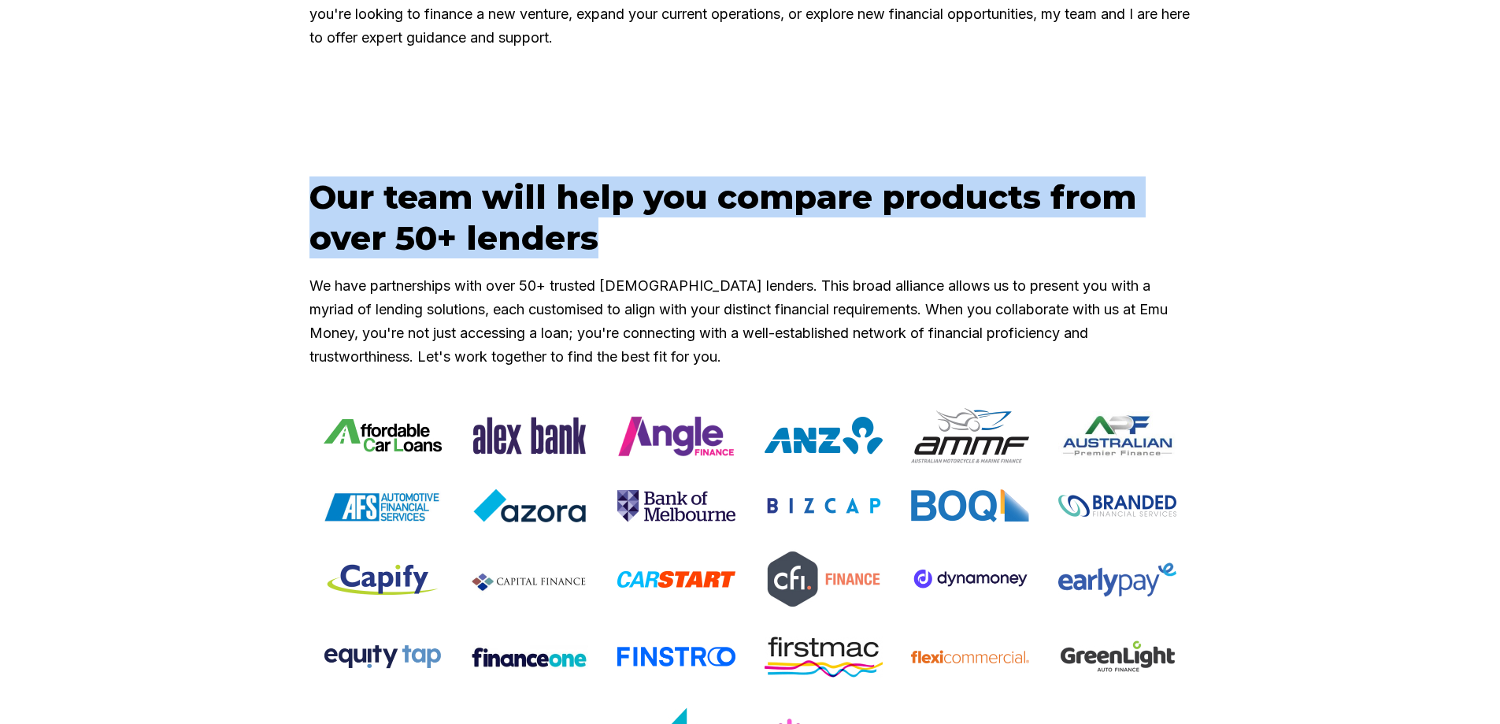
drag, startPoint x: 265, startPoint y: 297, endPoint x: 616, endPoint y: 327, distance: 352.4
click at [613, 327] on div "Our team will help you compare products from over 50+ lenders We have partnersh…" at bounding box center [750, 679] width 1500 height 1007
click at [616, 258] on h2 "Our team will help you compare products from over 50+ lenders" at bounding box center [750, 217] width 882 height 82
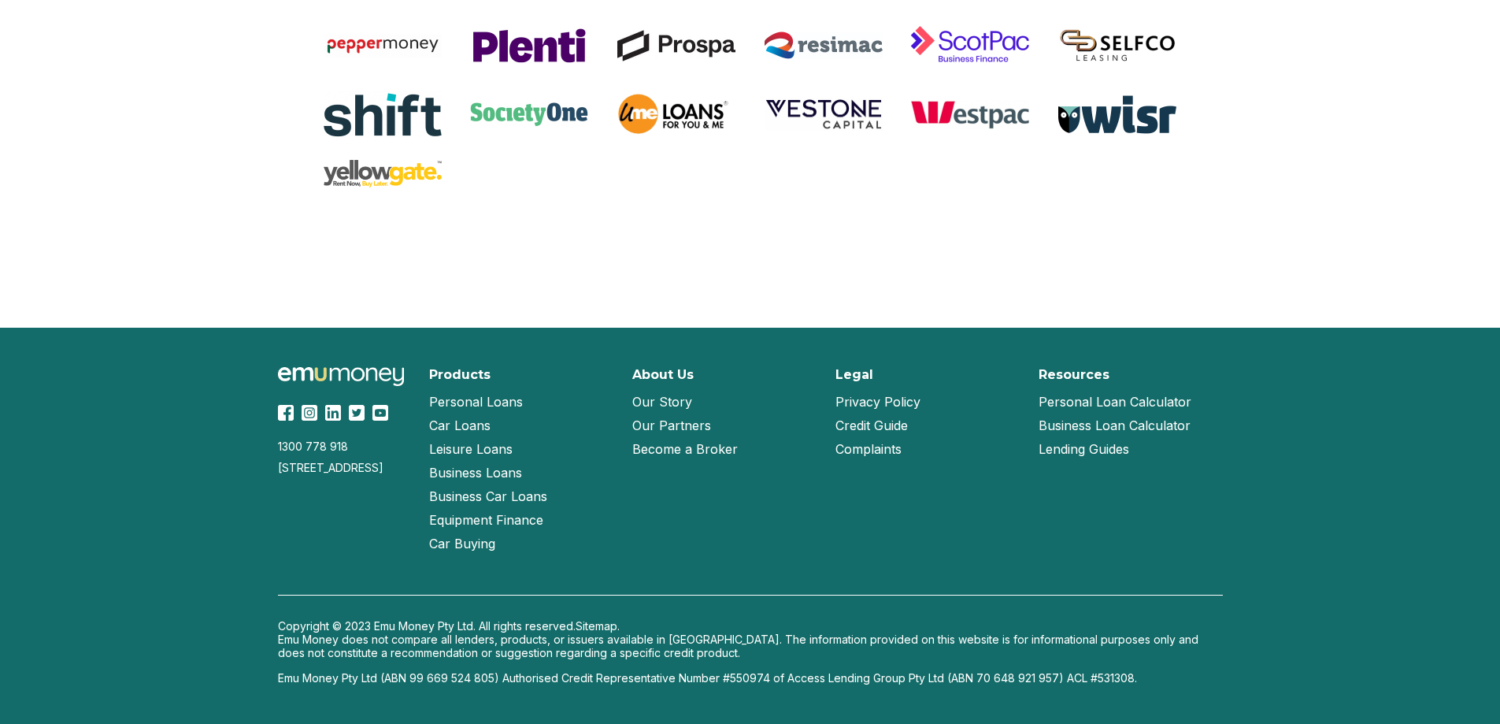
scroll to position [2045, 0]
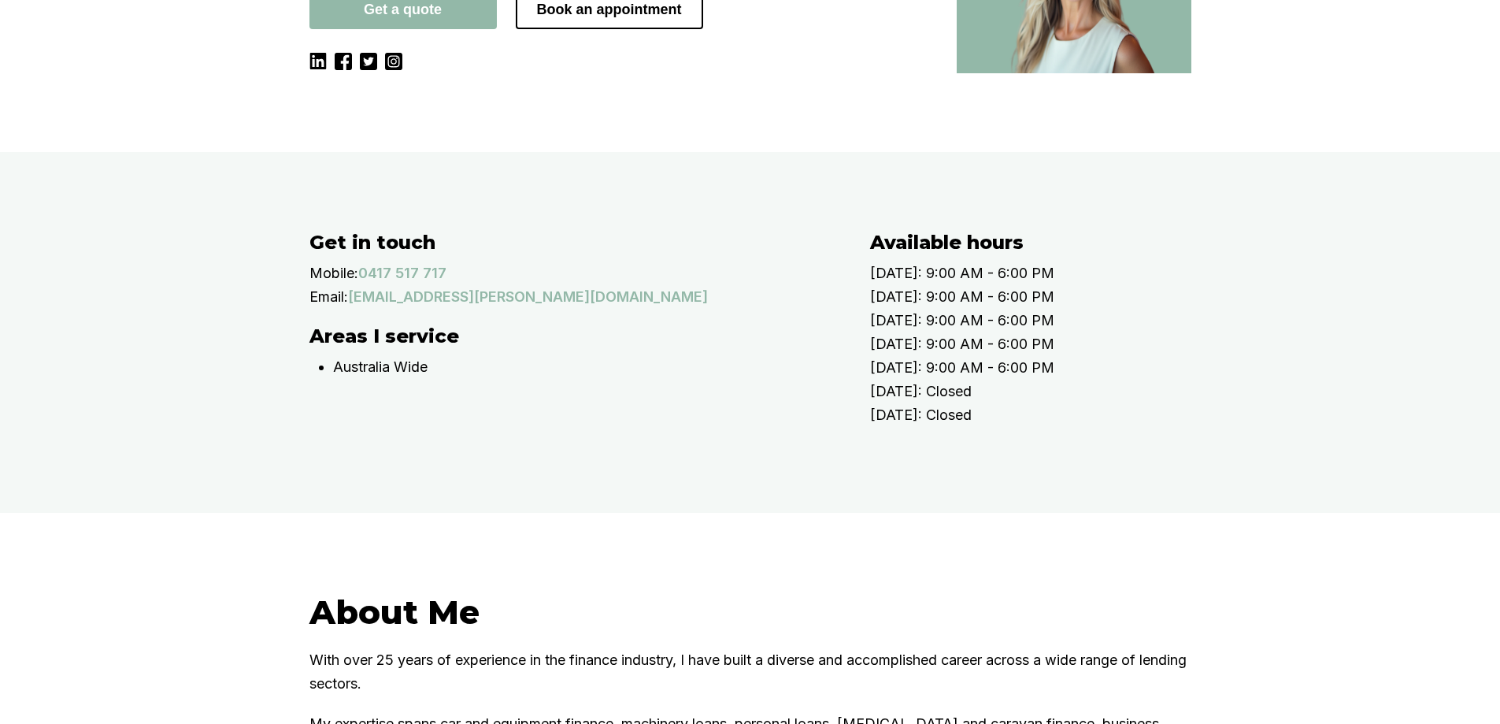
scroll to position [315, 0]
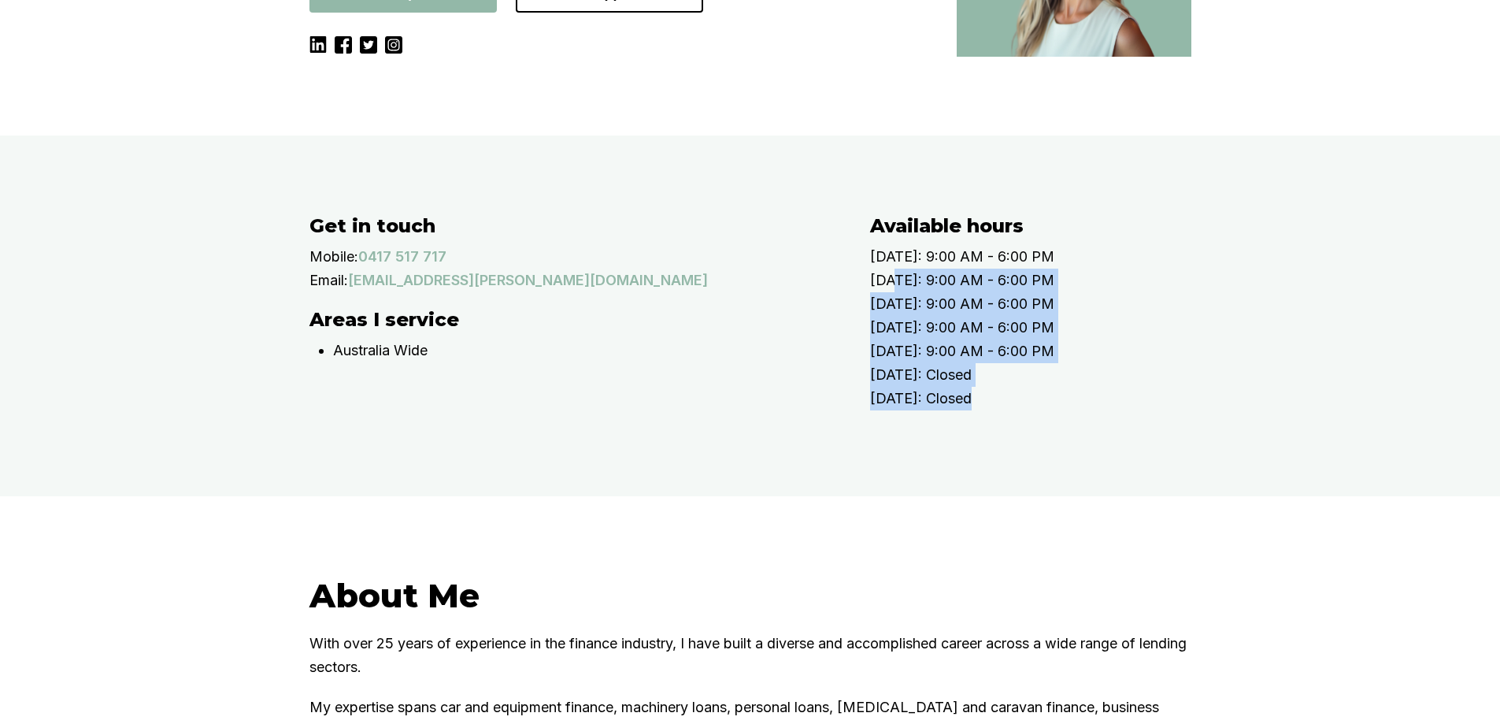
drag, startPoint x: 1131, startPoint y: 488, endPoint x: 904, endPoint y: 372, distance: 254.9
click at [904, 372] on div "Available hours Monday: 9:00 AM - 6:00 PM Tuesday: 9:00 AM - 6:00 PM Wednesday:…" at bounding box center [1046, 315] width 353 height 203
click at [975, 339] on p "Thursday: 9:00 AM - 6:00 PM" at bounding box center [1046, 328] width 353 height 24
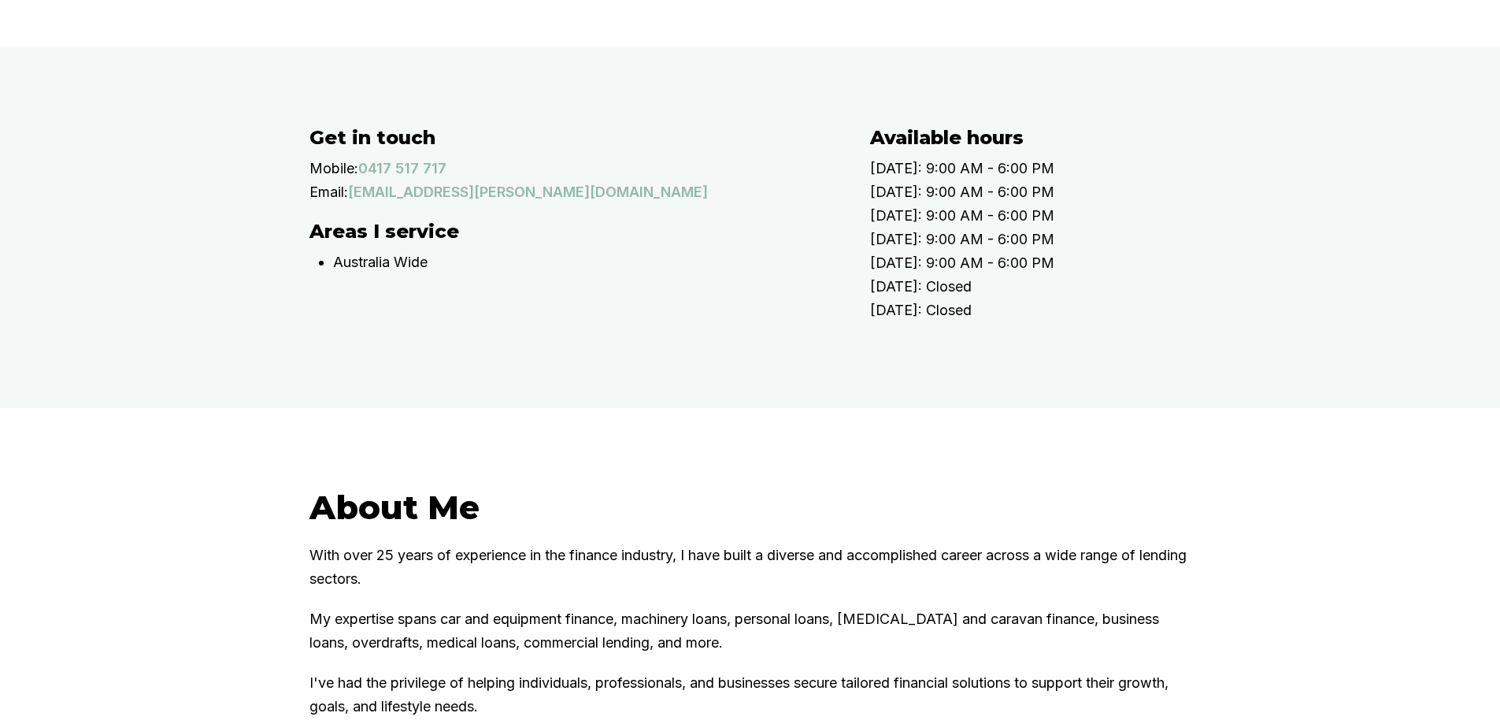
scroll to position [551, 0]
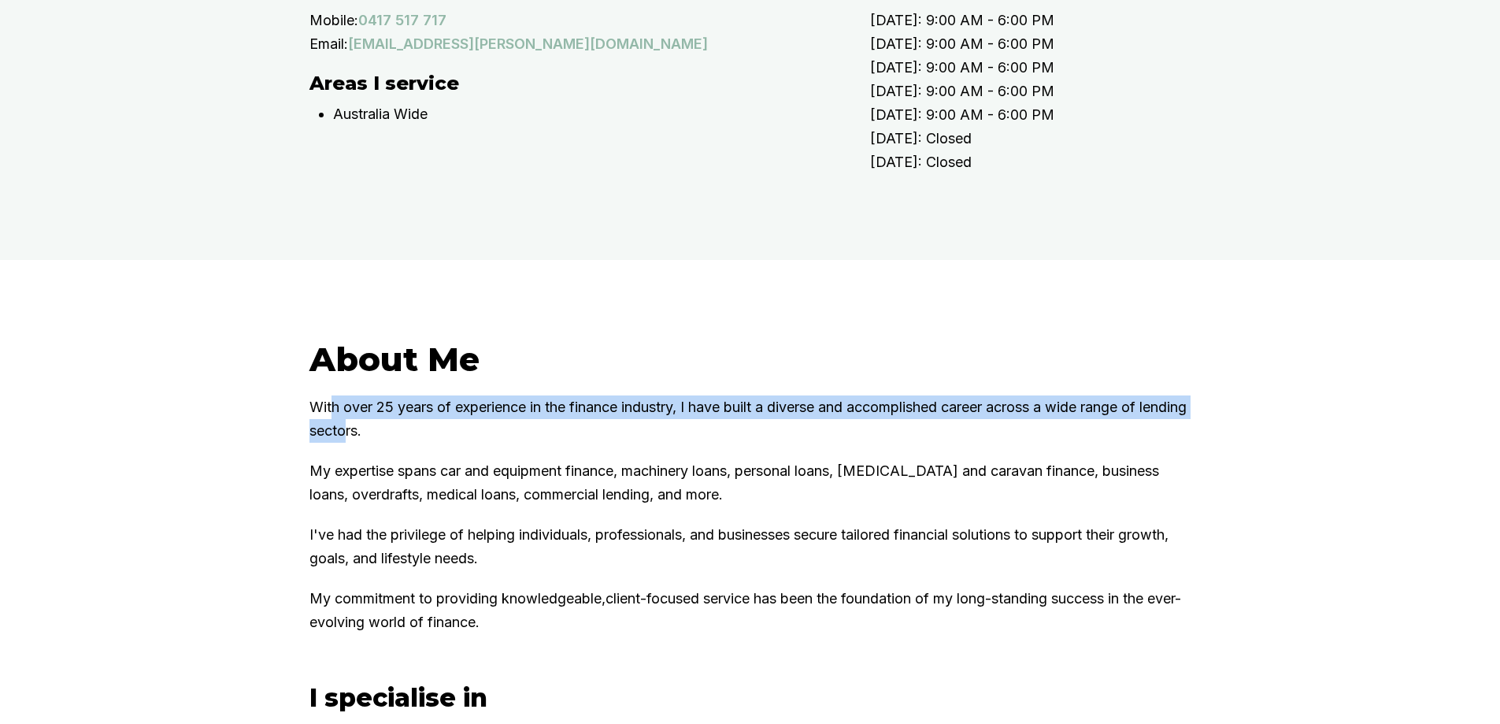
drag, startPoint x: 401, startPoint y: 517, endPoint x: 338, endPoint y: 498, distance: 66.0
click at [338, 442] on p "With over 25 years of experience in the finance industry, I have built a divers…" at bounding box center [750, 418] width 882 height 47
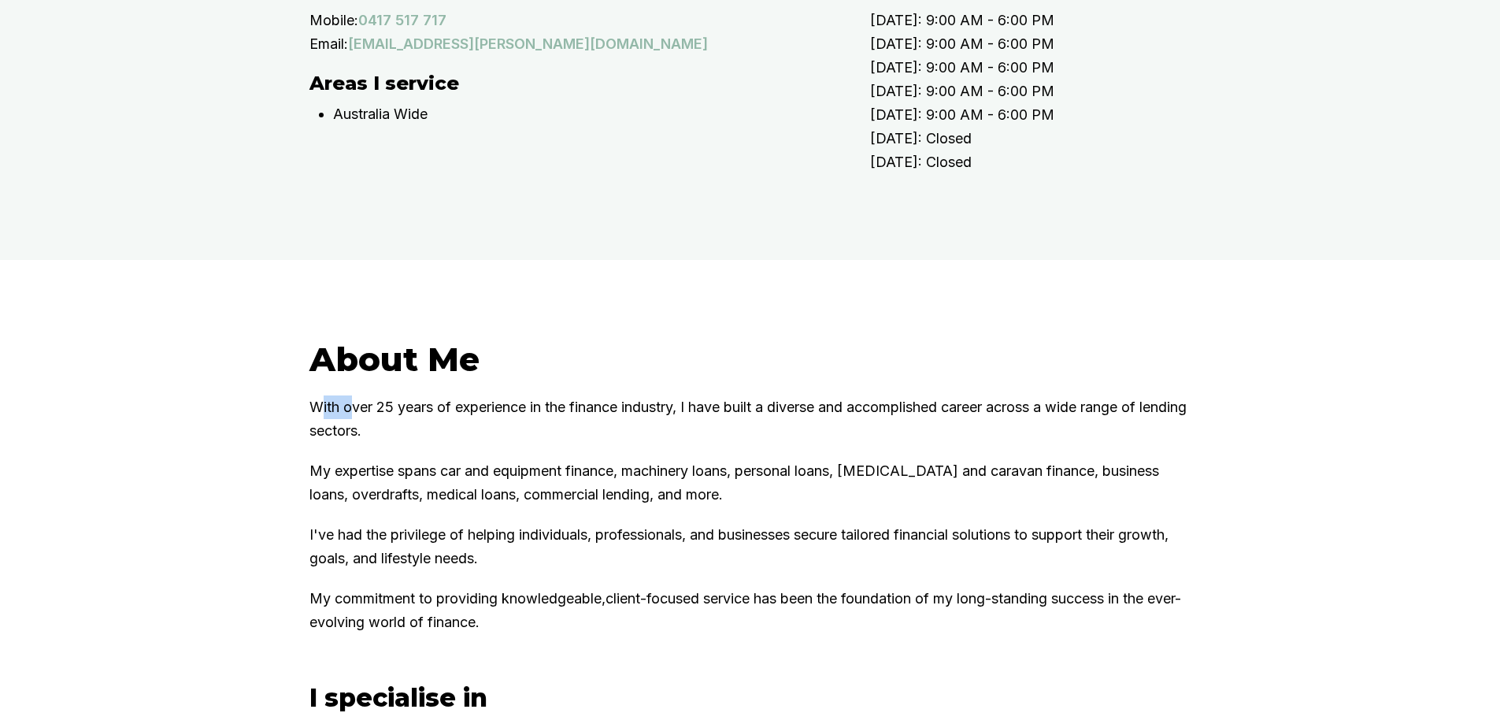
drag, startPoint x: 330, startPoint y: 494, endPoint x: 449, endPoint y: 494, distance: 118.9
click at [432, 442] on p "With over 25 years of experience in the finance industry, I have built a divers…" at bounding box center [750, 418] width 882 height 47
click at [453, 442] on p "With over 25 years of experience in the finance industry, I have built a divers…" at bounding box center [750, 418] width 882 height 47
drag, startPoint x: 365, startPoint y: 639, endPoint x: 335, endPoint y: 639, distance: 29.9
click at [335, 570] on p "I've had the privilege of helping individuals, professionals, and businesses se…" at bounding box center [750, 546] width 882 height 47
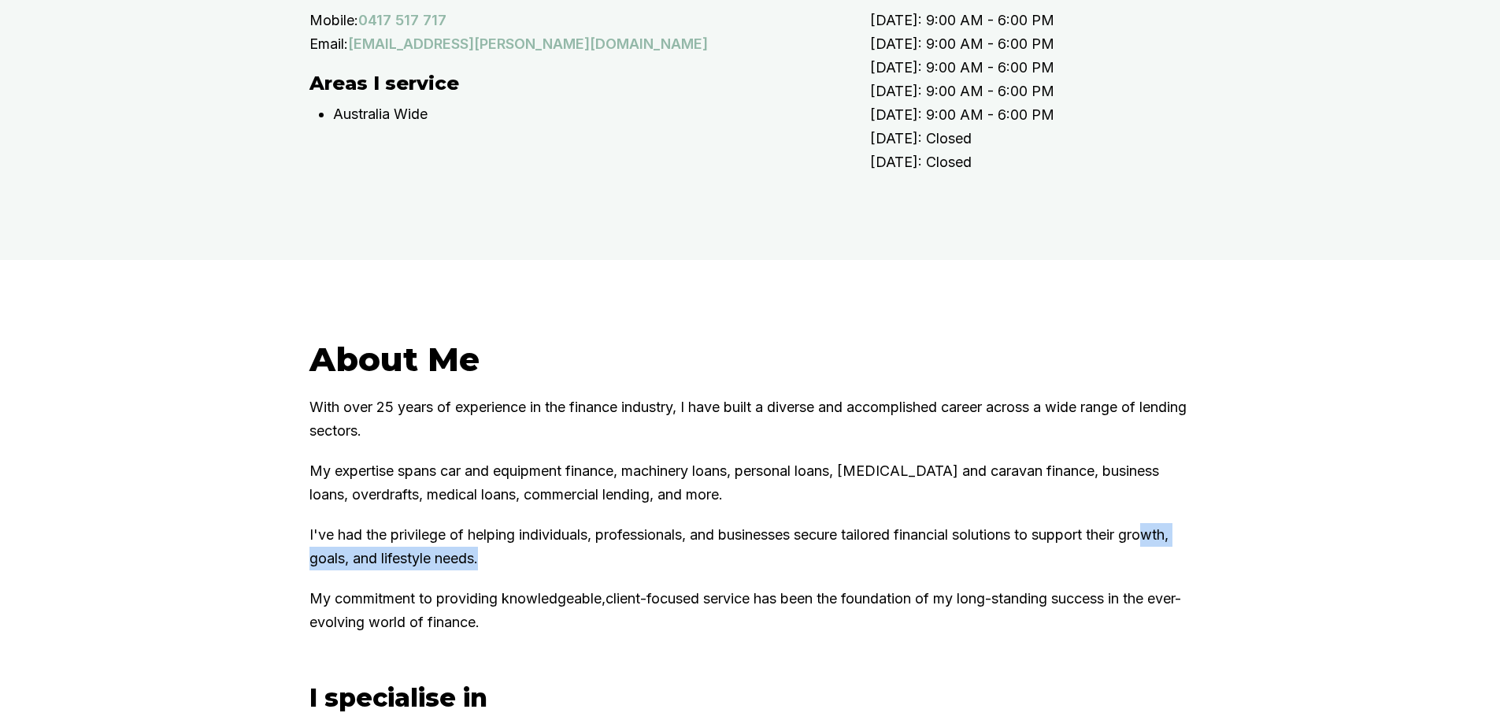
click at [334, 570] on p "I've had the privilege of helping individuals, professionals, and businesses se…" at bounding box center [750, 546] width 882 height 47
drag, startPoint x: 320, startPoint y: 631, endPoint x: 511, endPoint y: 631, distance: 191.3
click at [511, 570] on p "I've had the privilege of helping individuals, professionals, and businesses se…" at bounding box center [750, 546] width 882 height 47
click at [512, 570] on p "I've had the privilege of helping individuals, professionals, and businesses se…" at bounding box center [750, 546] width 882 height 47
drag, startPoint x: 516, startPoint y: 639, endPoint x: 311, endPoint y: 634, distance: 204.8
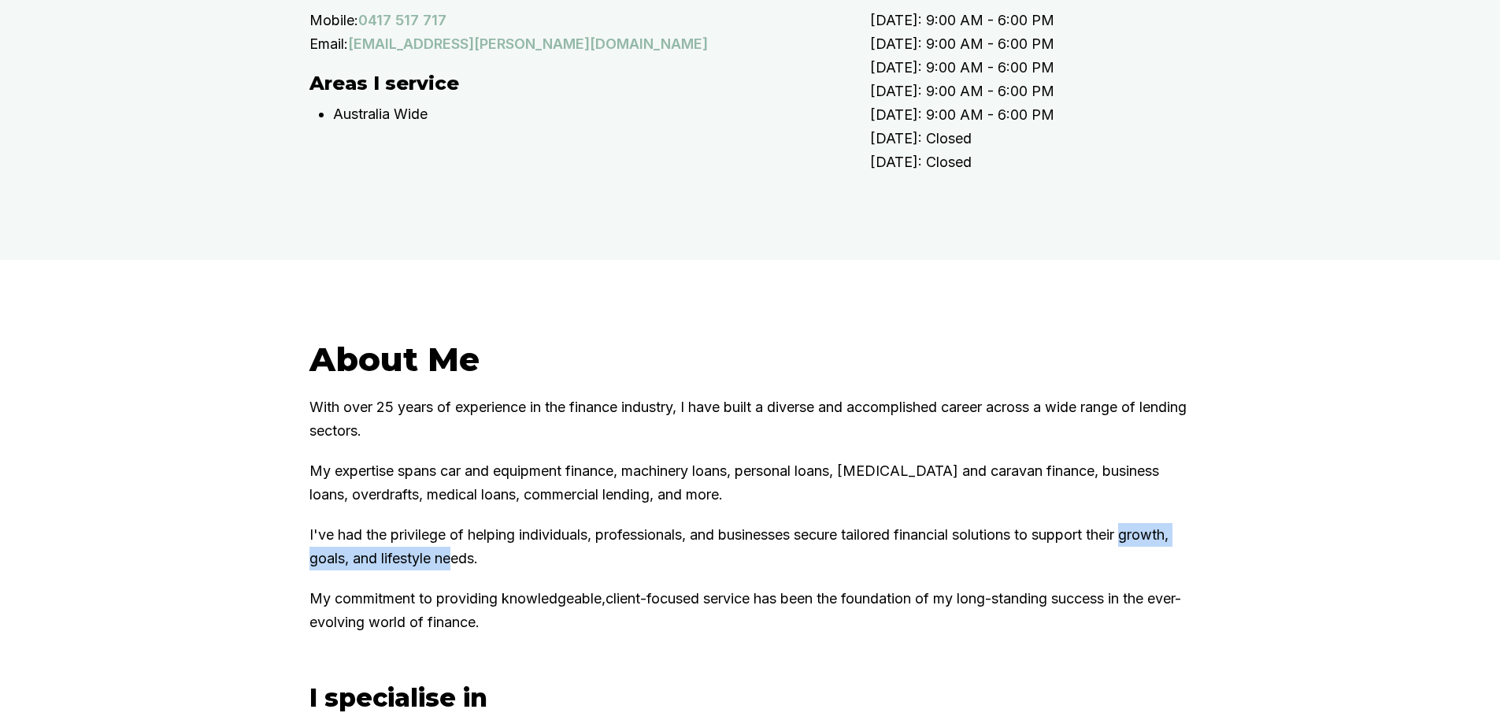
click at [313, 635] on div "About Me With over 25 years of experience in the finance industry, I have built…" at bounding box center [750, 612] width 945 height 547
click at [311, 633] on div "About Me With over 25 years of experience in the finance industry, I have built…" at bounding box center [750, 612] width 945 height 547
drag, startPoint x: 311, startPoint y: 633, endPoint x: 491, endPoint y: 631, distance: 179.5
click at [487, 631] on div "About Me With over 25 years of experience in the finance industry, I have built…" at bounding box center [750, 612] width 945 height 547
click at [491, 570] on p "I've had the privilege of helping individuals, professionals, and businesses se…" at bounding box center [750, 546] width 882 height 47
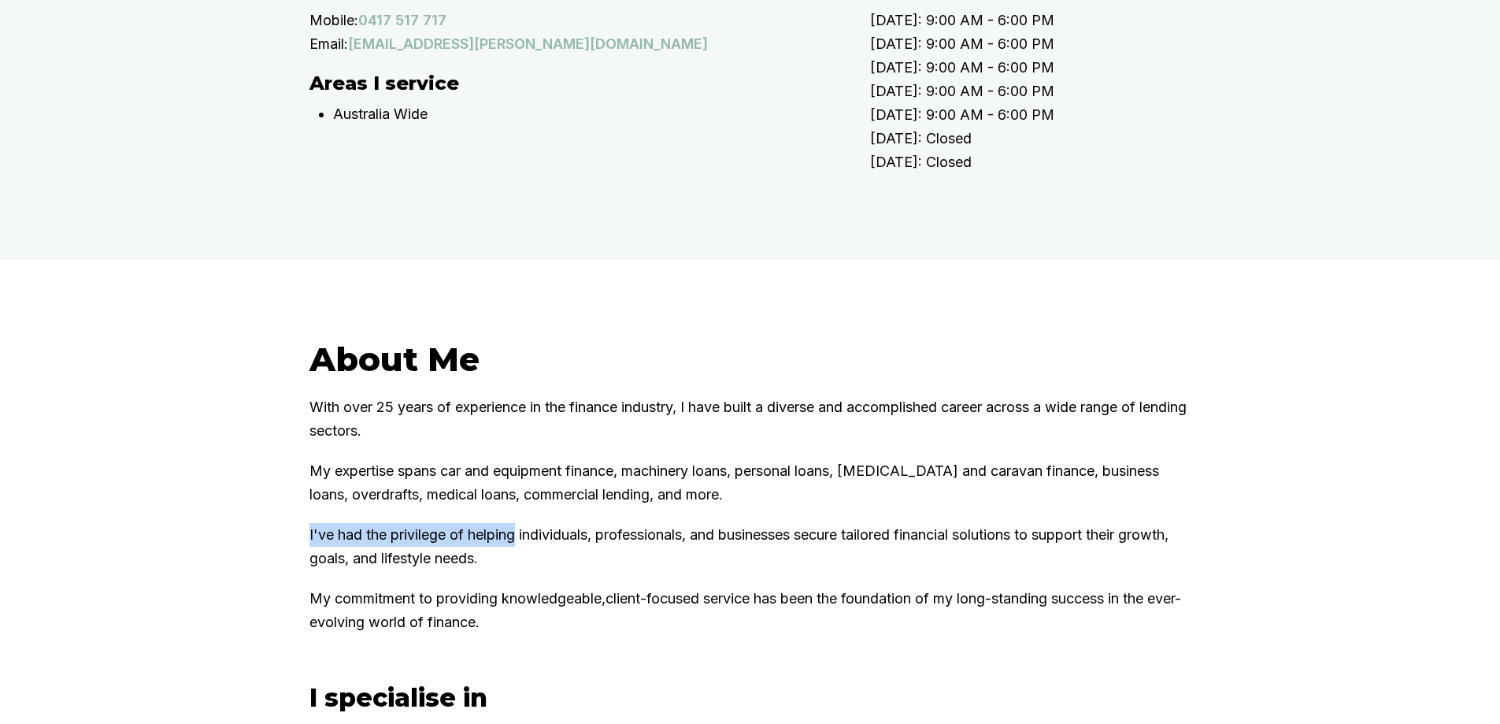
scroll to position [709, 0]
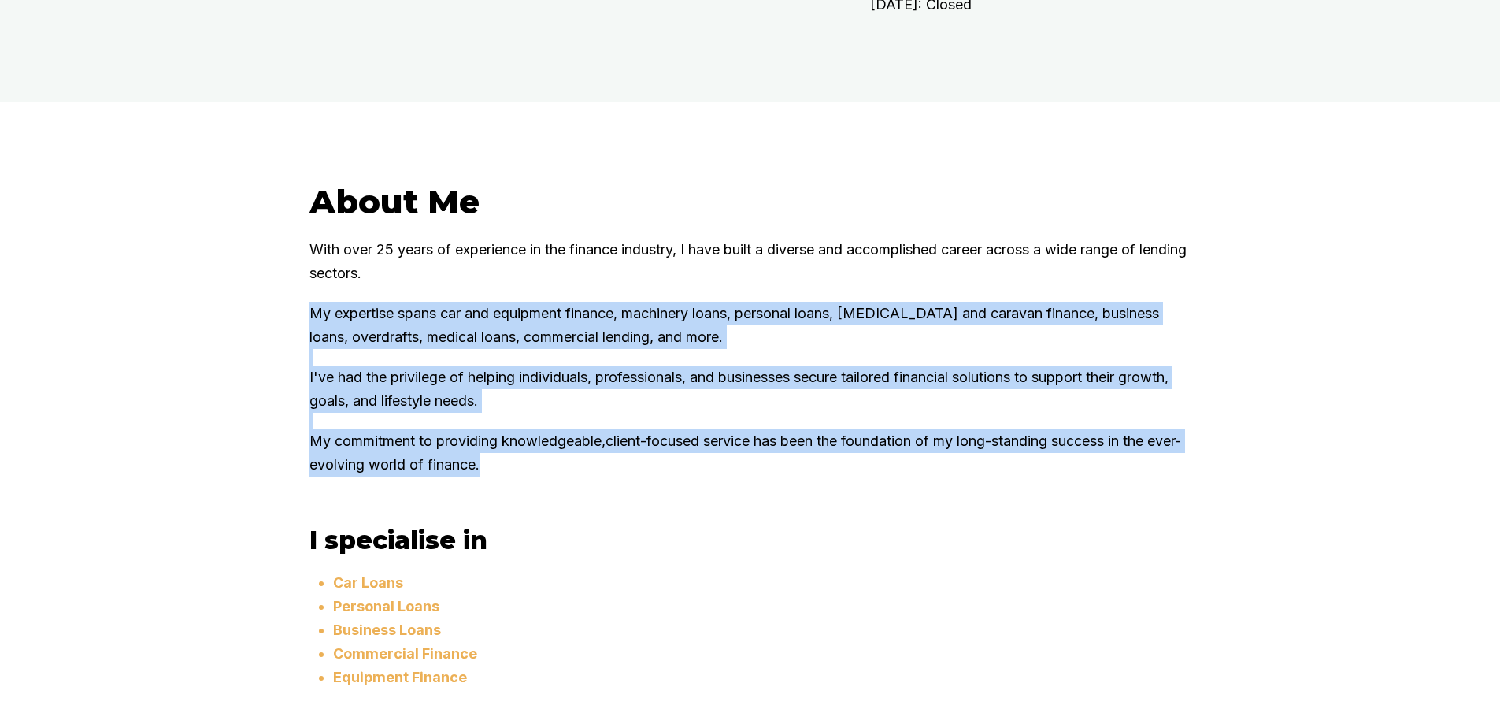
drag, startPoint x: 476, startPoint y: 541, endPoint x: 280, endPoint y: 441, distance: 219.4
click at [280, 441] on div "About Me With over 25 years of experience in the finance industry, I have built…" at bounding box center [750, 454] width 1500 height 705
click at [278, 439] on div "About Me With over 25 years of experience in the finance industry, I have built…" at bounding box center [750, 454] width 1500 height 705
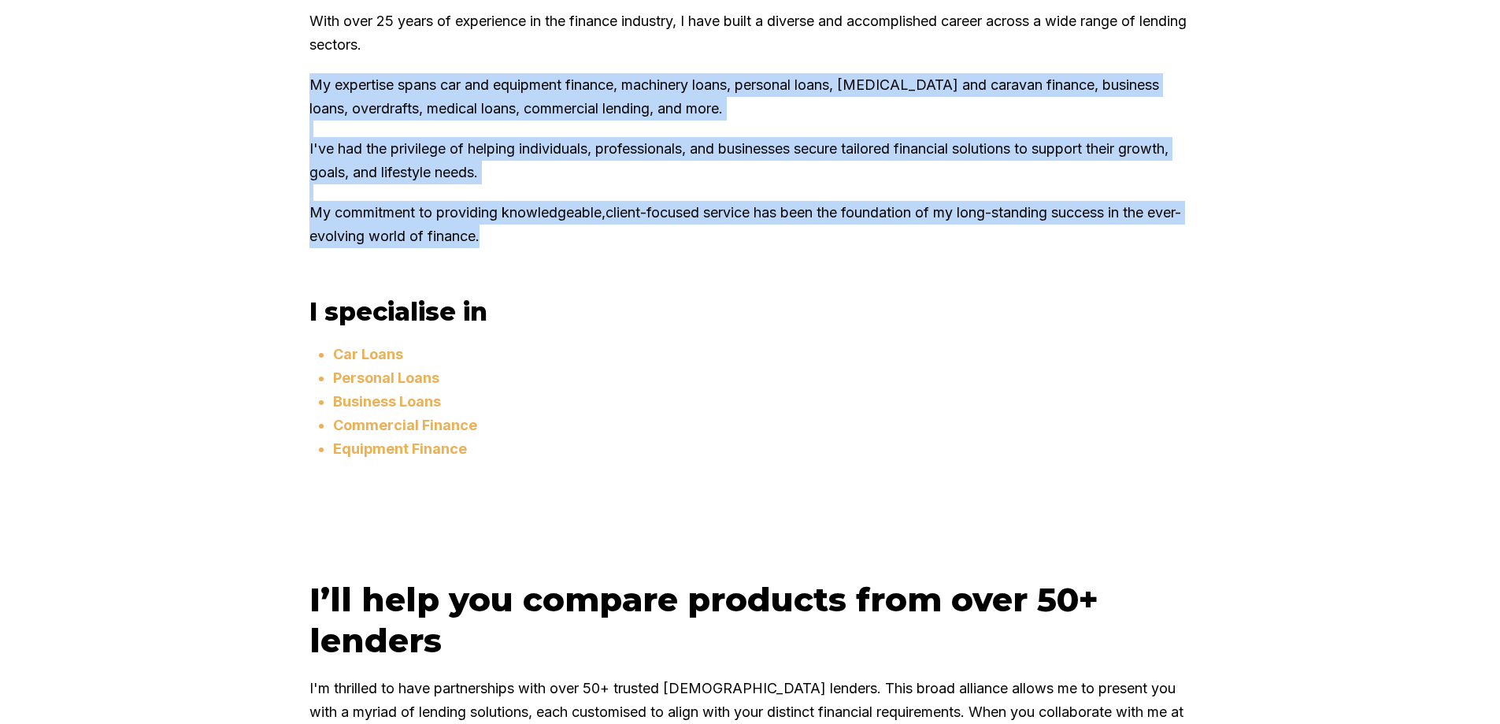
scroll to position [945, 0]
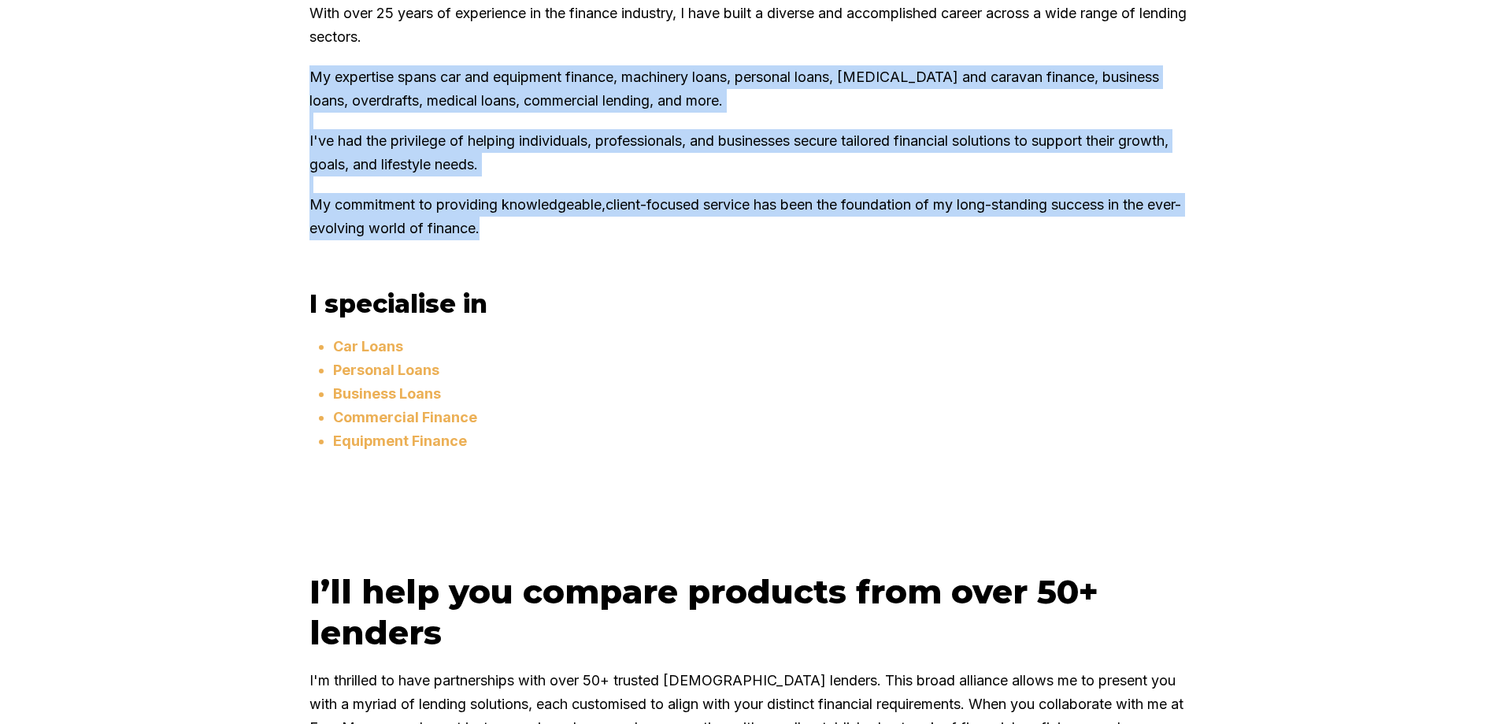
click at [458, 176] on p "I've had the privilege of helping individuals, professionals, and businesses se…" at bounding box center [750, 152] width 882 height 47
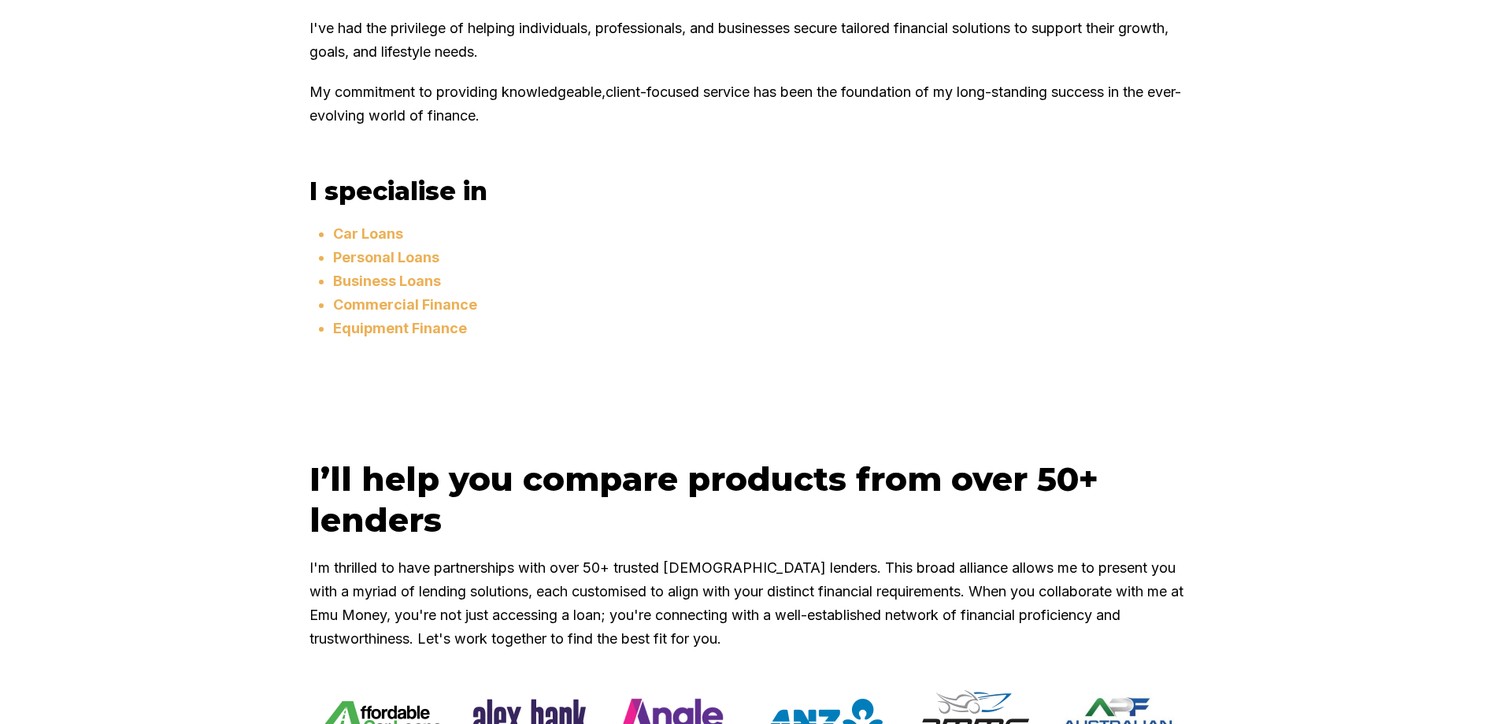
scroll to position [1260, 0]
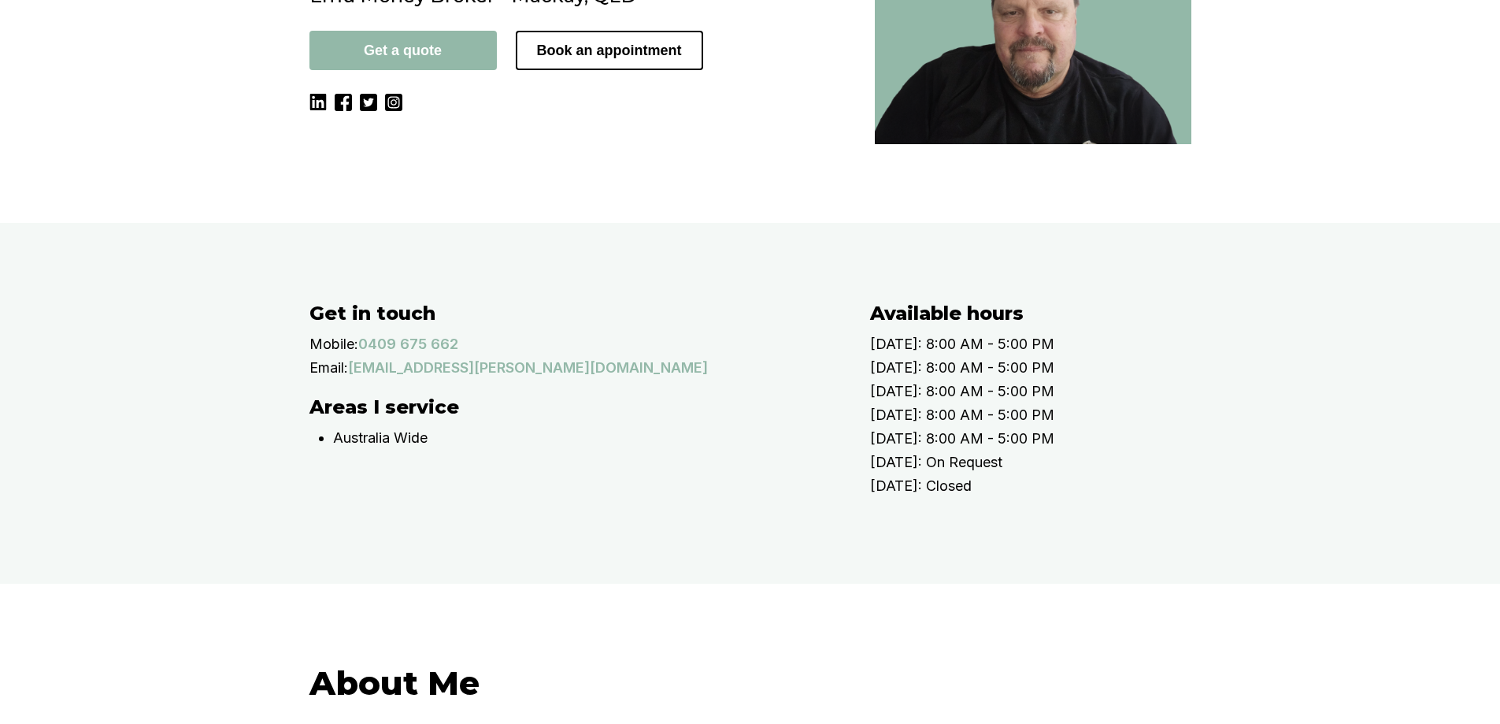
scroll to position [236, 0]
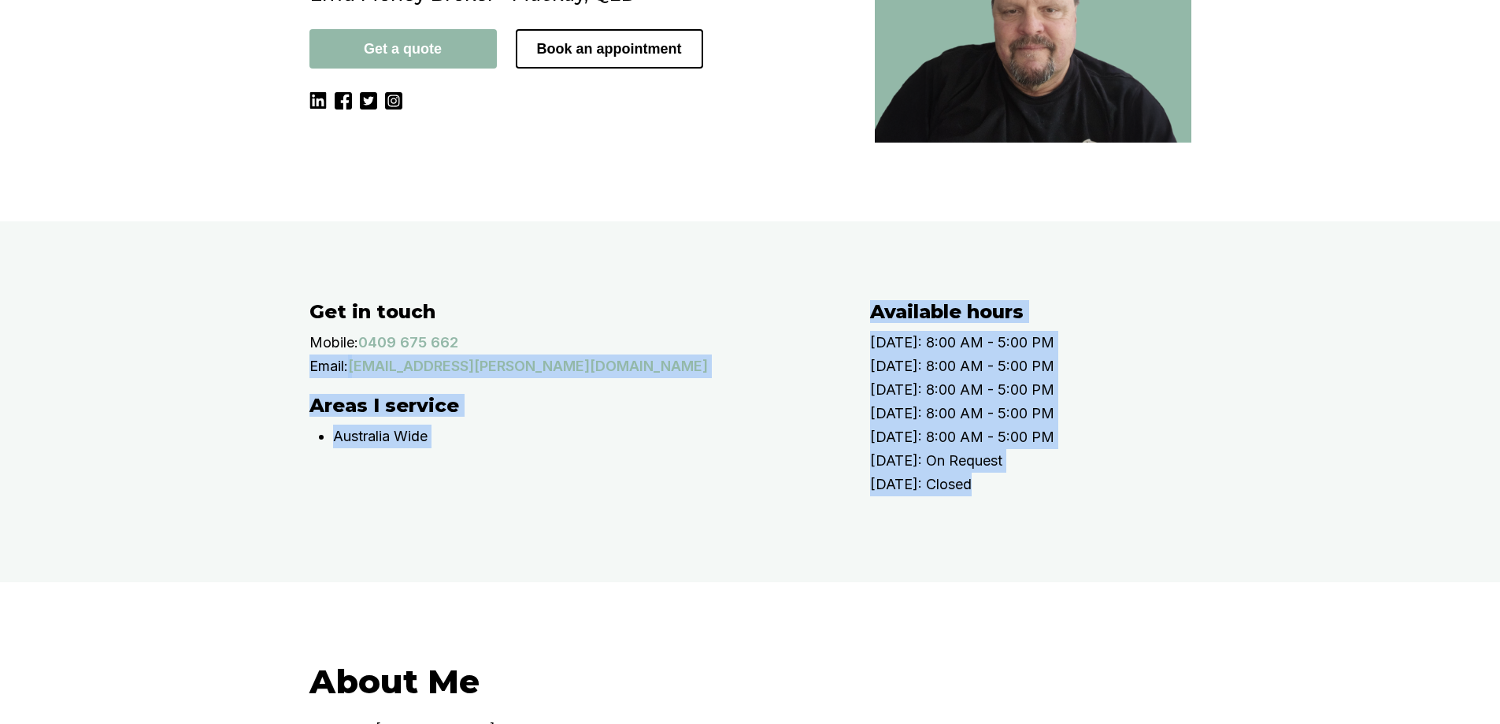
drag, startPoint x: 1184, startPoint y: 569, endPoint x: 839, endPoint y: 409, distance: 380.4
click at [839, 409] on div "Get in touch Mobile: [PHONE_NUMBER] Email: [EMAIL_ADDRESS][PERSON_NAME][DOMAIN_…" at bounding box center [750, 401] width 882 height 203
click at [838, 378] on div "Get in touch Mobile: [PHONE_NUMBER] Email: [EMAIL_ADDRESS][PERSON_NAME][DOMAIN_…" at bounding box center [573, 339] width 529 height 78
drag, startPoint x: 901, startPoint y: 426, endPoint x: 1149, endPoint y: 571, distance: 287.9
click at [1149, 503] on div "Get in touch Mobile: [PHONE_NUMBER] Email: [EMAIL_ADDRESS][PERSON_NAME][DOMAIN_…" at bounding box center [750, 401] width 882 height 203
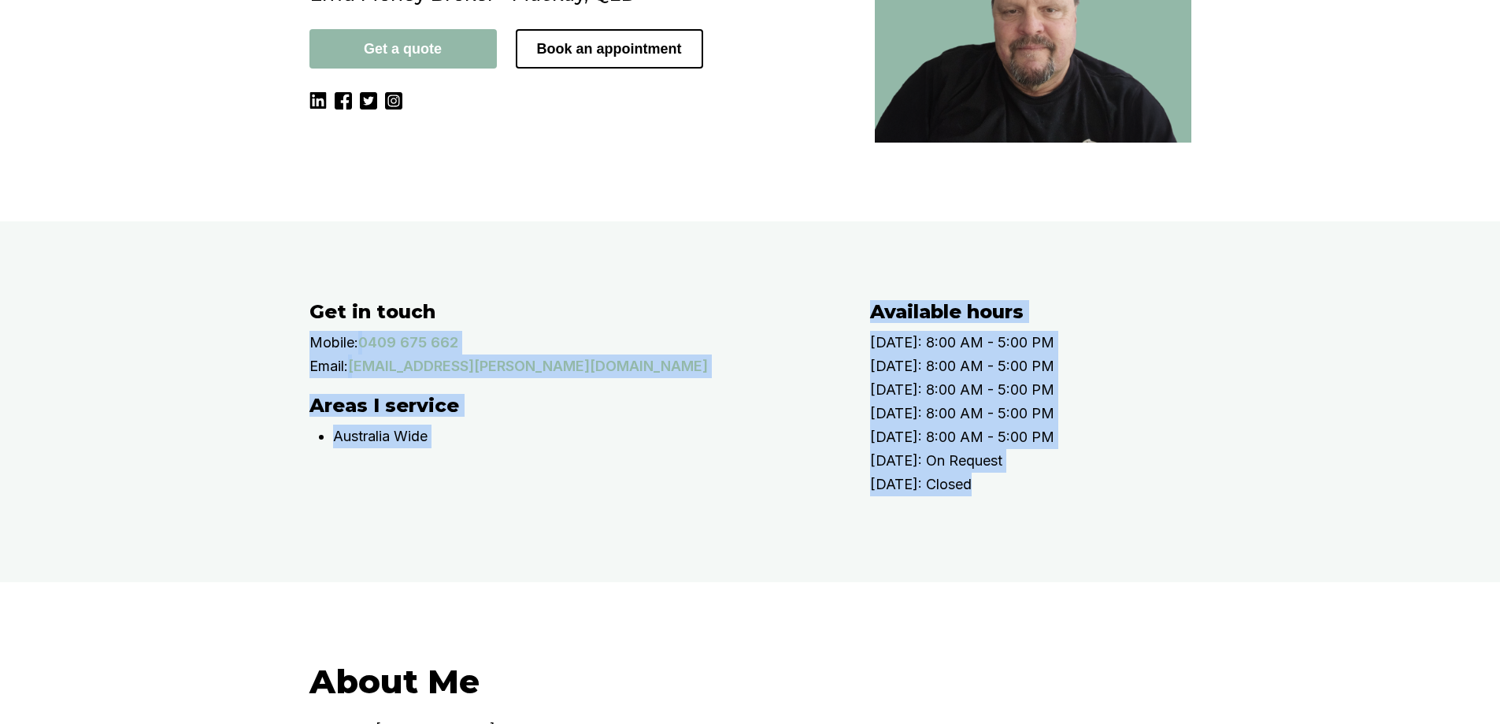
click at [1149, 496] on p "[DATE]: Closed" at bounding box center [1046, 484] width 353 height 24
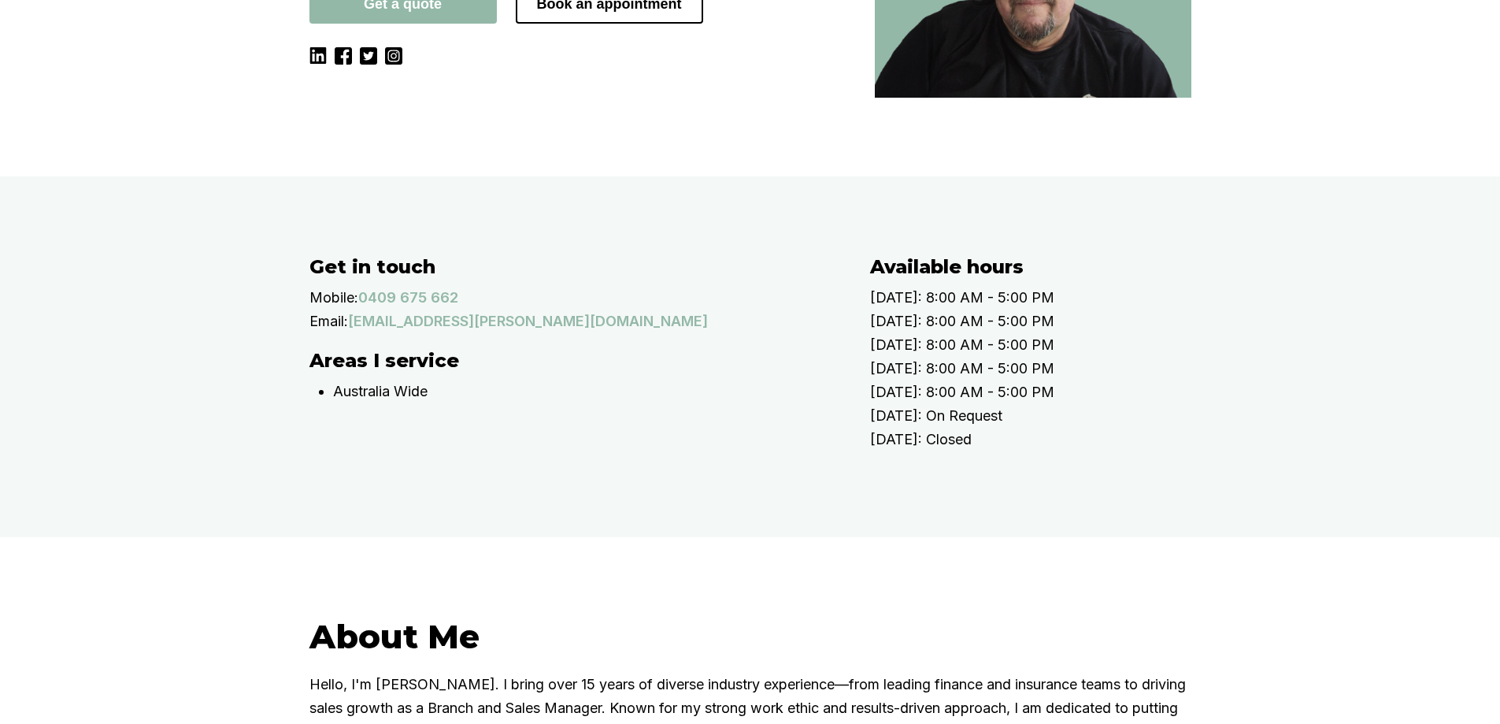
scroll to position [630, 0]
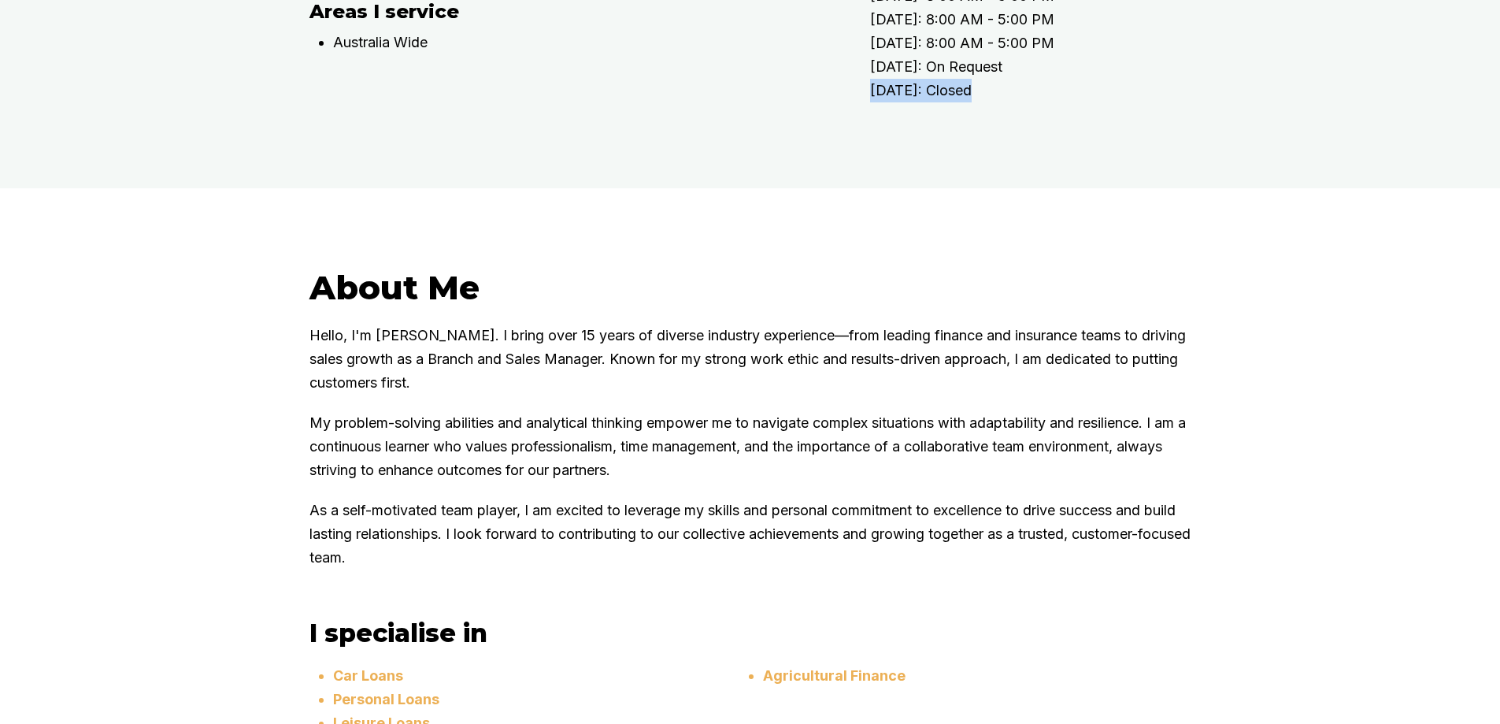
drag, startPoint x: 1012, startPoint y: 178, endPoint x: 876, endPoint y: 158, distance: 138.4
click at [876, 102] on p "[DATE]: Closed" at bounding box center [1046, 91] width 353 height 24
click at [868, 109] on div "Get in touch Mobile: [PHONE_NUMBER] Email: [EMAIL_ADDRESS][PERSON_NAME][DOMAIN_…" at bounding box center [750, 7] width 882 height 203
drag, startPoint x: 868, startPoint y: 143, endPoint x: 1026, endPoint y: 174, distance: 160.4
click at [1024, 109] on div "Get in touch Mobile: [PHONE_NUMBER] Email: [EMAIL_ADDRESS][PERSON_NAME][DOMAIN_…" at bounding box center [750, 7] width 882 height 203
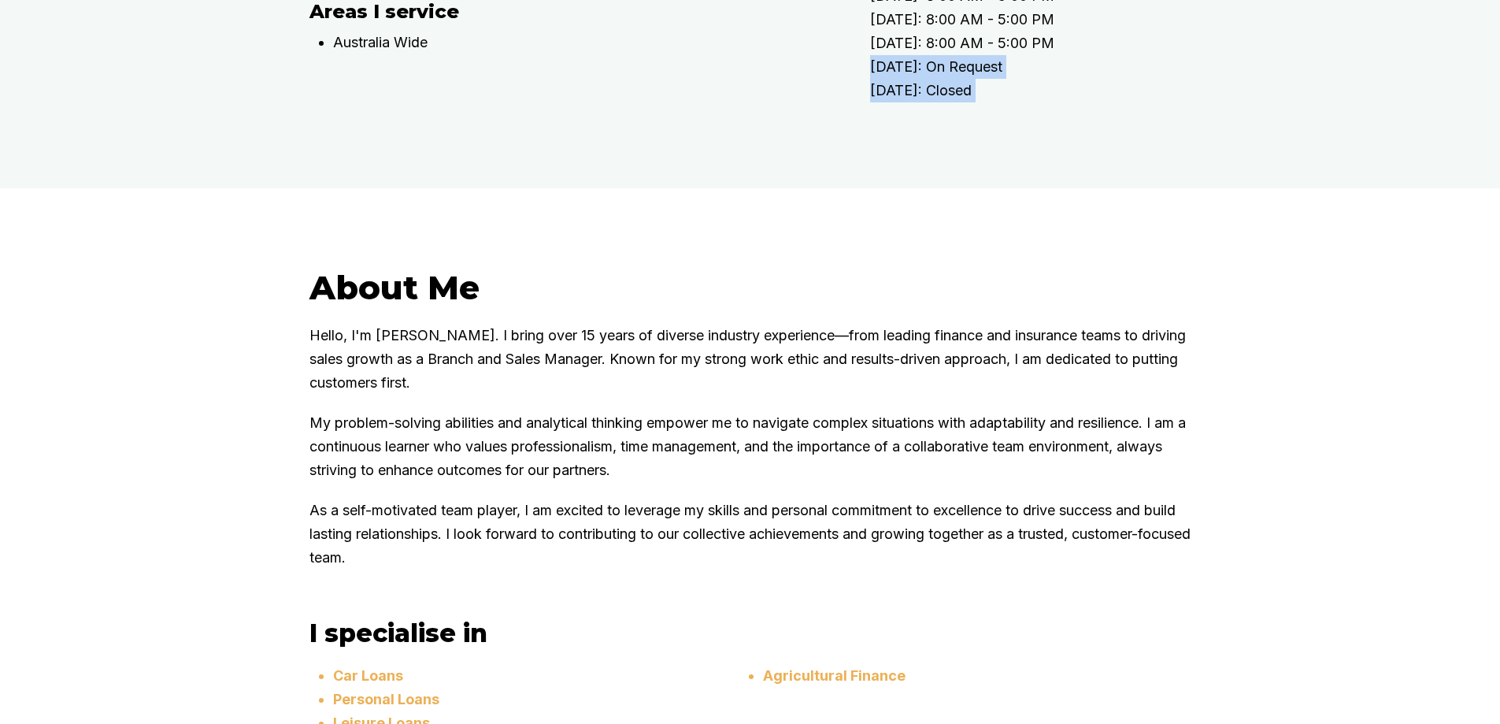
click at [1026, 102] on p "[DATE]: Closed" at bounding box center [1046, 91] width 353 height 24
drag, startPoint x: 654, startPoint y: 463, endPoint x: 309, endPoint y: 423, distance: 348.0
click at [309, 423] on div "About Me Hello, I'm Baron Ketterman. I bring over 15 years of diverse industry …" at bounding box center [750, 544] width 945 height 554
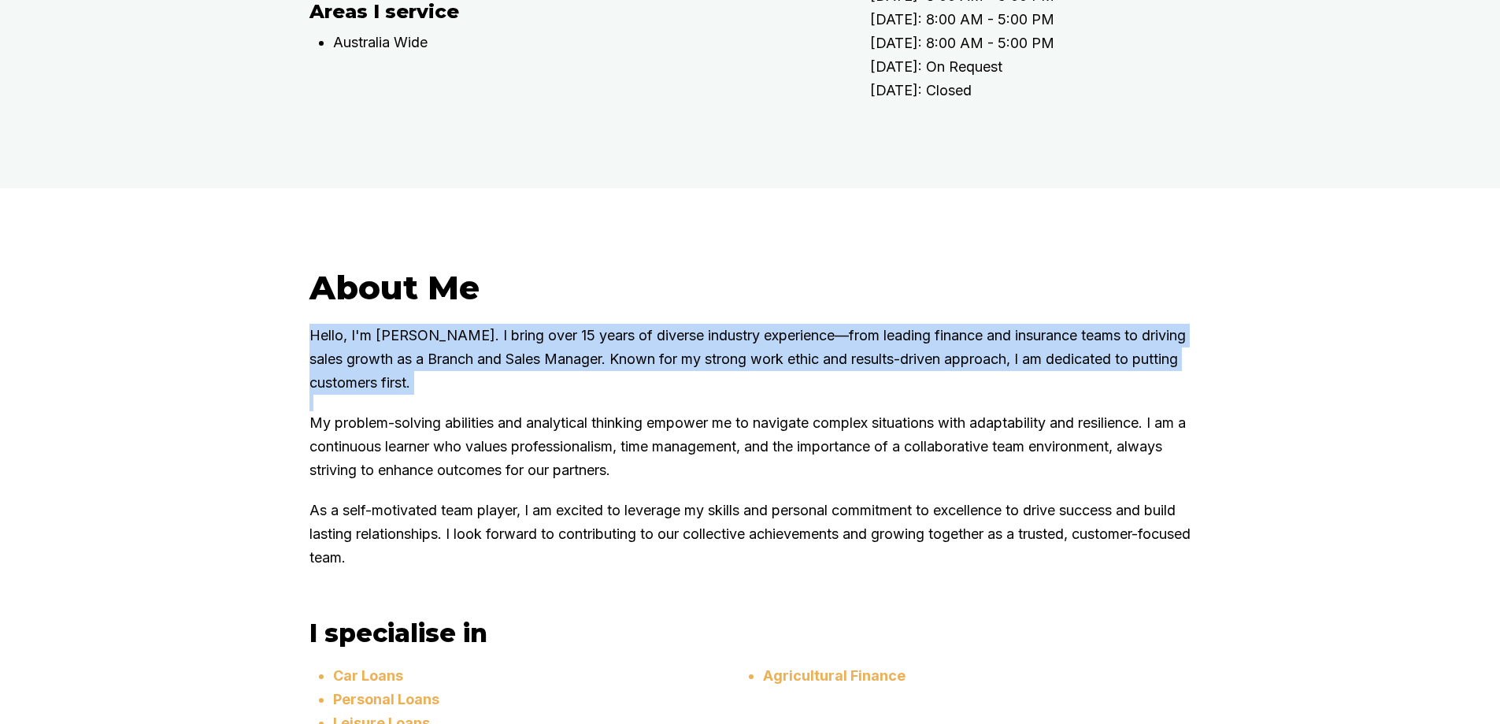
drag, startPoint x: 309, startPoint y: 423, endPoint x: 635, endPoint y: 488, distance: 333.2
click at [635, 488] on div "About Me Hello, I'm Baron Ketterman. I bring over 15 years of diverse industry …" at bounding box center [750, 544] width 945 height 554
click at [635, 488] on div "About Me Hello, I'm Baron Ketterman. I bring over 15 years of diverse industry …" at bounding box center [750, 426] width 882 height 319
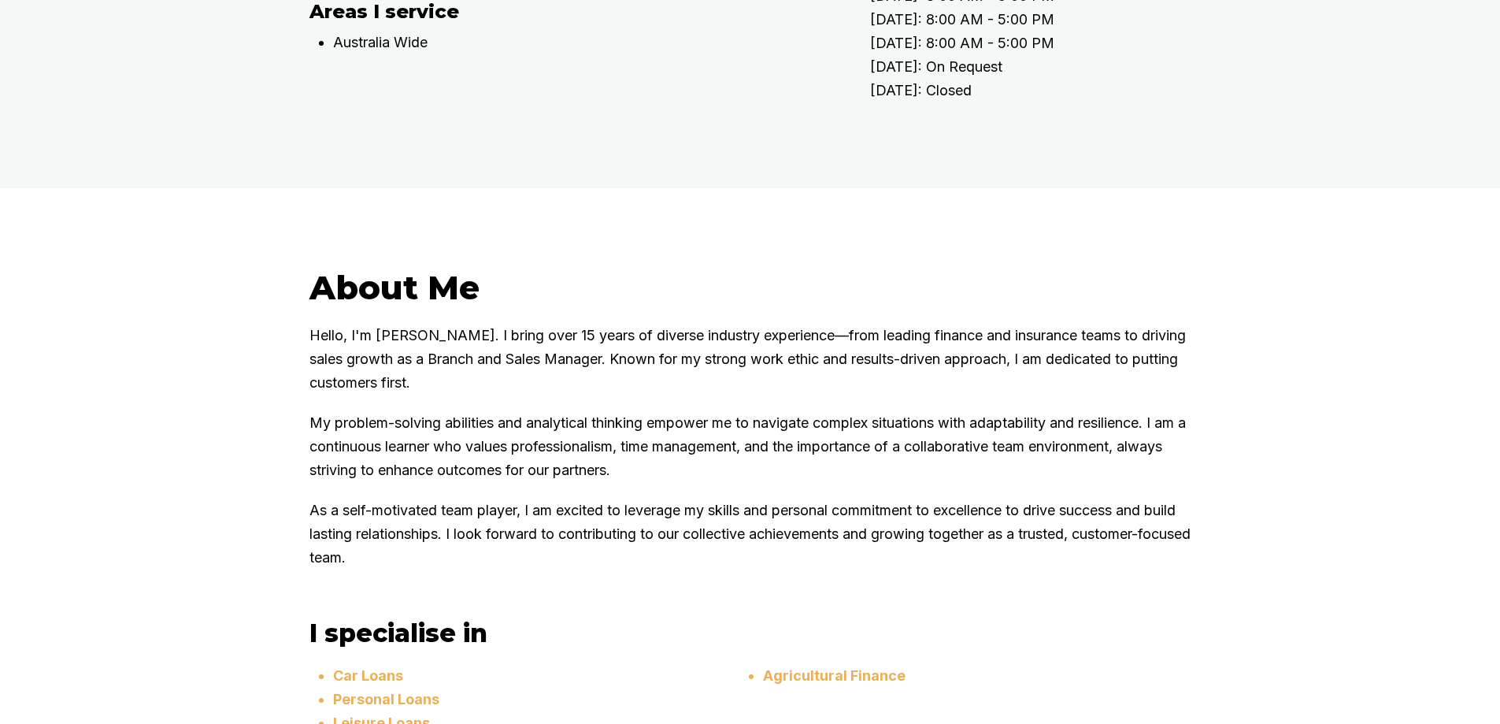
drag, startPoint x: 687, startPoint y: 553, endPoint x: 305, endPoint y: 496, distance: 386.2
click at [305, 496] on div "About Me Hello, I'm Baron Ketterman. I bring over 15 years of diverse industry …" at bounding box center [750, 544] width 945 height 554
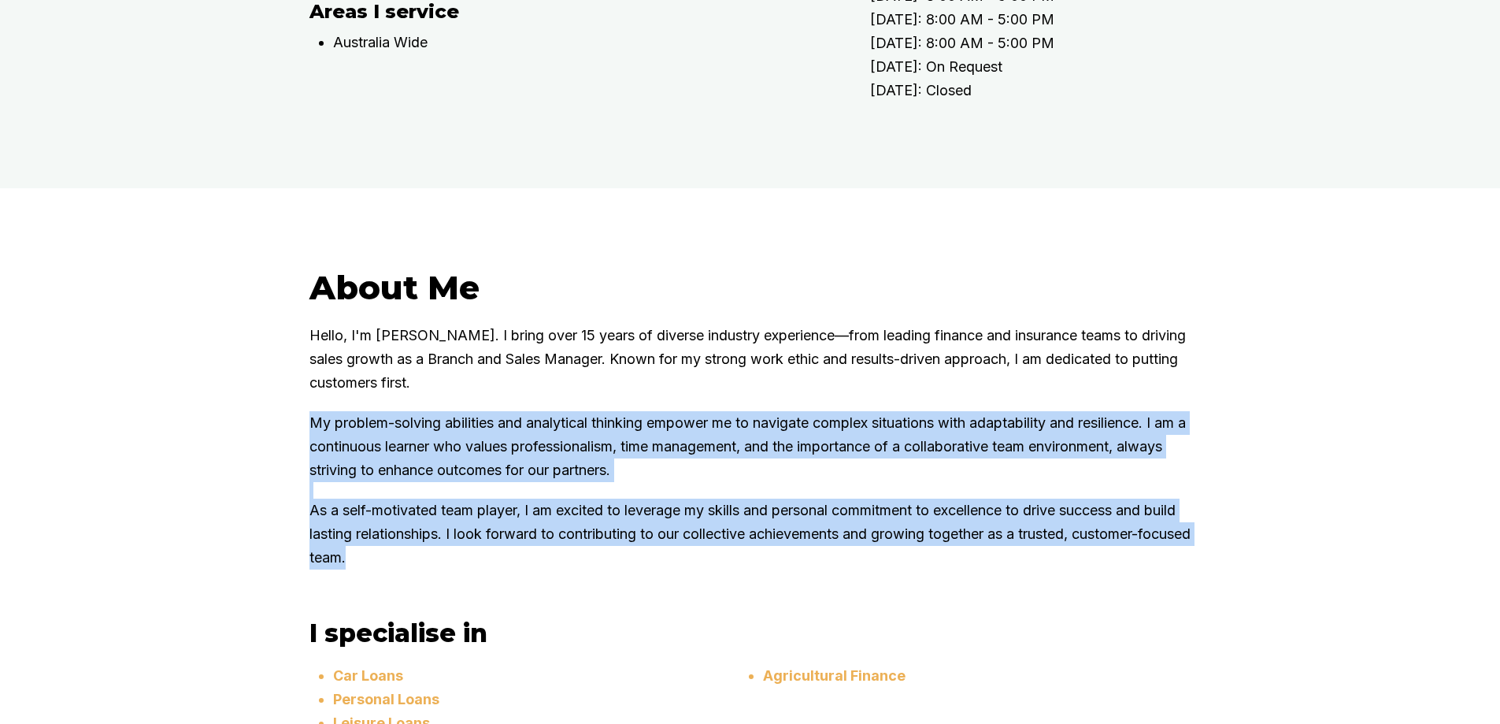
click at [250, 567] on div "About Me Hello, I'm Baron Ketterman. I bring over 15 years of diverse industry …" at bounding box center [750, 544] width 1500 height 712
click at [250, 566] on div "About Me Hello, I'm Baron Ketterman. I bring over 15 years of diverse industry …" at bounding box center [750, 544] width 1500 height 712
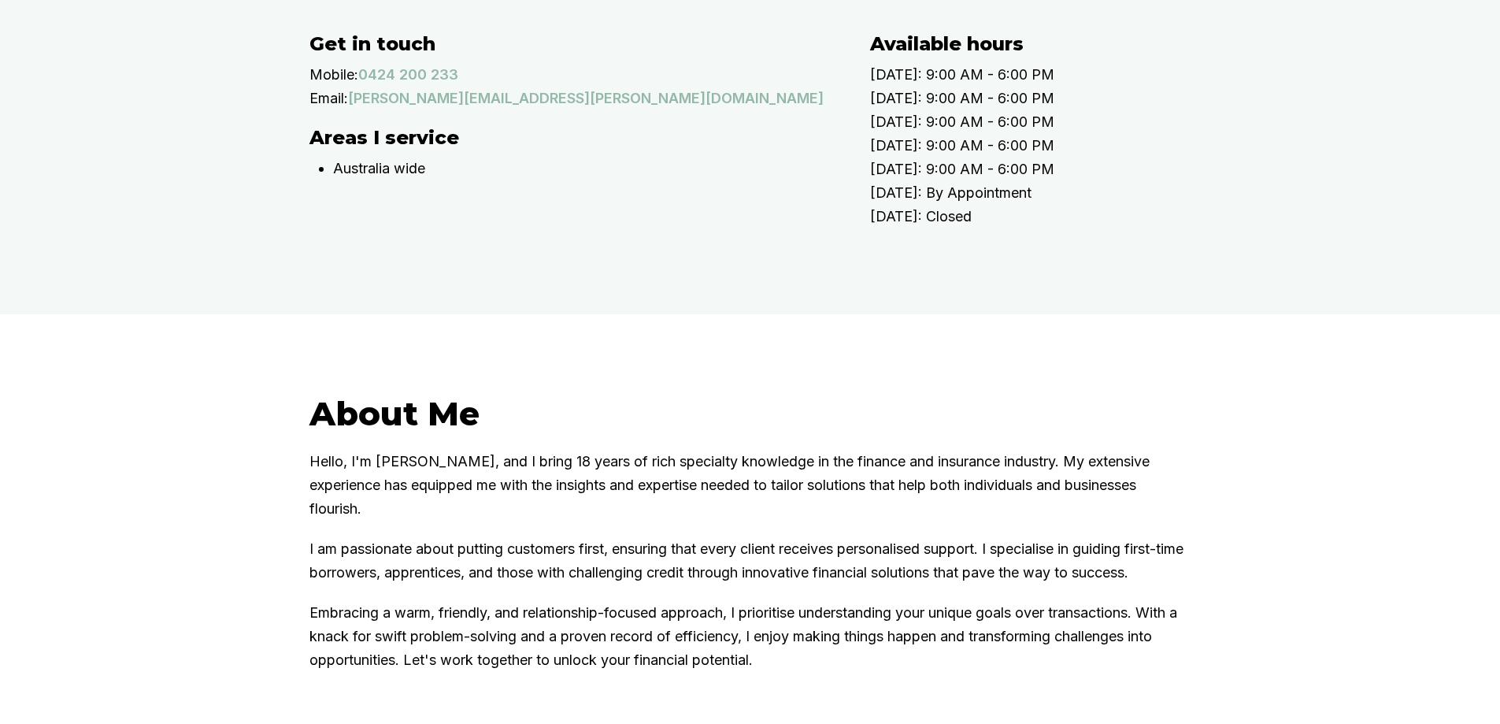
scroll to position [630, 0]
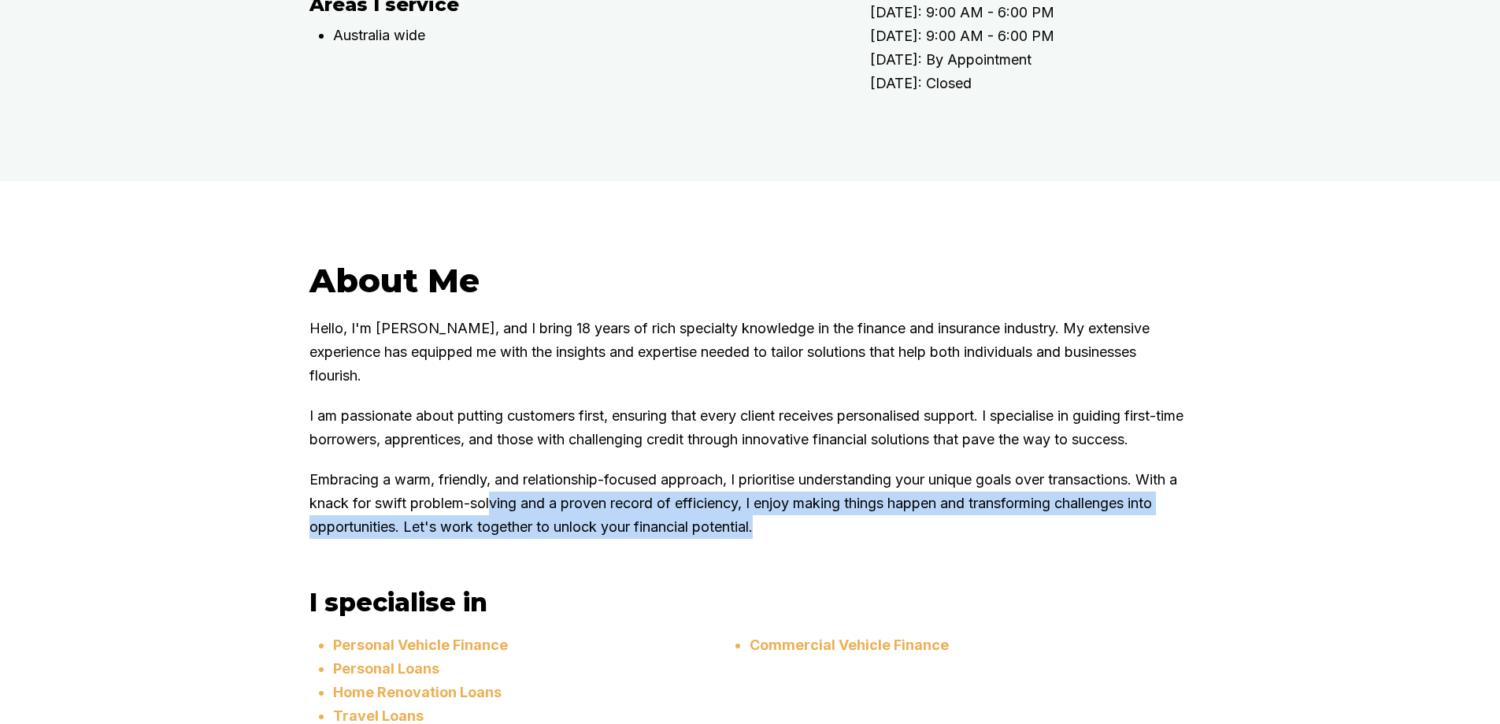
drag, startPoint x: 888, startPoint y: 596, endPoint x: 545, endPoint y: 558, distance: 345.3
click at [545, 539] on p "Embracing a warm, friendly, and relationship-focused approach, I prioritise und…" at bounding box center [750, 503] width 882 height 71
click at [543, 539] on p "Embracing a warm, friendly, and relationship-focused approach, I prioritise und…" at bounding box center [750, 503] width 882 height 71
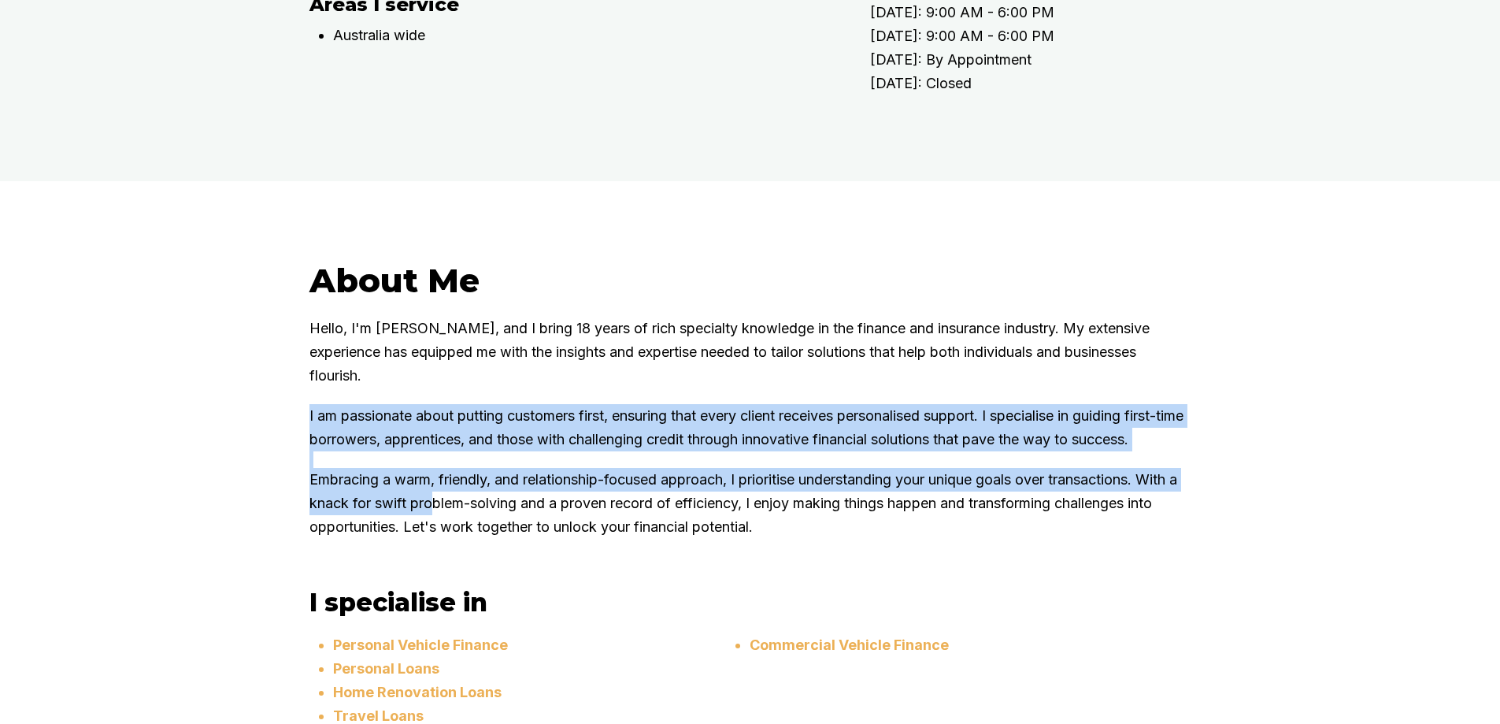
drag, startPoint x: 299, startPoint y: 525, endPoint x: 592, endPoint y: 577, distance: 297.5
click at [581, 577] on div "About Me Hello, I'm [PERSON_NAME], and I bring 18 years of rich specialty knowl…" at bounding box center [750, 525] width 945 height 531
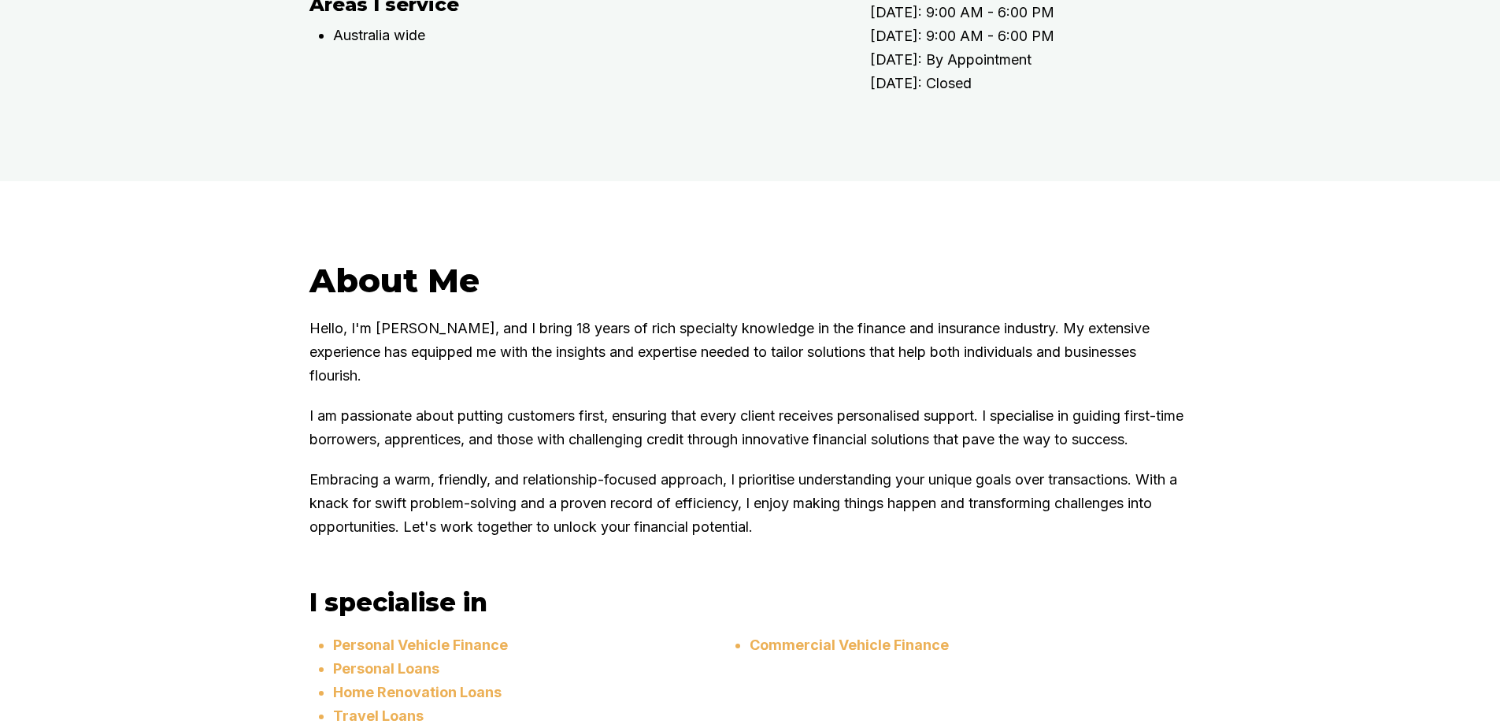
drag, startPoint x: 592, startPoint y: 577, endPoint x: 584, endPoint y: 568, distance: 12.3
click at [591, 539] on p "Embracing a warm, friendly, and relationship-focused approach, I prioritise und…" at bounding box center [750, 503] width 882 height 71
